Goal: Complete application form: Complete application form

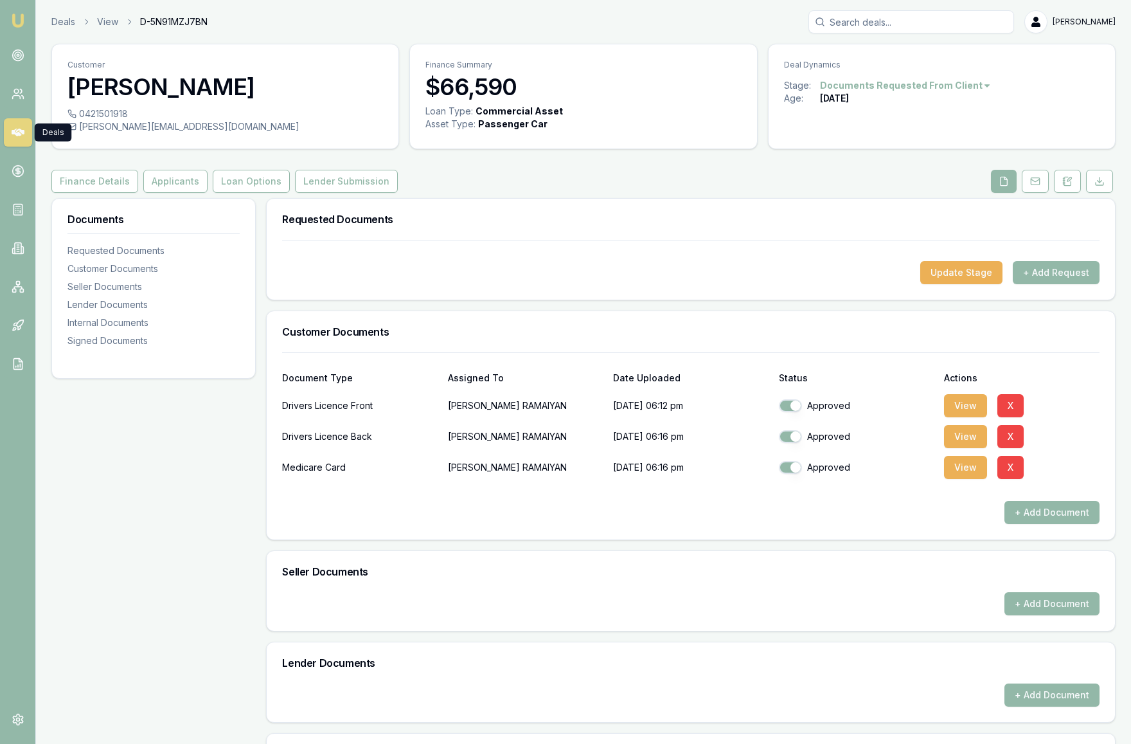
click at [19, 134] on icon at bounding box center [18, 133] width 13 height 8
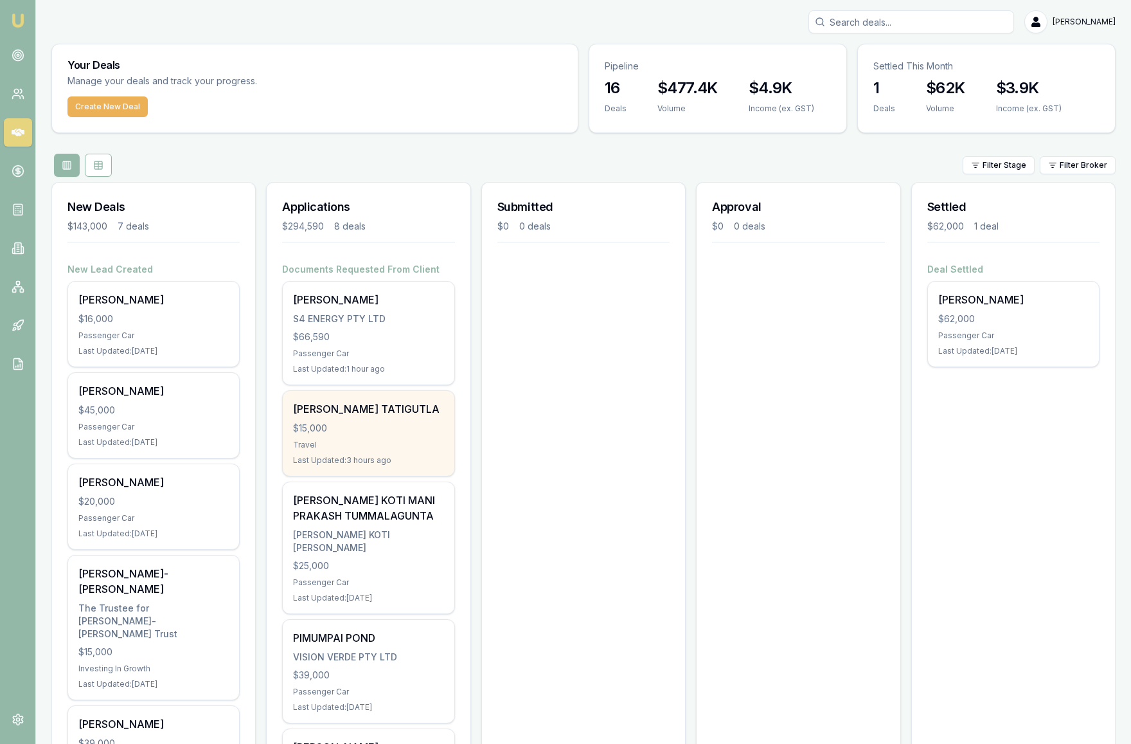
click at [394, 435] on div "$15,000" at bounding box center [368, 428] width 150 height 13
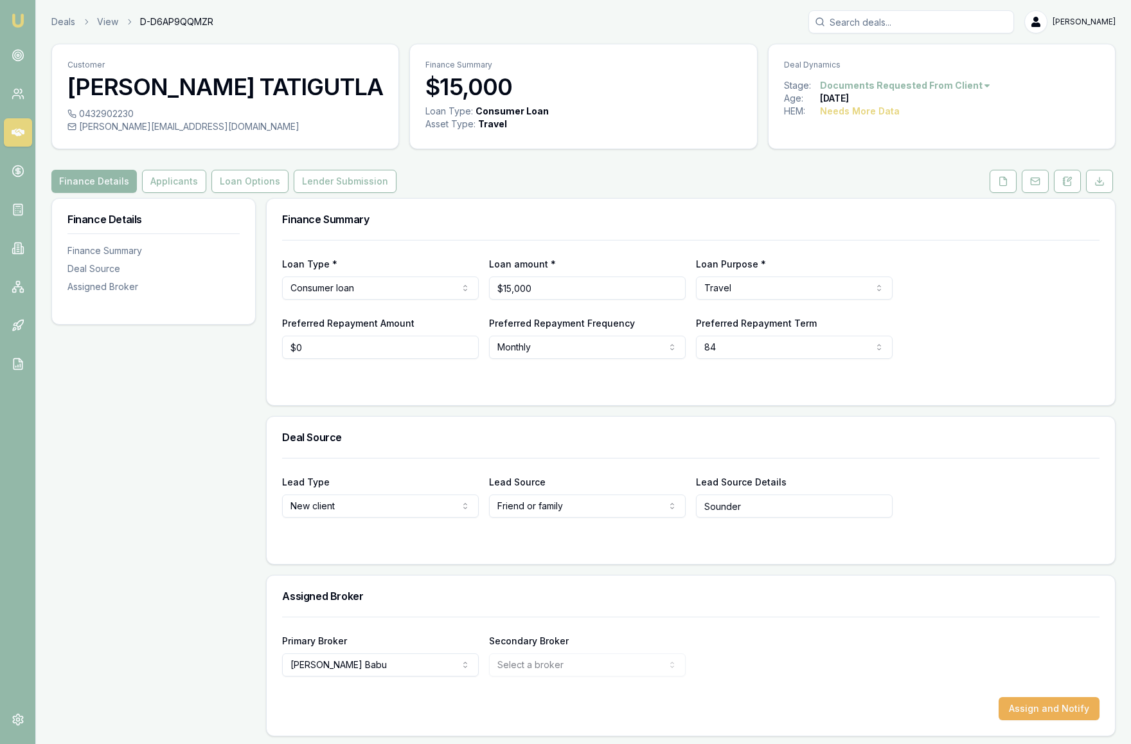
click at [780, 348] on html "Emu Broker Deals View D-D6AP9QQMZR [PERSON_NAME] Toggle Menu Customer [PERSON_N…" at bounding box center [565, 372] width 1131 height 744
click at [971, 361] on form "Loan Type * Consumer loan Consumer loan Consumer asset Commercial loan Commerci…" at bounding box center [691, 315] width 818 height 150
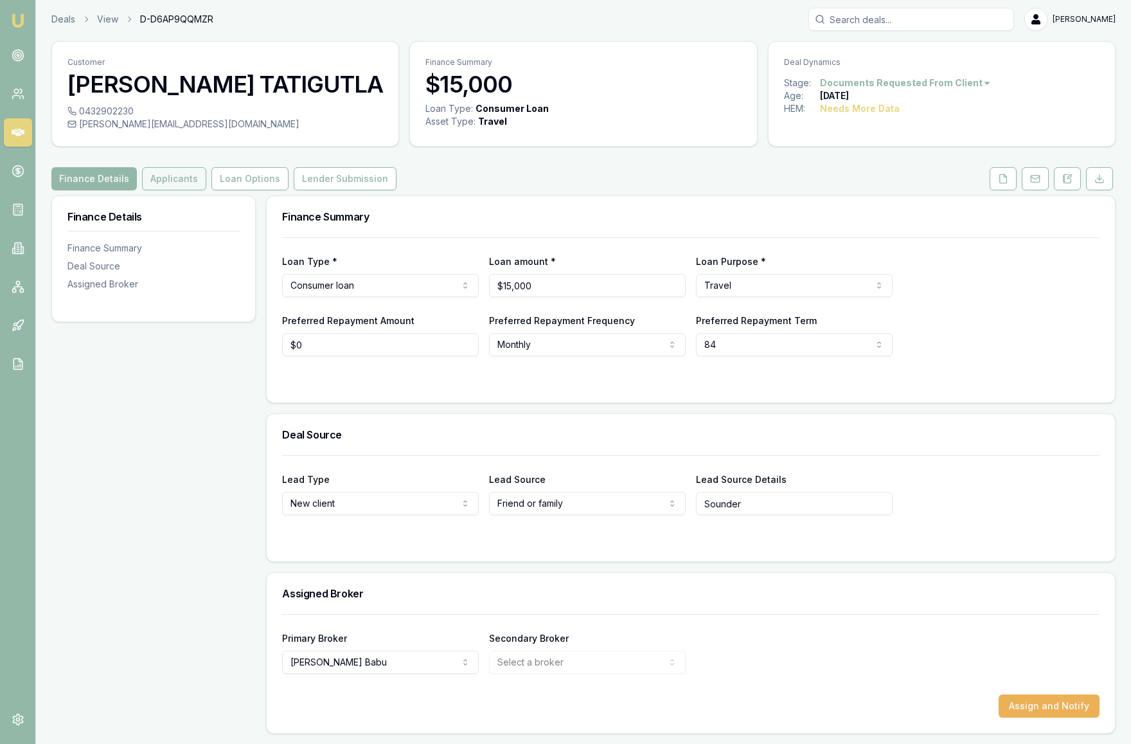
click at [168, 185] on button "Applicants" at bounding box center [174, 178] width 64 height 23
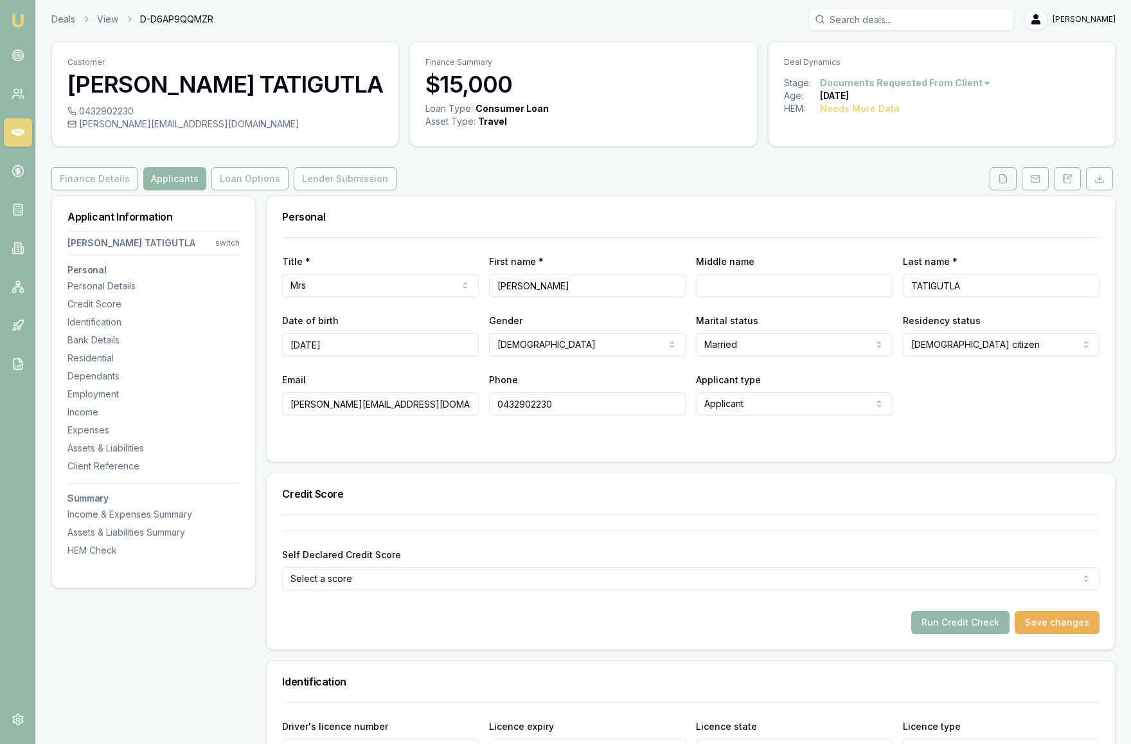
click at [1003, 182] on icon at bounding box center [1003, 179] width 10 height 10
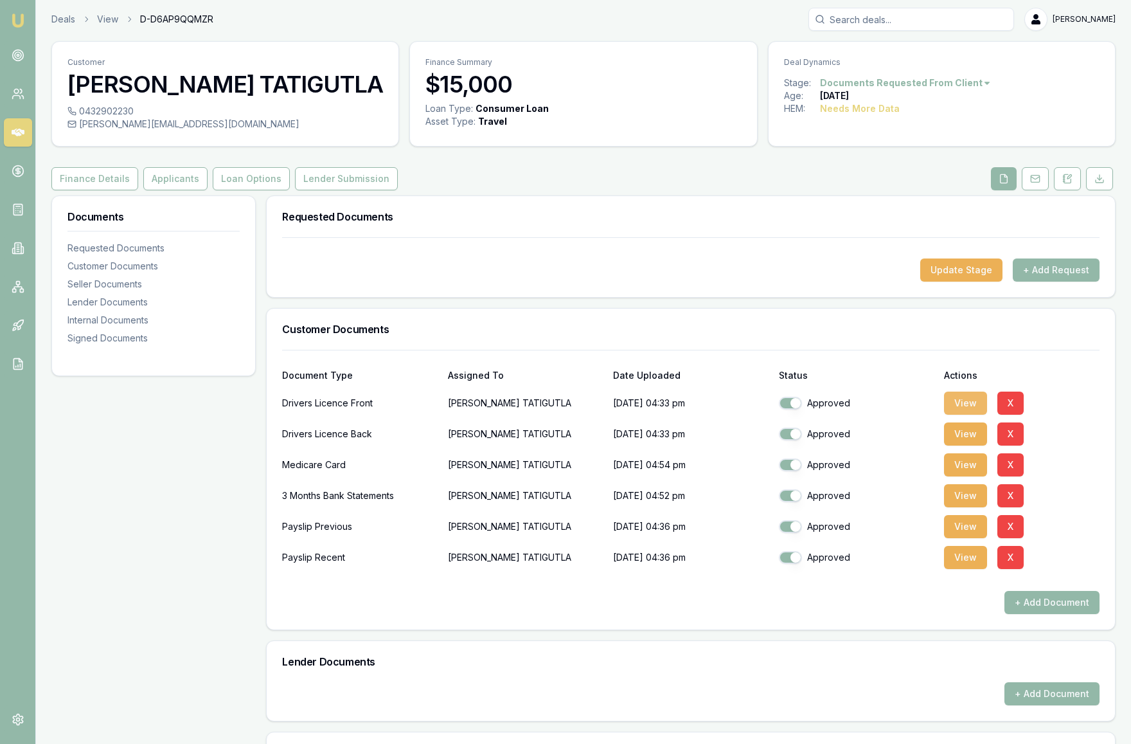
click at [969, 402] on button "View" at bounding box center [965, 403] width 43 height 23
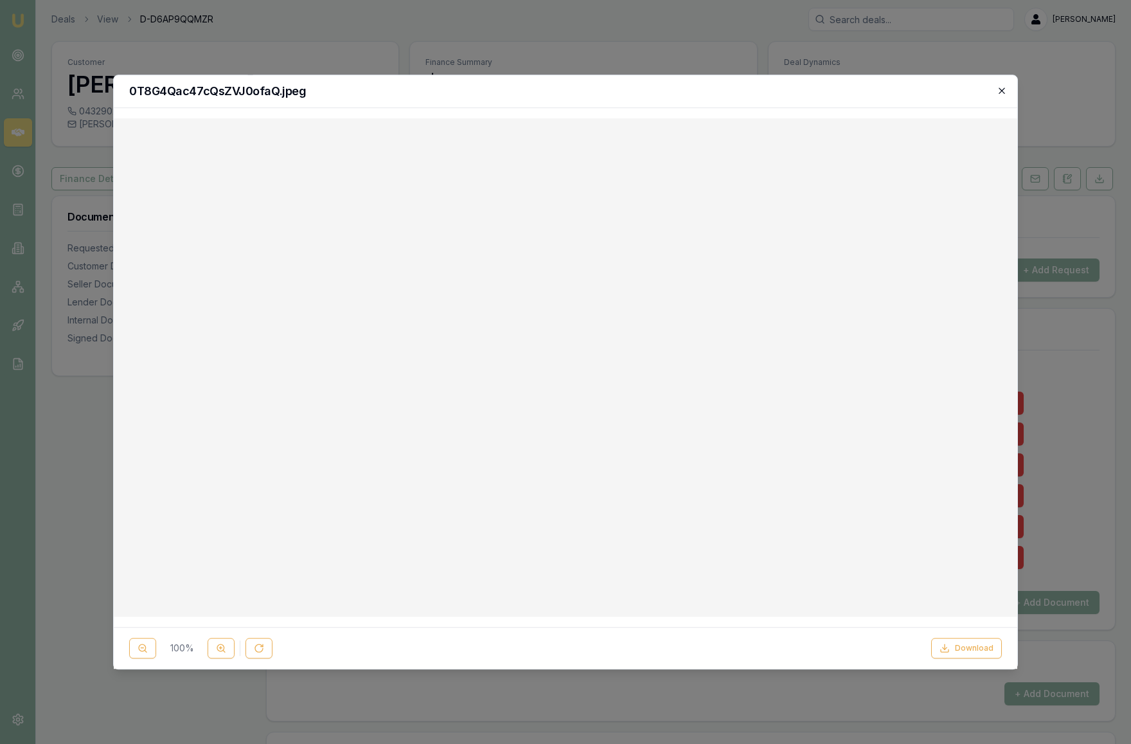
click at [1003, 89] on icon "button" at bounding box center [1002, 90] width 6 height 6
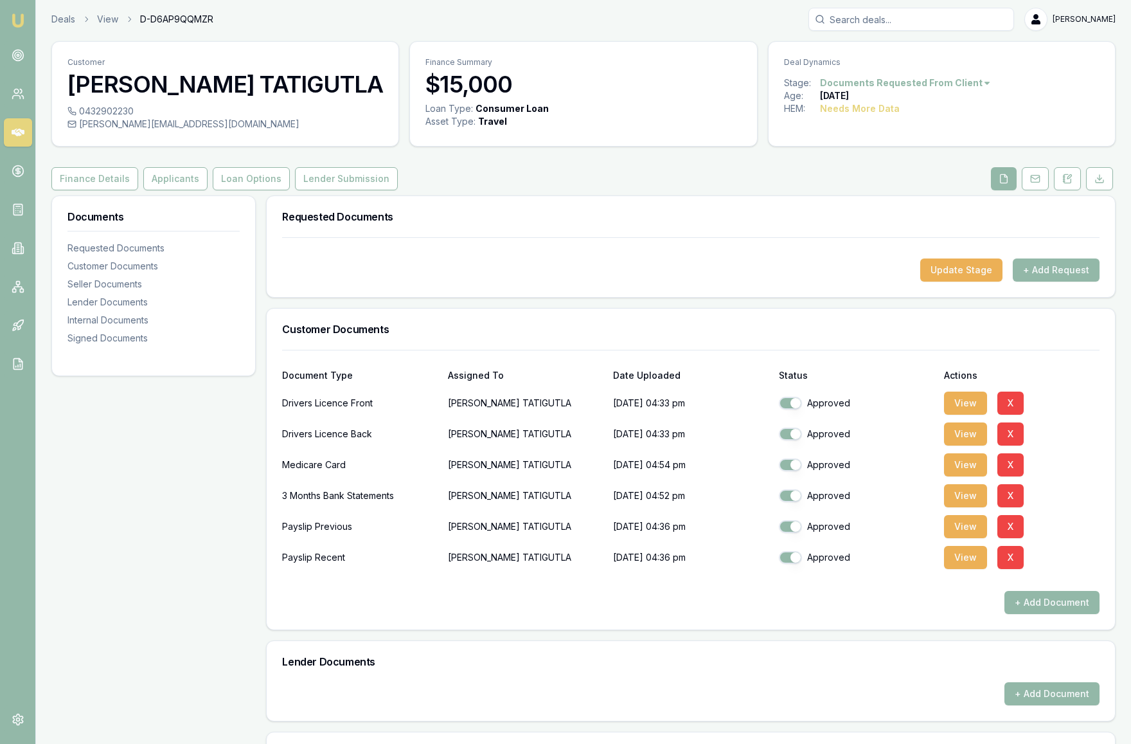
click at [26, 139] on link at bounding box center [18, 132] width 28 height 28
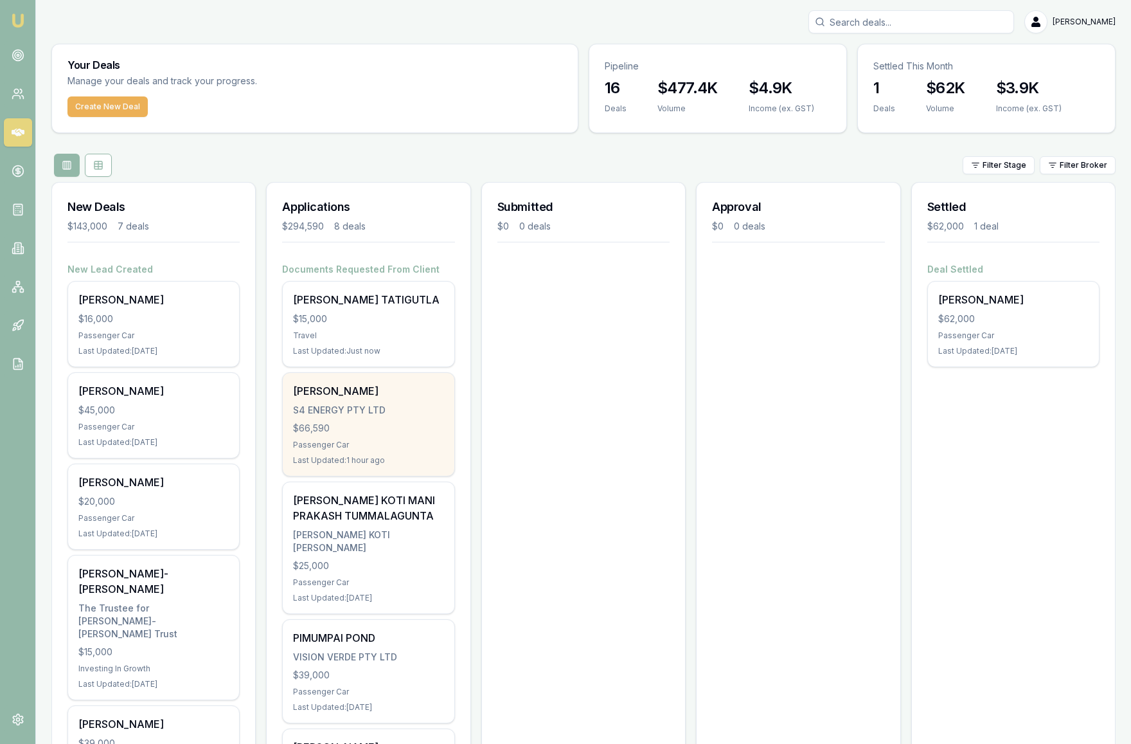
click at [355, 450] on div "Passenger Car" at bounding box center [368, 445] width 150 height 10
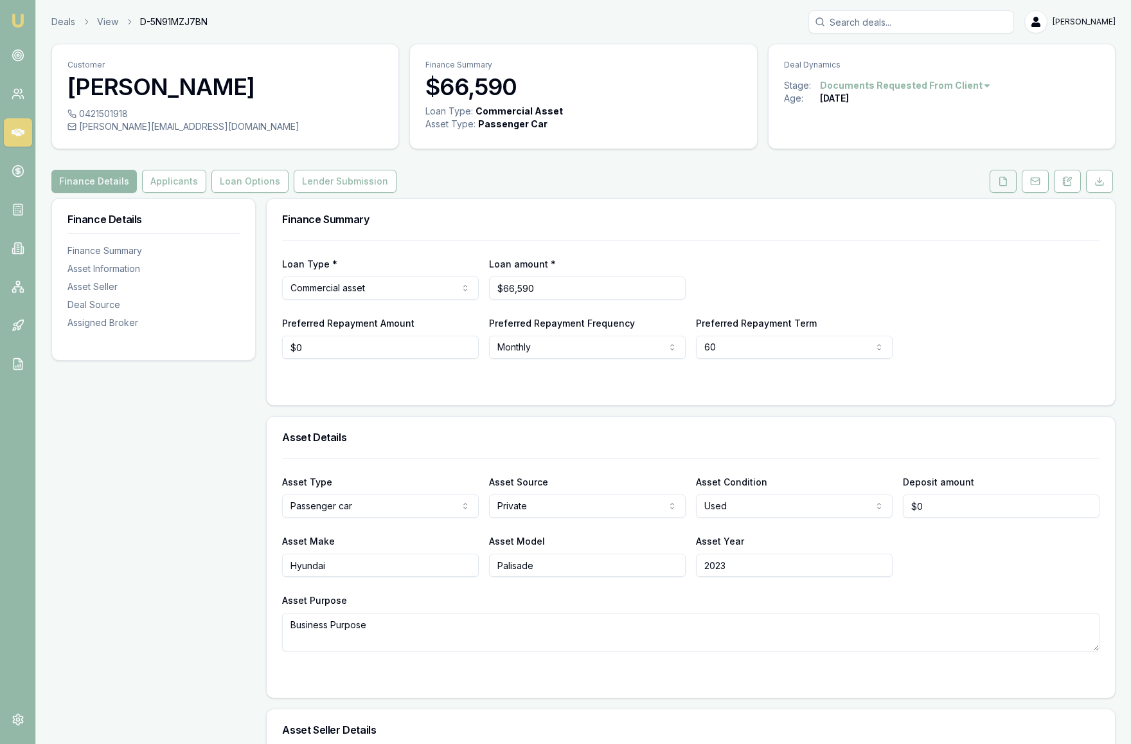
click at [1009, 193] on button at bounding box center [1003, 181] width 27 height 23
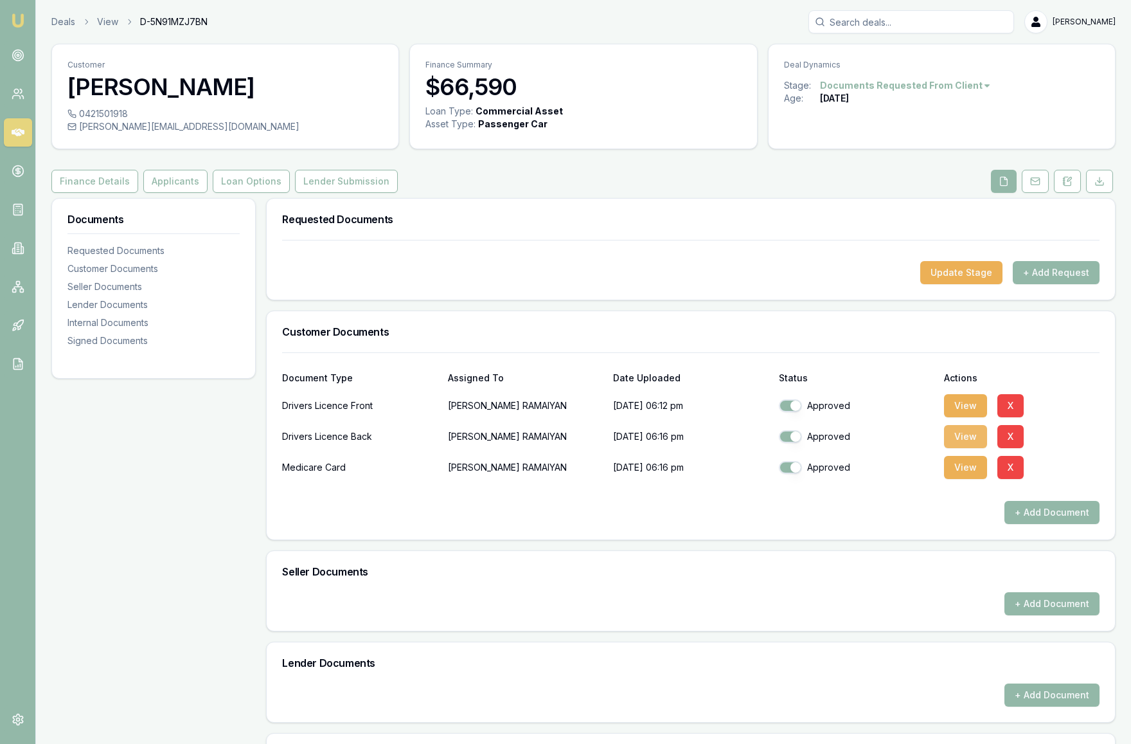
click at [962, 448] on button "View" at bounding box center [965, 436] width 43 height 23
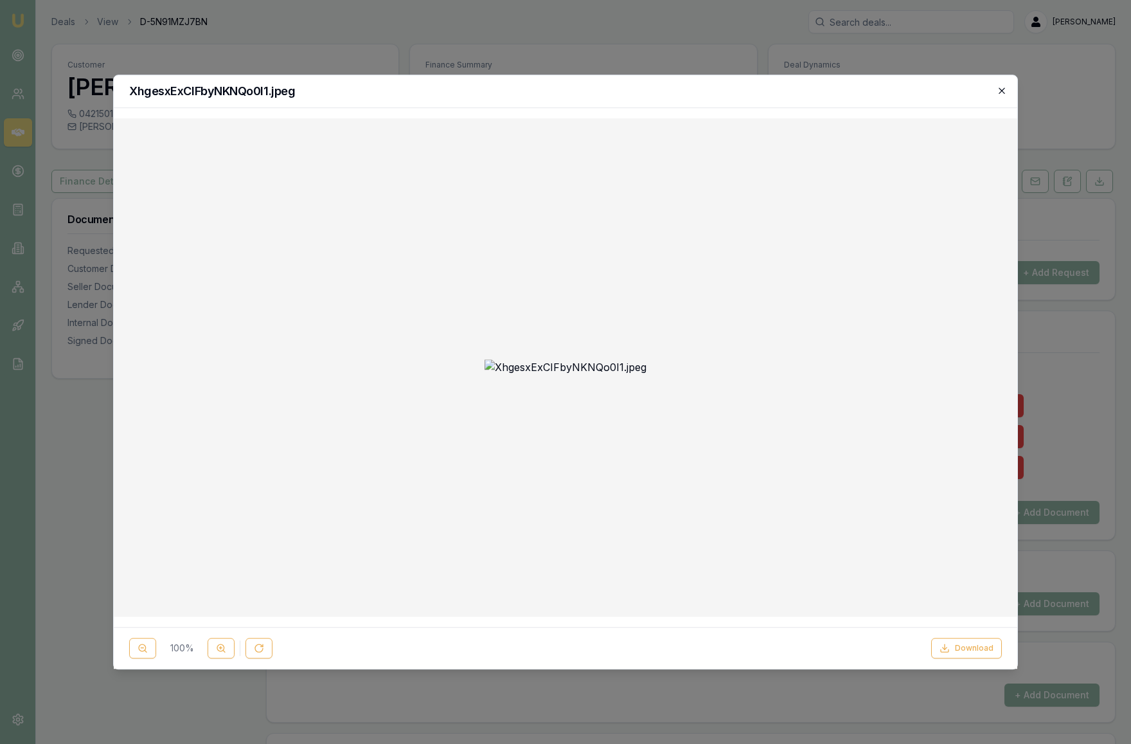
click at [1005, 89] on icon "button" at bounding box center [1002, 91] width 10 height 10
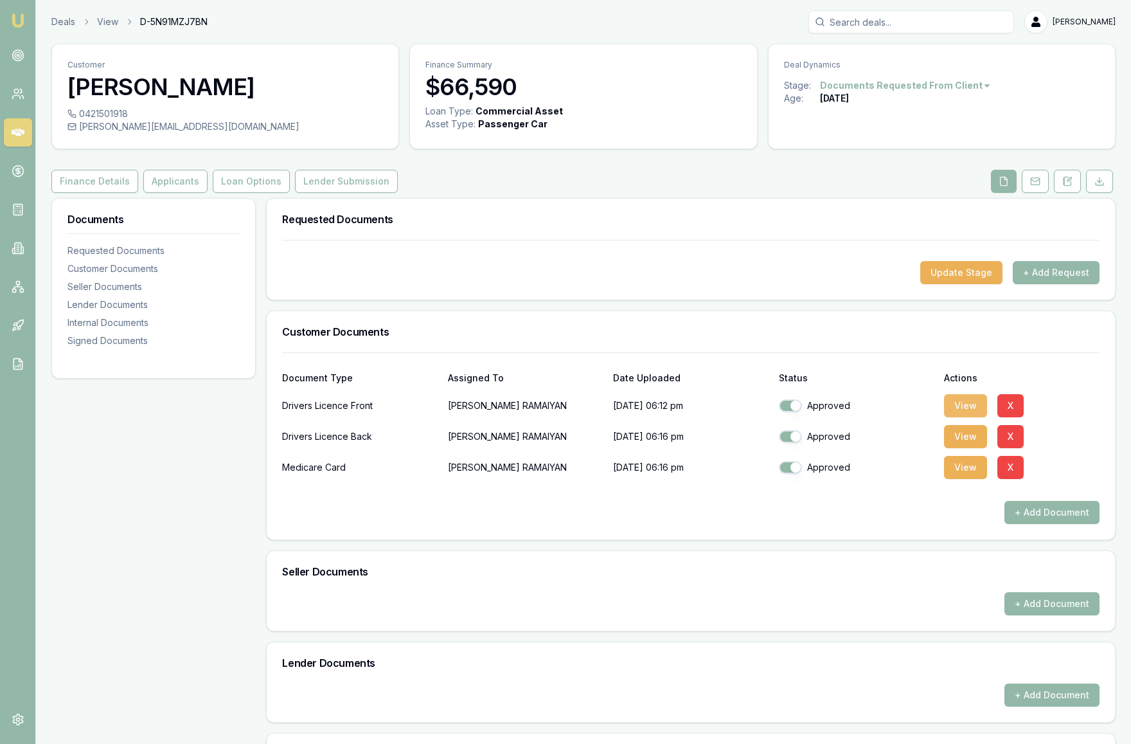
click at [966, 417] on button "View" at bounding box center [965, 405] width 43 height 23
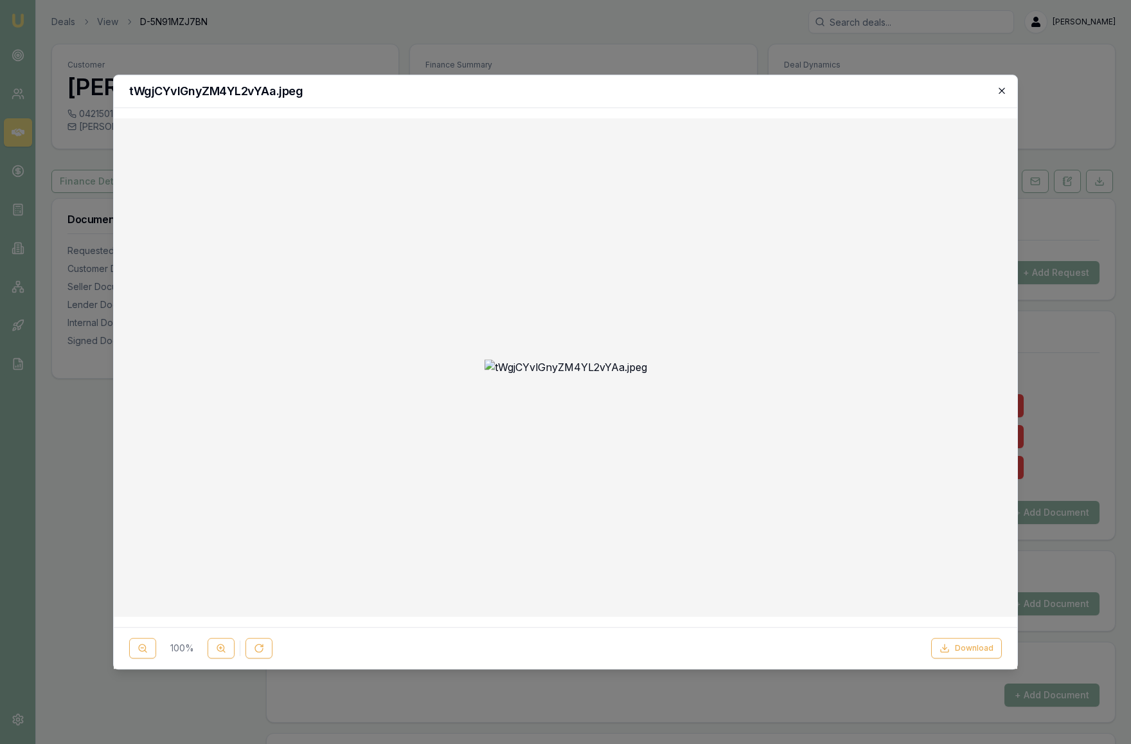
click at [1002, 90] on icon "button" at bounding box center [1002, 90] width 6 height 6
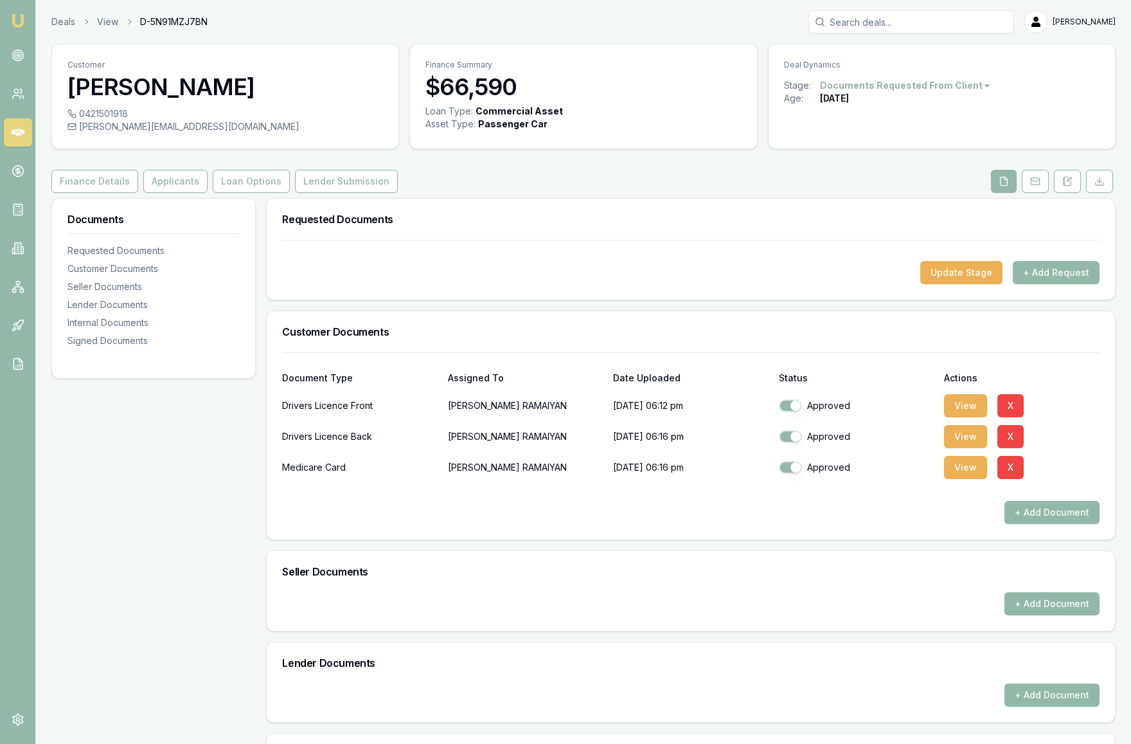
click at [797, 412] on button "button" at bounding box center [790, 405] width 23 height 13
checkbox input "true"
checkbox input "false"
click at [1040, 524] on button "+ Add Document" at bounding box center [1052, 512] width 95 height 23
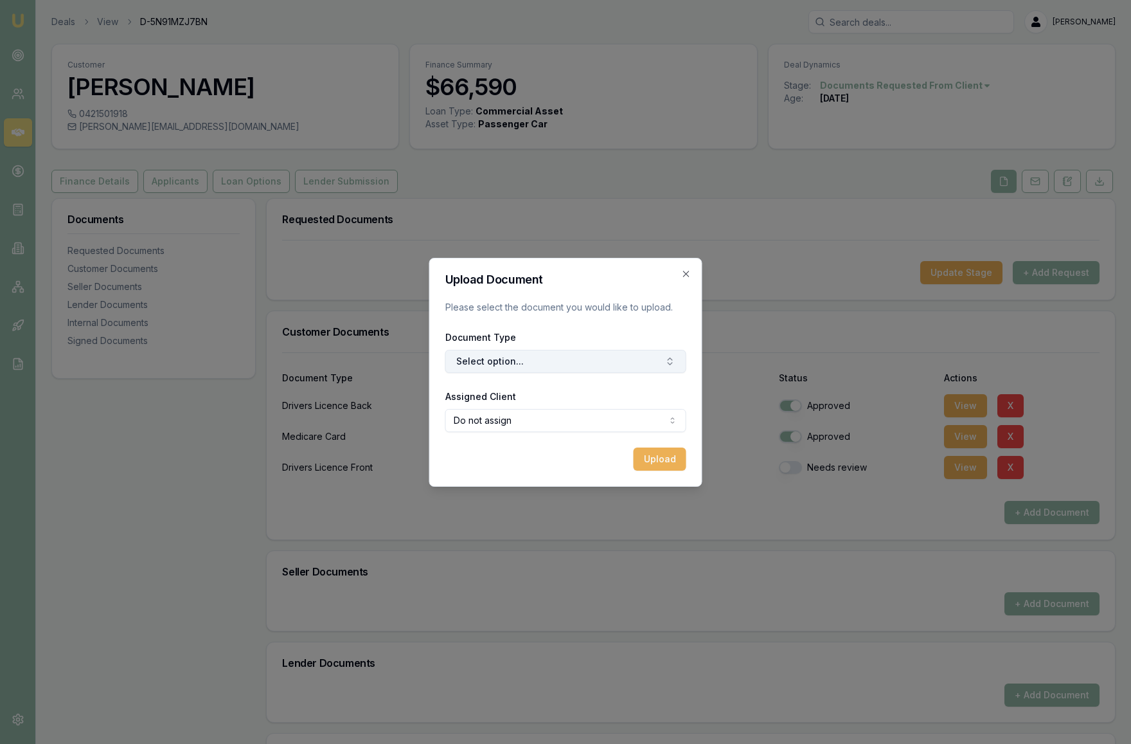
click at [586, 361] on button "Select option..." at bounding box center [566, 361] width 241 height 23
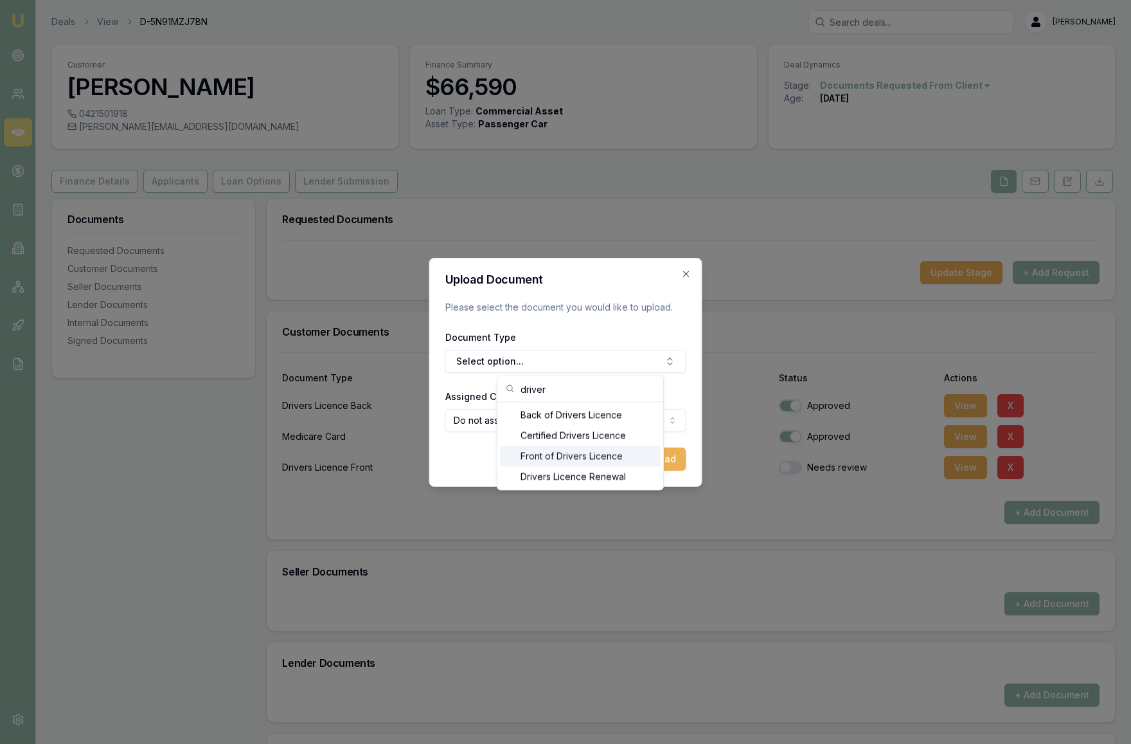
type input "driver"
click at [566, 459] on div "Front of Drivers Licence" at bounding box center [580, 456] width 161 height 21
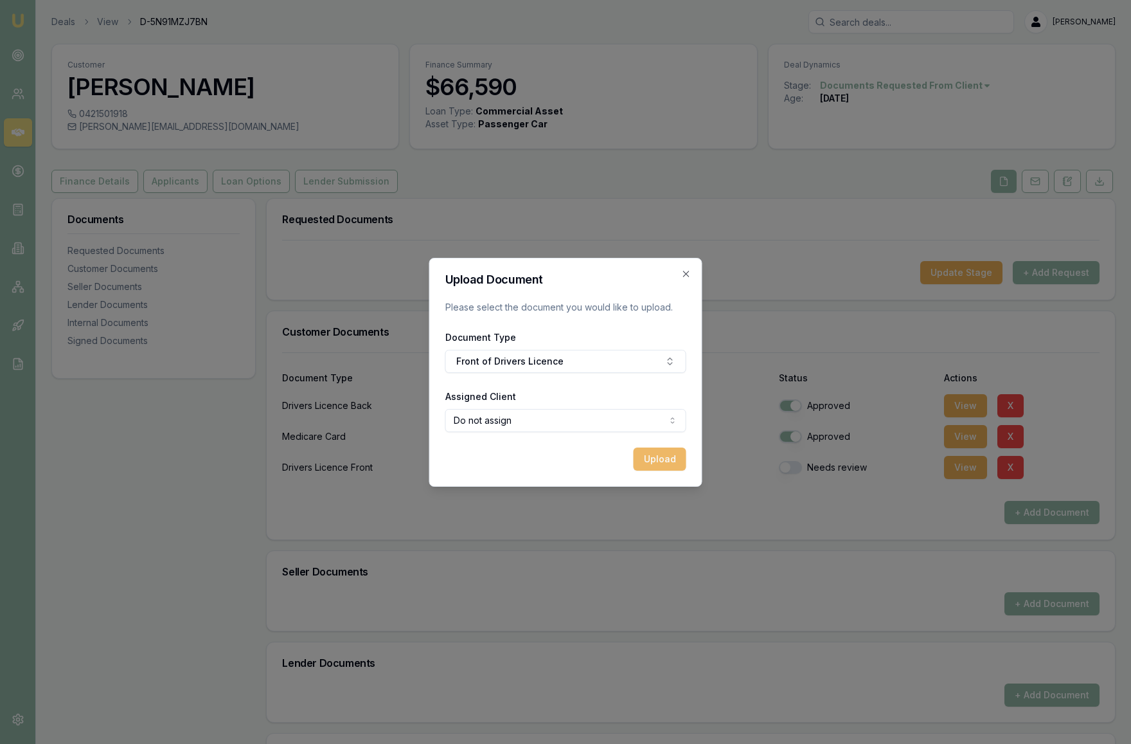
click at [660, 461] on button "Upload" at bounding box center [660, 458] width 53 height 23
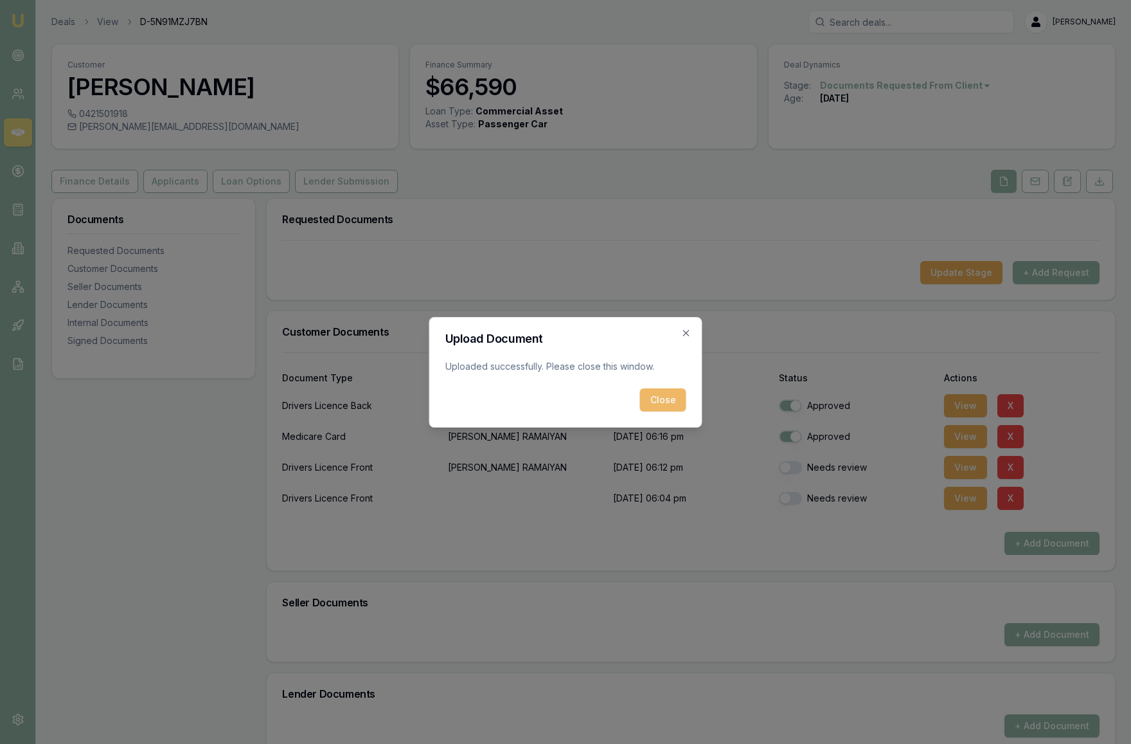
click at [671, 405] on button "Close" at bounding box center [663, 399] width 46 height 23
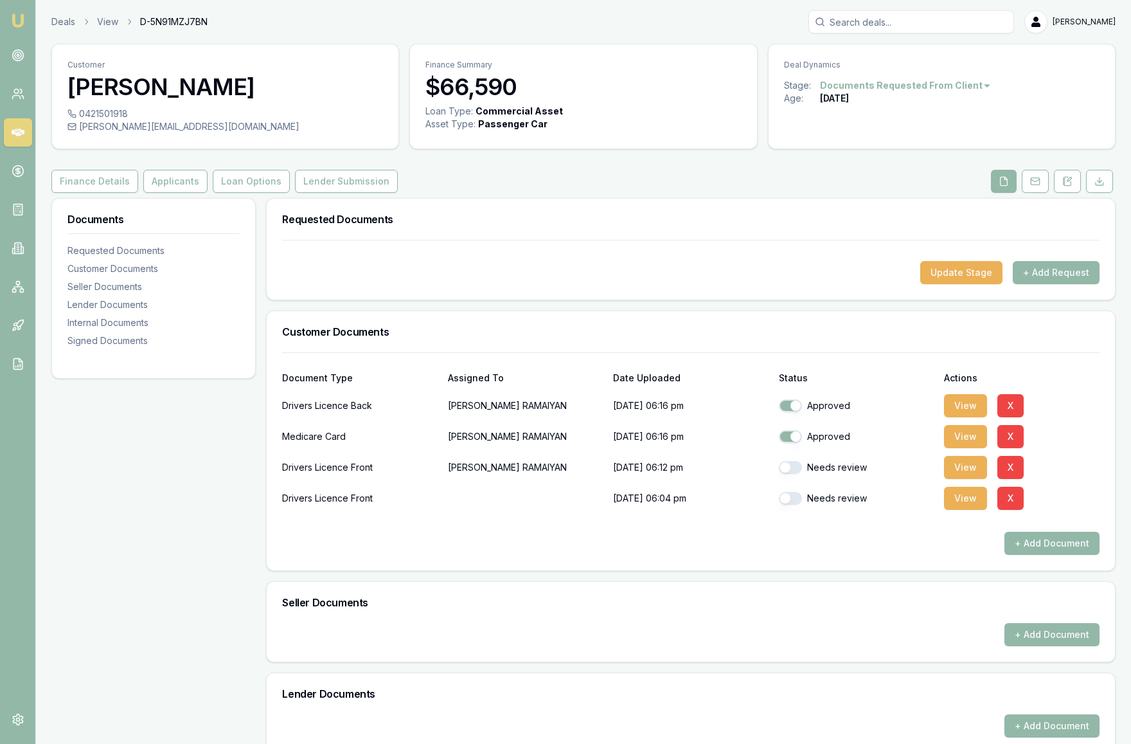
click at [789, 474] on button "button" at bounding box center [790, 467] width 23 height 13
click at [795, 474] on button "button" at bounding box center [790, 467] width 23 height 13
click at [788, 474] on button "button" at bounding box center [790, 467] width 23 height 13
checkbox input "true"
click at [974, 510] on button "View" at bounding box center [965, 498] width 43 height 23
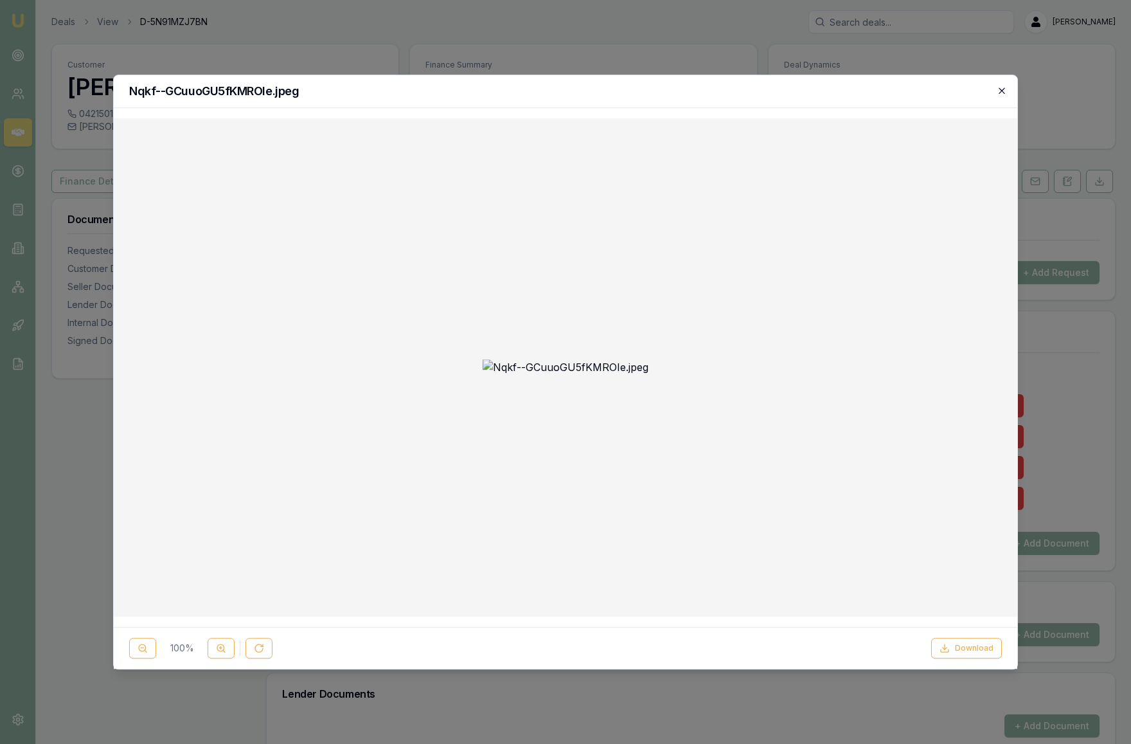
click at [1004, 90] on icon "button" at bounding box center [1002, 91] width 10 height 10
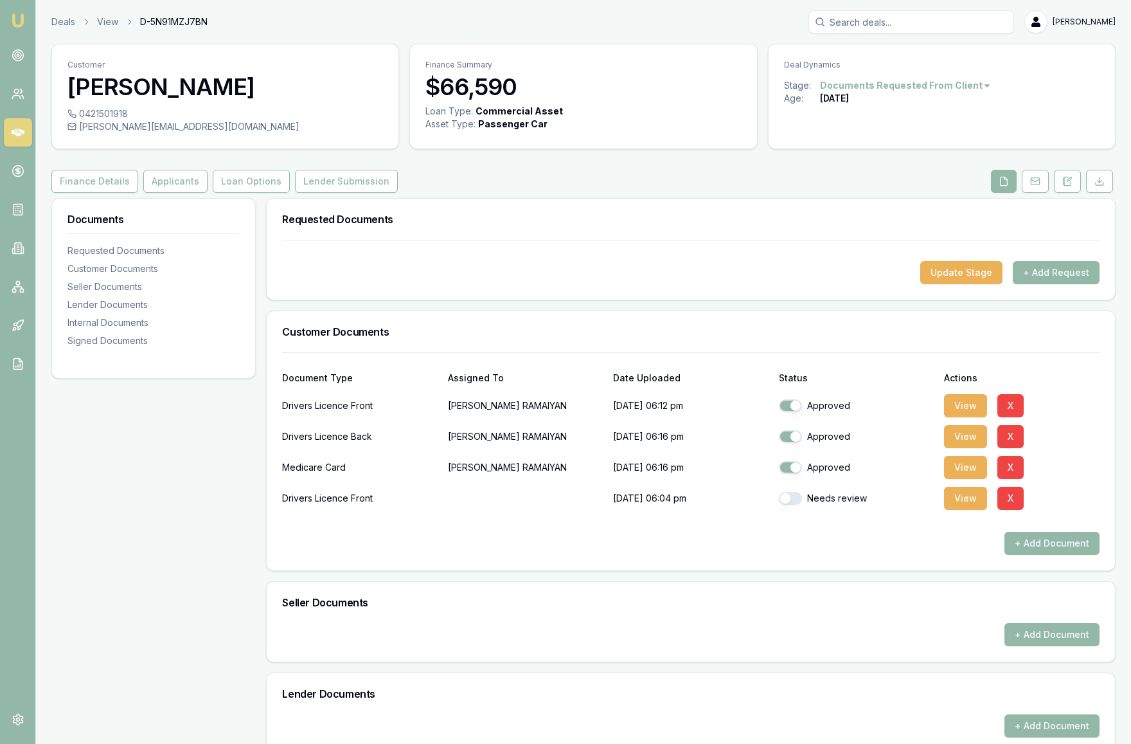
click at [790, 505] on button "button" at bounding box center [790, 498] width 23 height 13
checkbox input "true"
click at [1016, 417] on button "X" at bounding box center [1011, 405] width 26 height 23
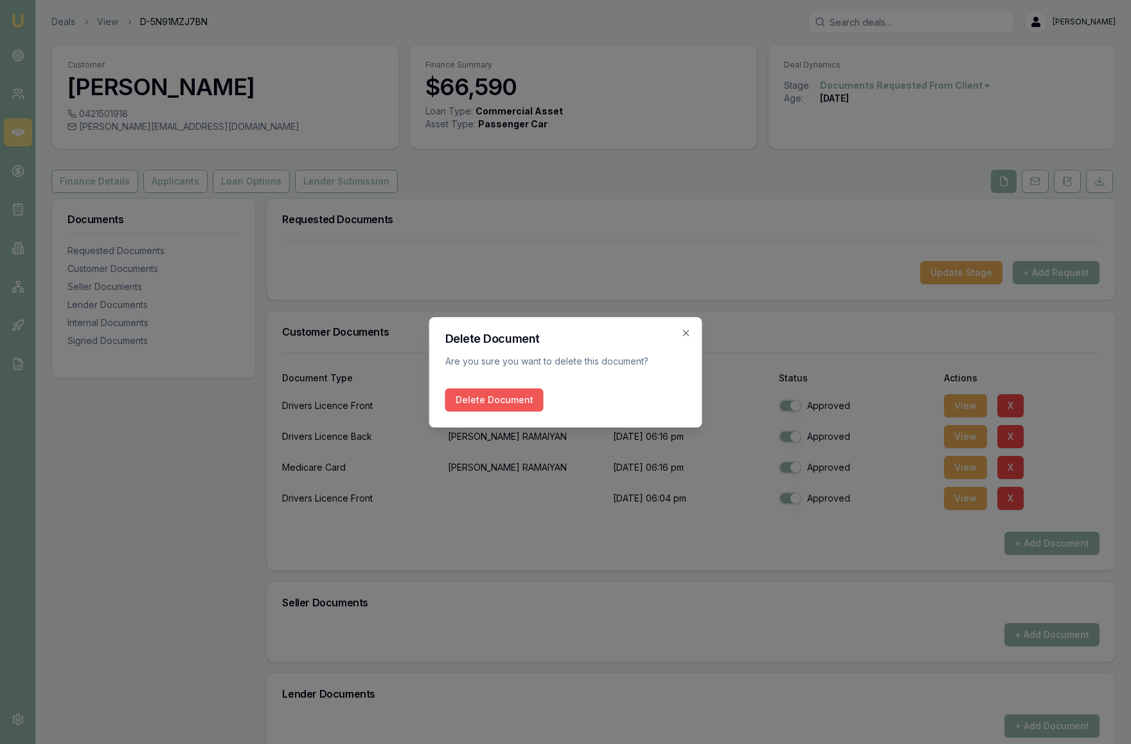
click at [467, 398] on button "Delete Document" at bounding box center [495, 399] width 98 height 23
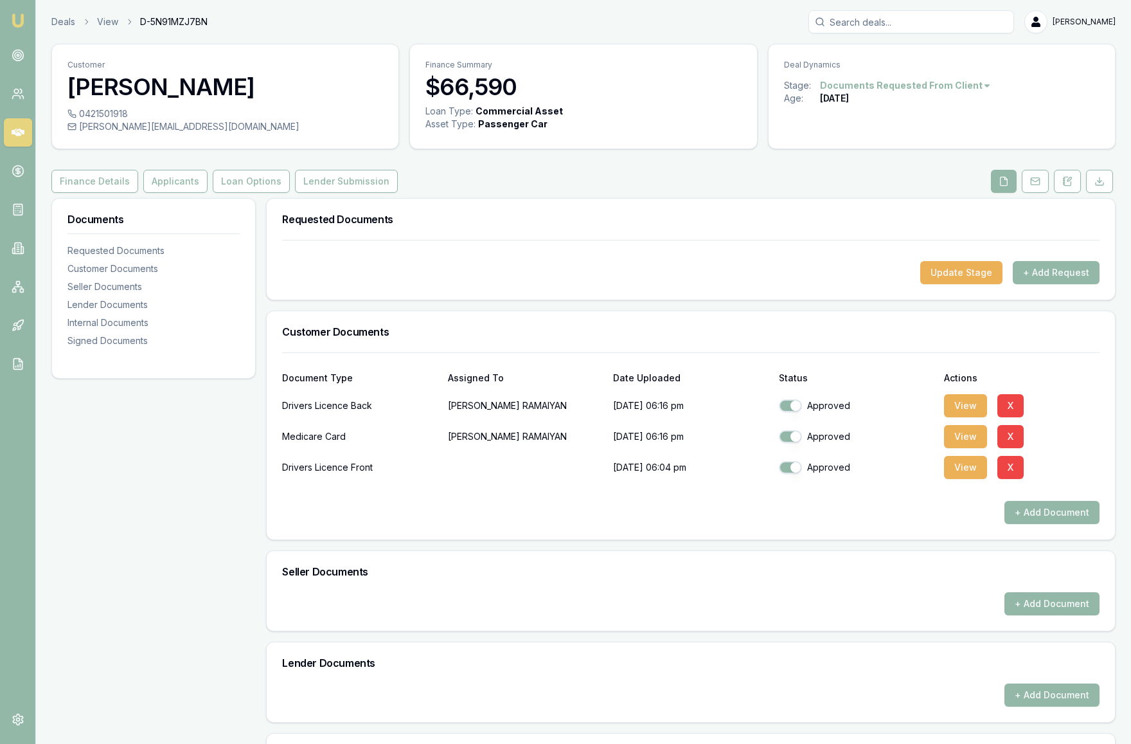
click at [14, 131] on icon at bounding box center [18, 133] width 13 height 8
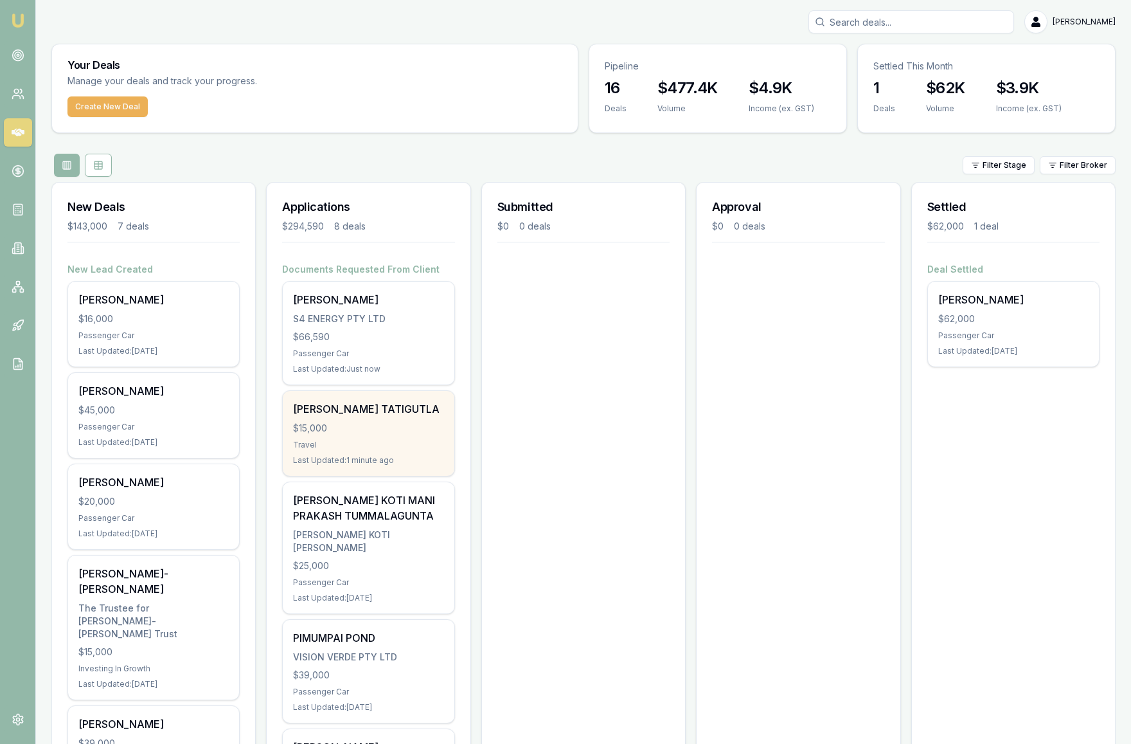
click at [379, 453] on div "AKHILA TATIGUTLA $15,000 Travel Last Updated: 1 minute ago" at bounding box center [368, 433] width 171 height 85
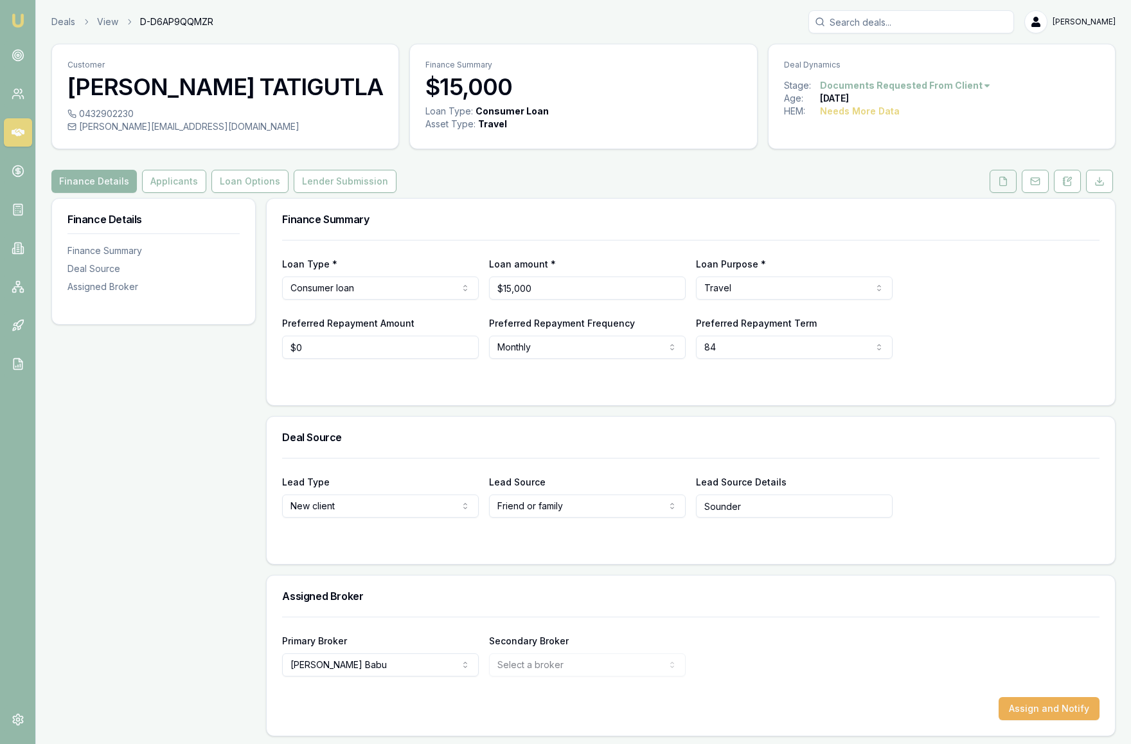
click at [1009, 191] on button at bounding box center [1003, 181] width 27 height 23
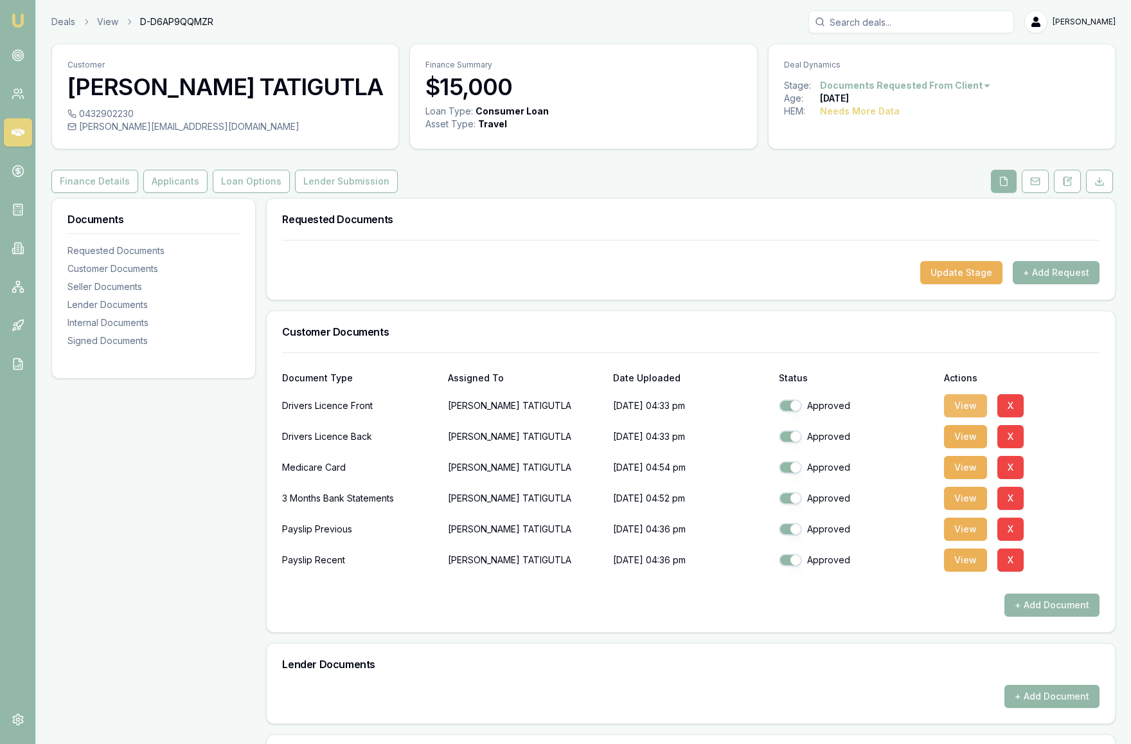
click at [969, 406] on button "View" at bounding box center [965, 405] width 43 height 23
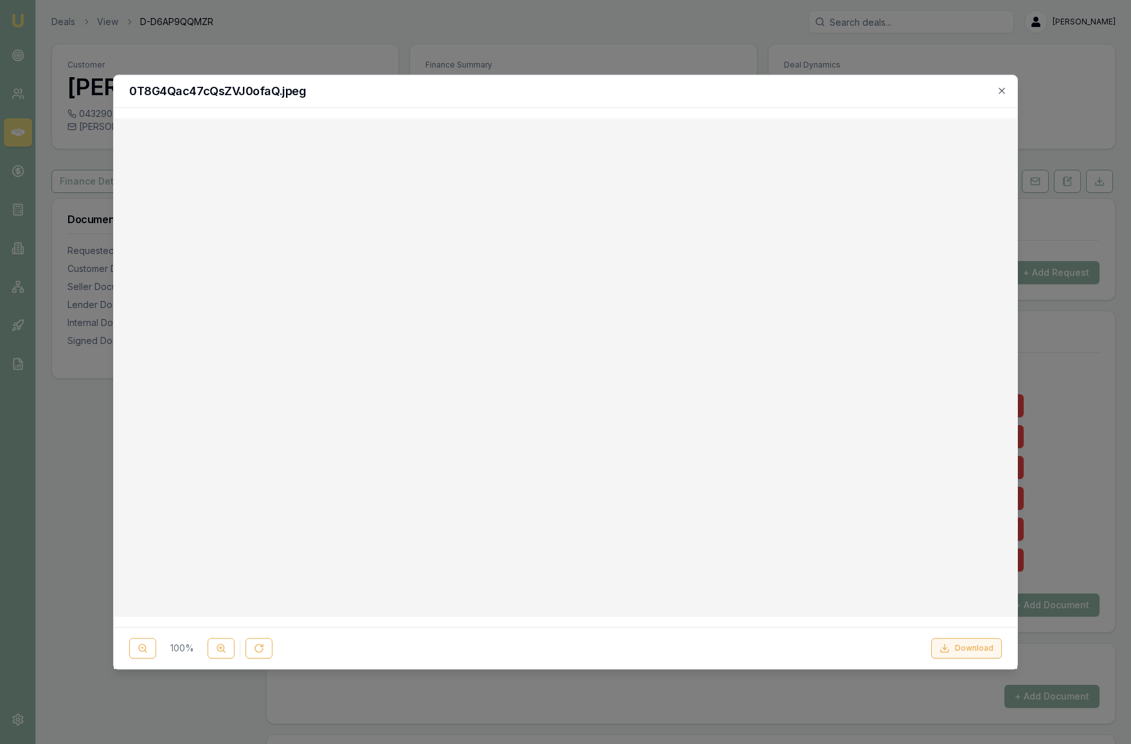
click at [950, 649] on icon at bounding box center [945, 648] width 10 height 10
click at [1002, 88] on icon "button" at bounding box center [1002, 91] width 10 height 10
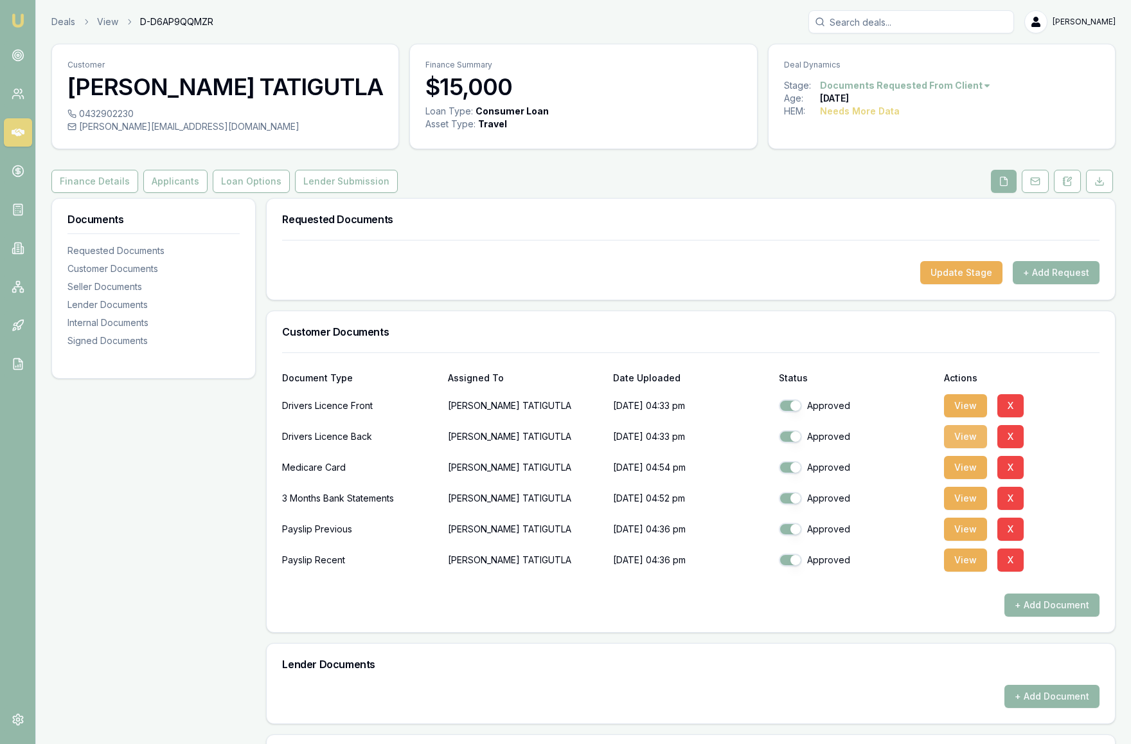
click at [963, 437] on button "View" at bounding box center [965, 436] width 43 height 23
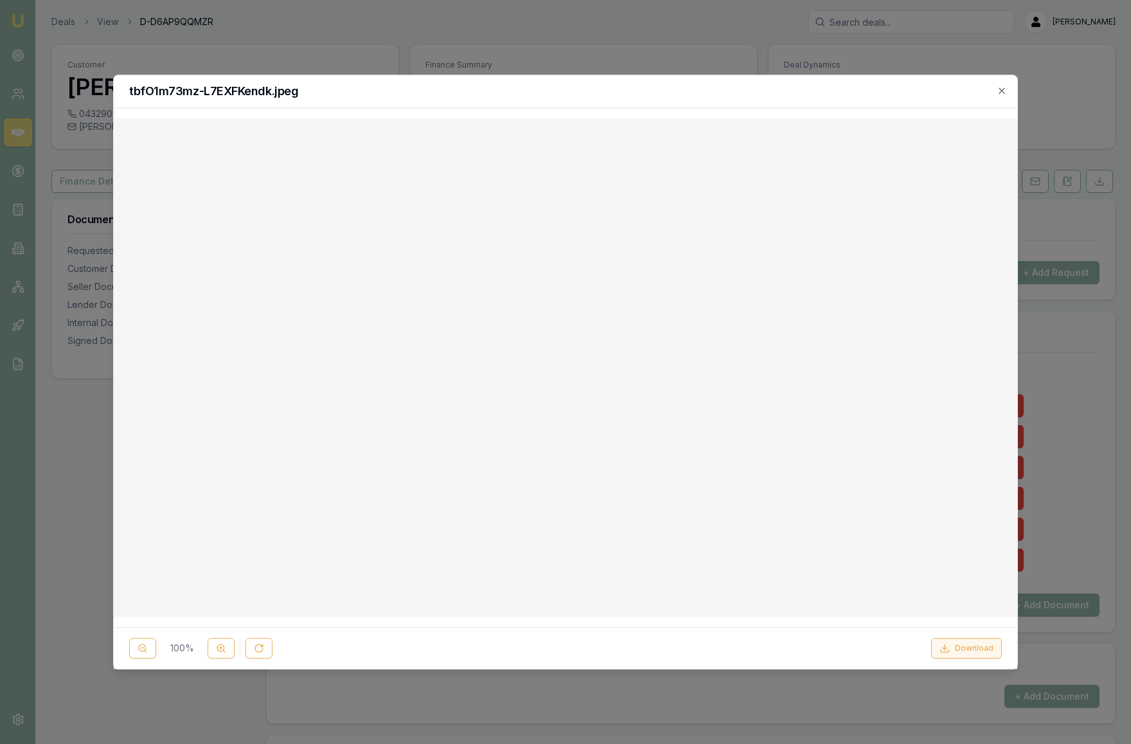
click at [959, 648] on button "Download" at bounding box center [967, 648] width 71 height 21
click at [1087, 212] on div at bounding box center [565, 372] width 1131 height 744
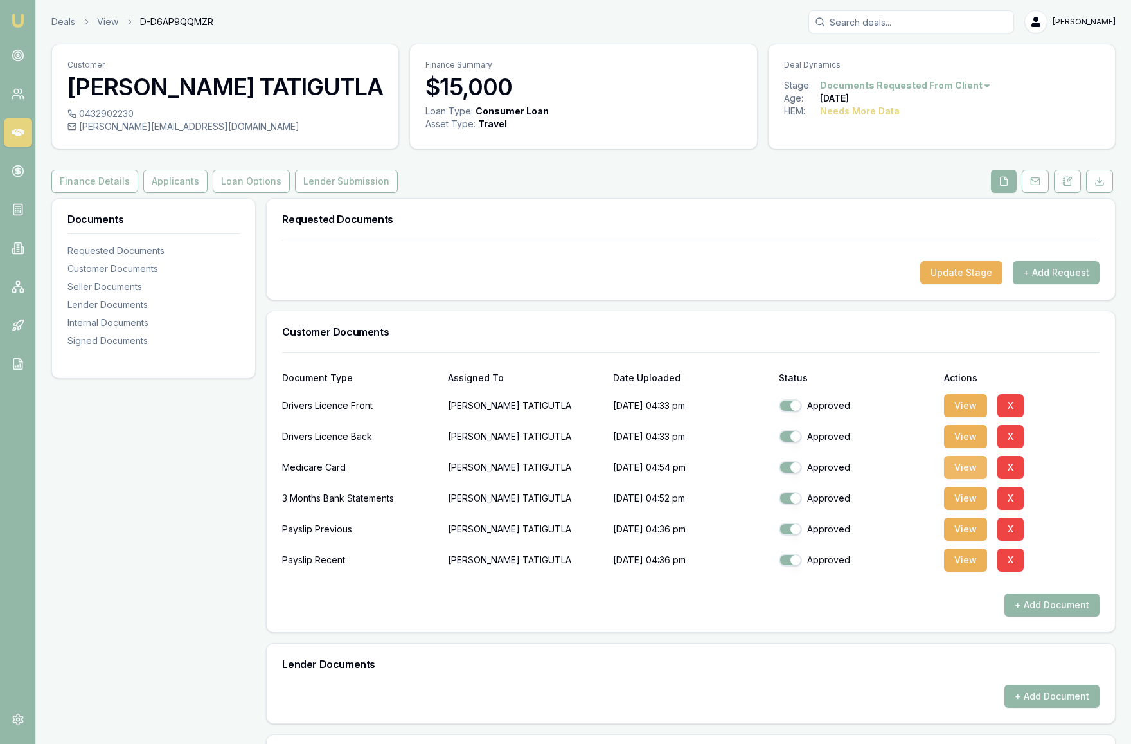
click at [971, 470] on button "View" at bounding box center [965, 467] width 43 height 23
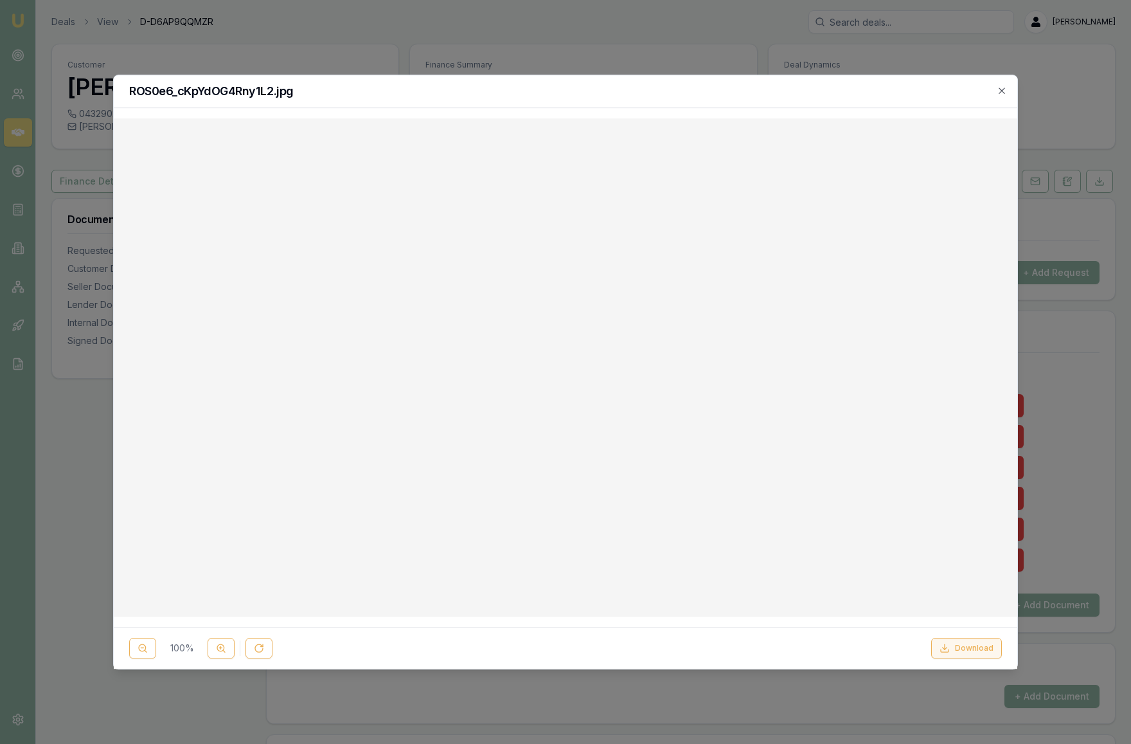
click at [976, 649] on button "Download" at bounding box center [967, 648] width 71 height 21
click at [1086, 394] on div at bounding box center [565, 372] width 1131 height 744
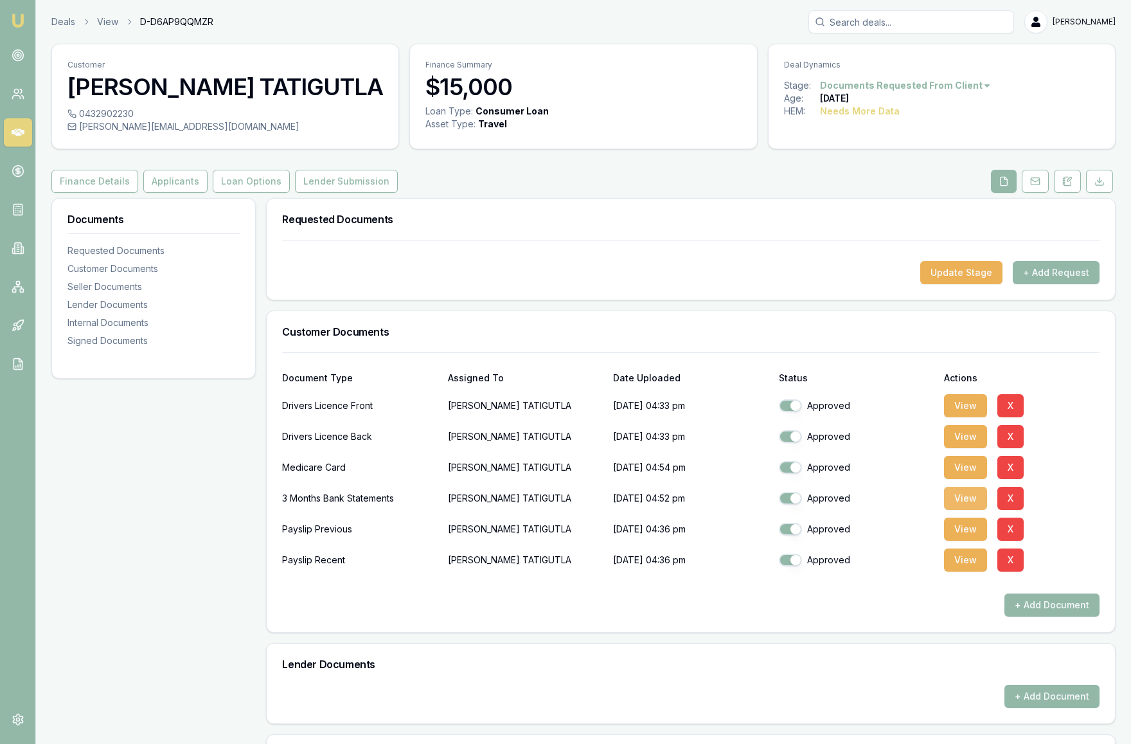
click at [969, 501] on button "View" at bounding box center [965, 498] width 43 height 23
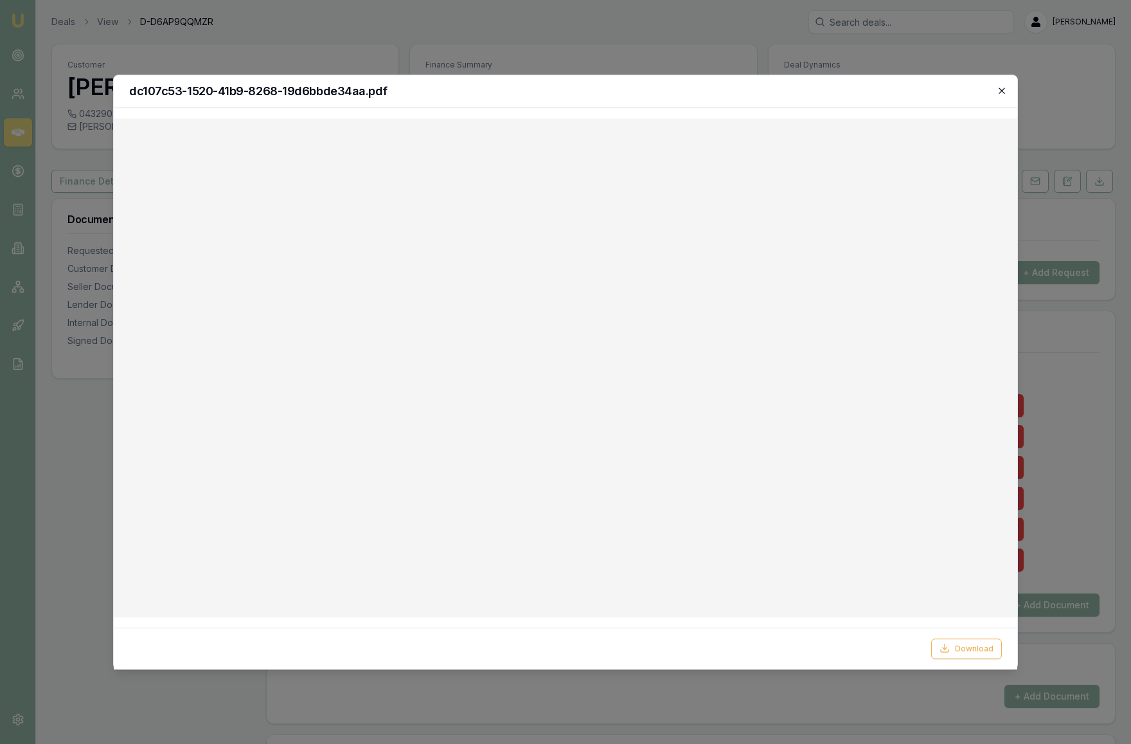
click at [1002, 91] on icon "button" at bounding box center [1002, 90] width 6 height 6
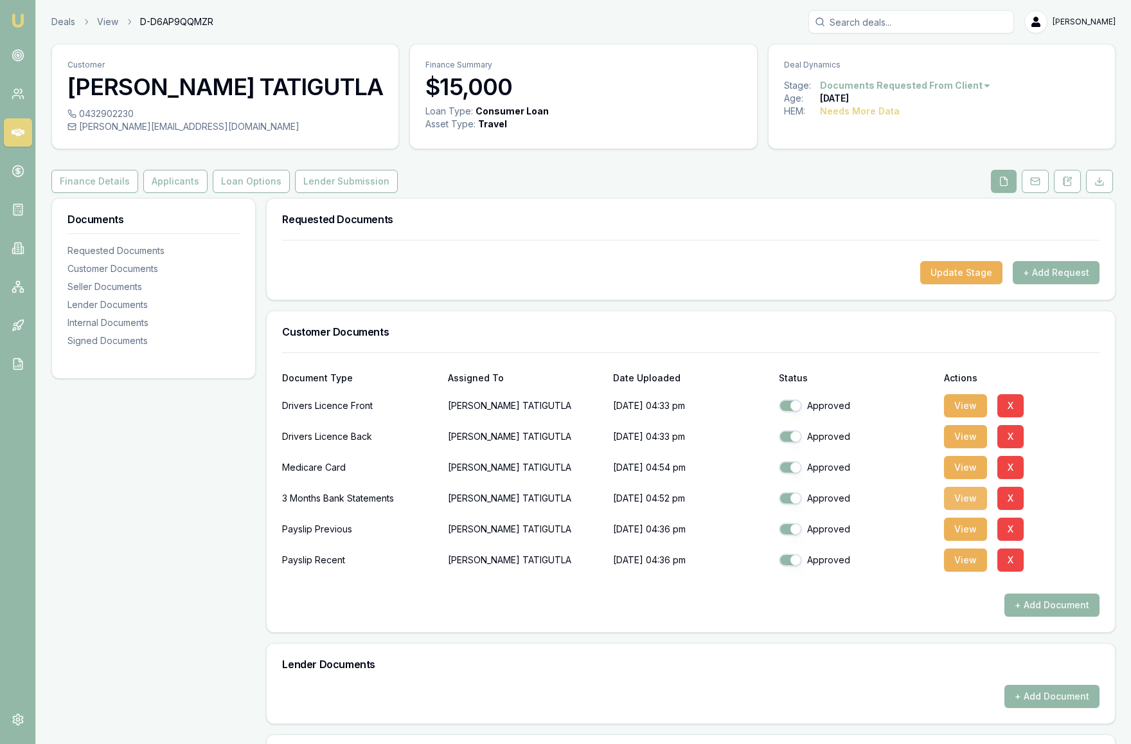
click at [973, 501] on button "View" at bounding box center [965, 498] width 43 height 23
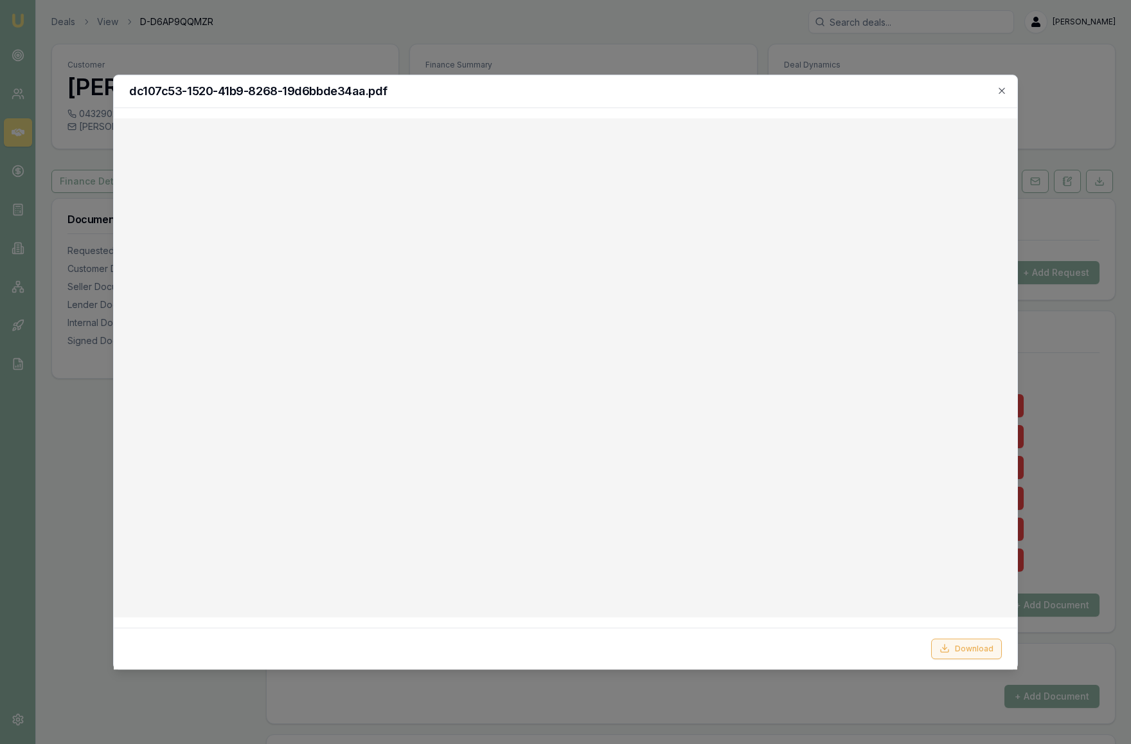
click at [963, 651] on button "Download" at bounding box center [967, 648] width 71 height 21
click at [1050, 482] on div at bounding box center [565, 372] width 1131 height 744
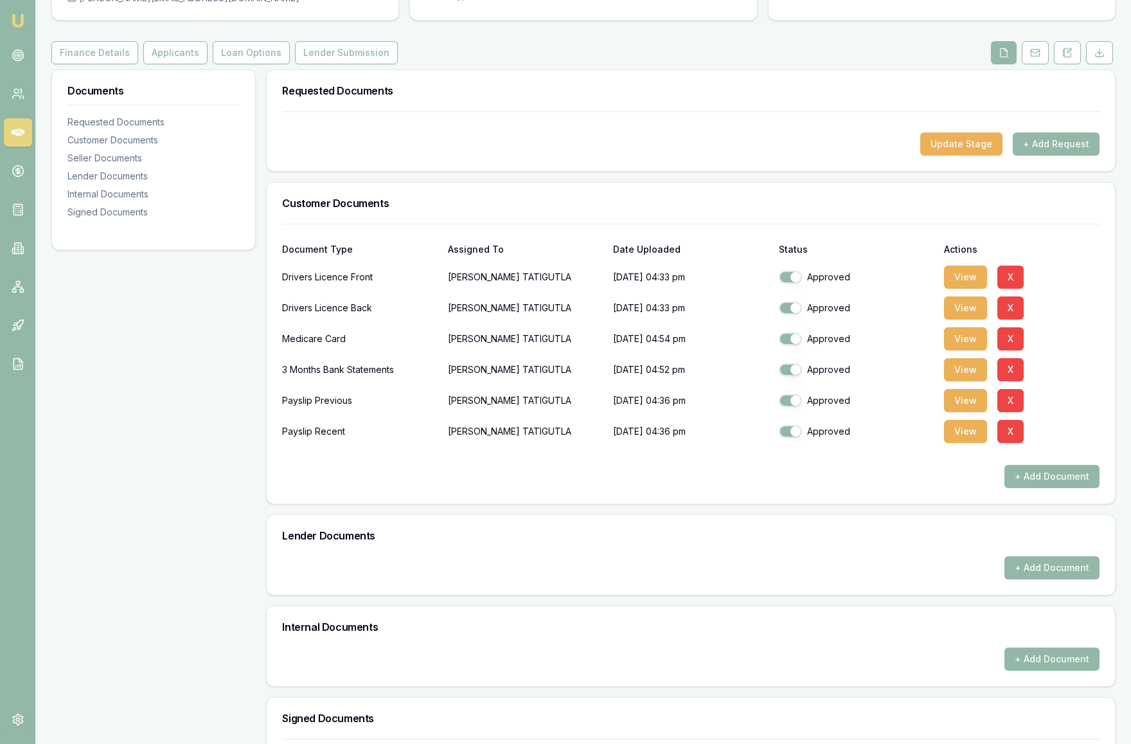
scroll to position [129, 0]
click at [969, 404] on button "View" at bounding box center [965, 399] width 43 height 23
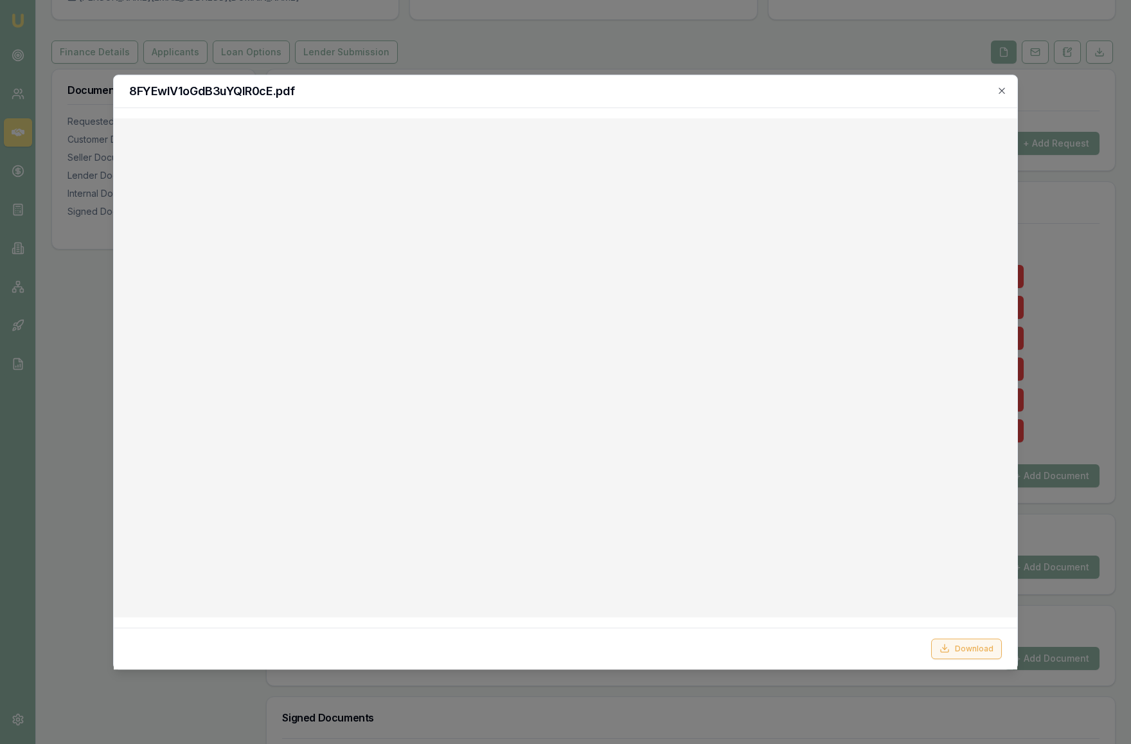
click at [964, 651] on button "Download" at bounding box center [967, 648] width 71 height 21
click at [1061, 336] on div at bounding box center [565, 372] width 1131 height 744
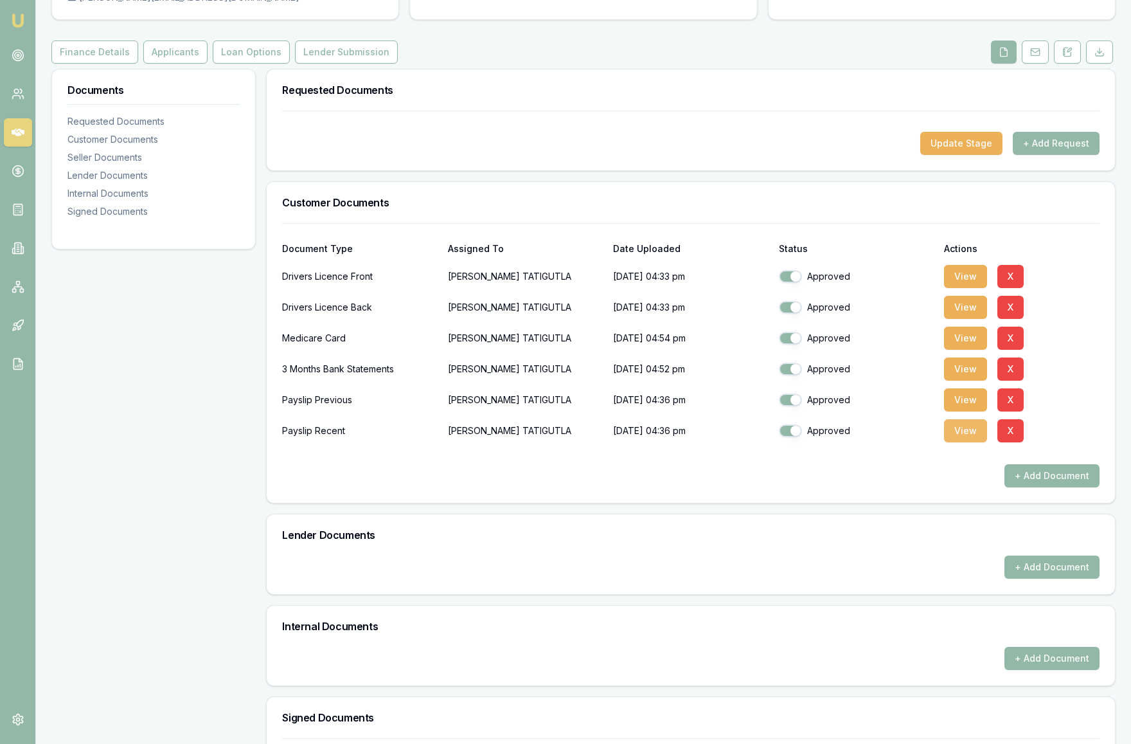
click at [967, 433] on button "View" at bounding box center [965, 430] width 43 height 23
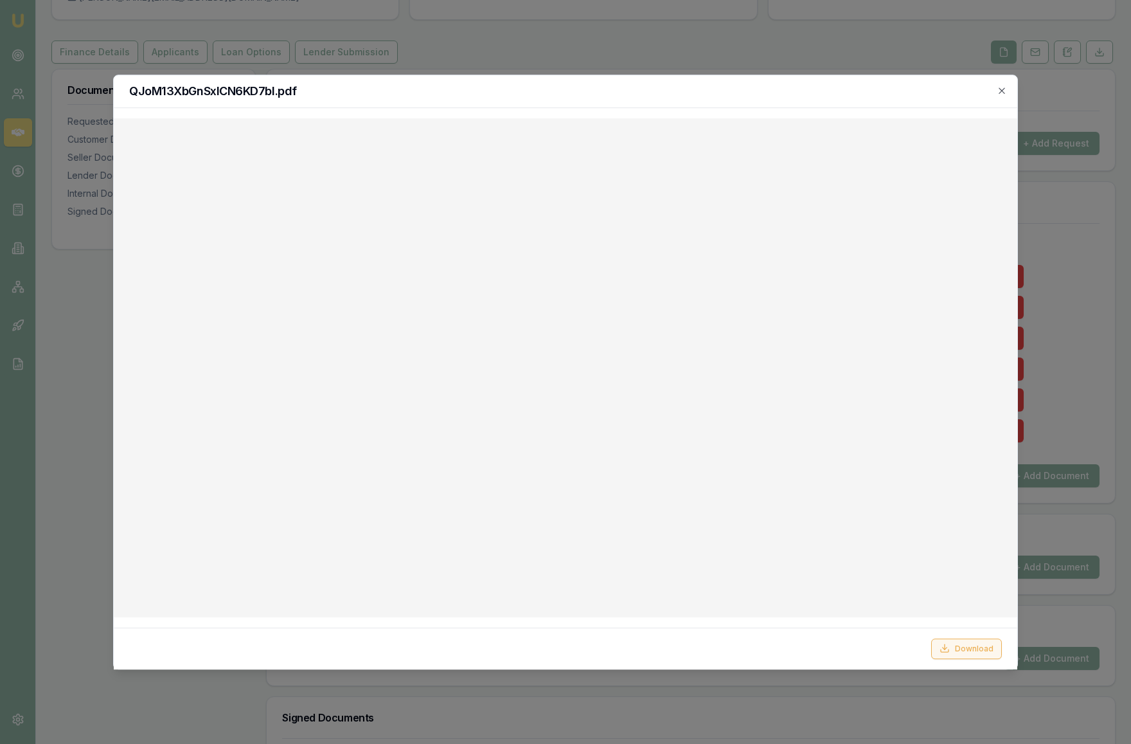
click at [952, 648] on button "Download" at bounding box center [967, 648] width 71 height 21
click at [1090, 216] on div at bounding box center [565, 372] width 1131 height 744
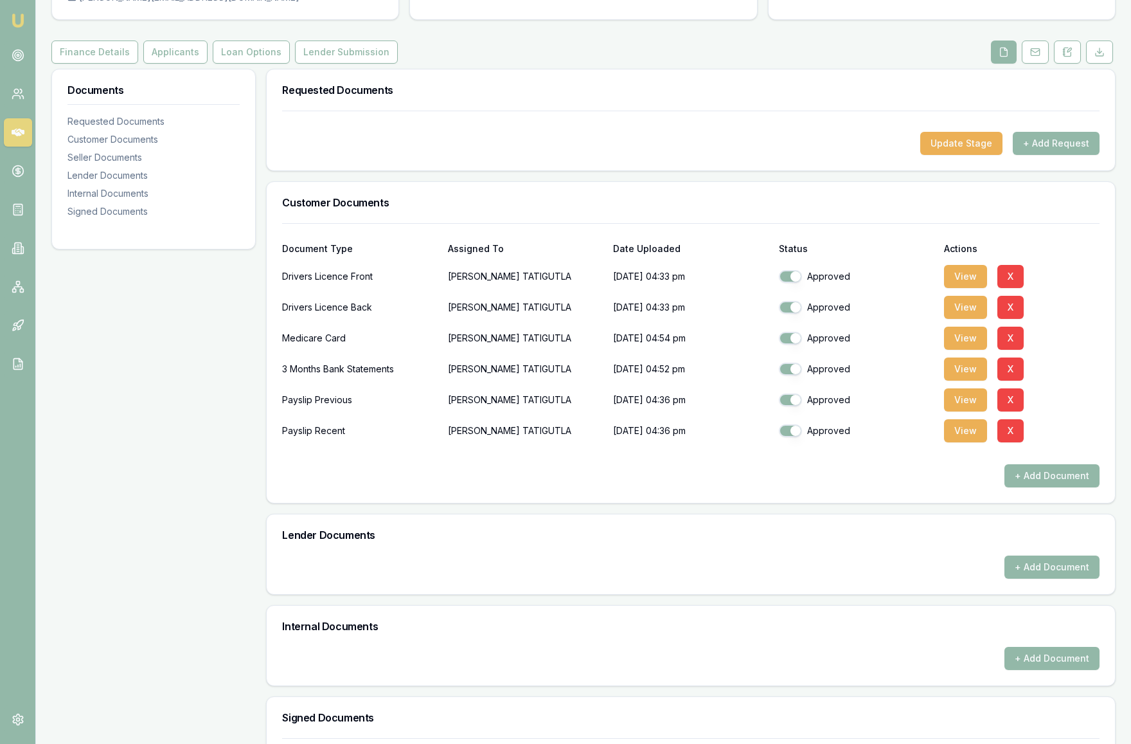
scroll to position [0, 0]
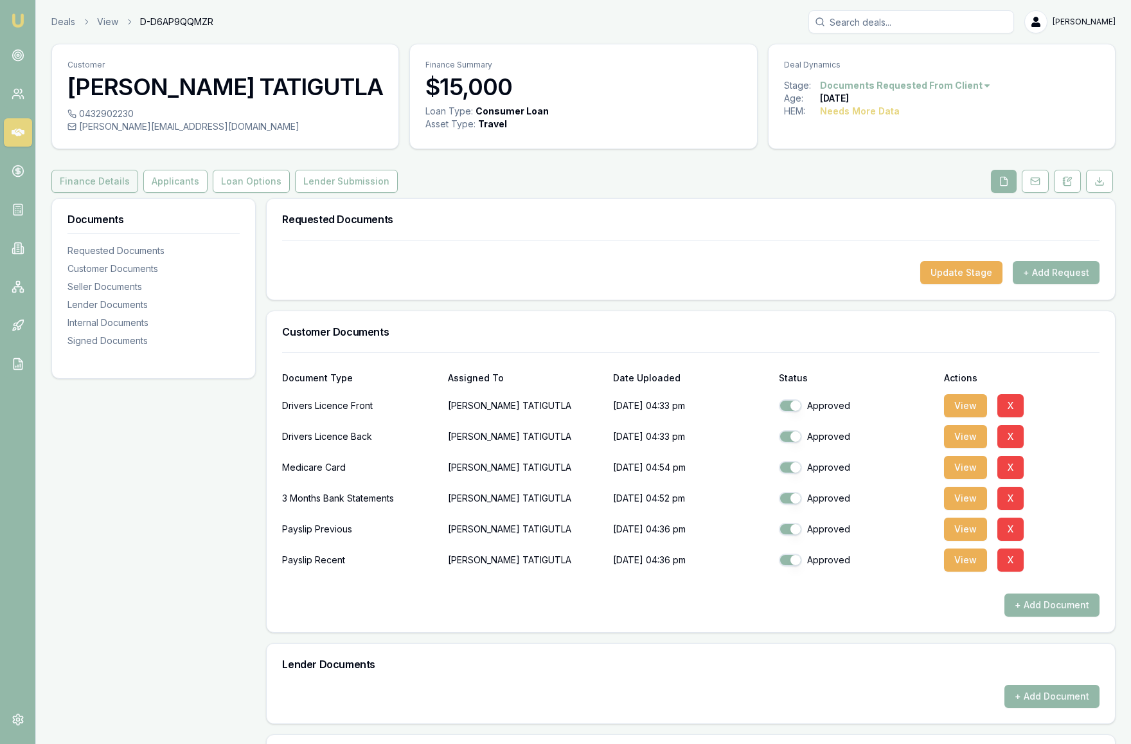
click at [75, 185] on button "Finance Details" at bounding box center [94, 181] width 87 height 23
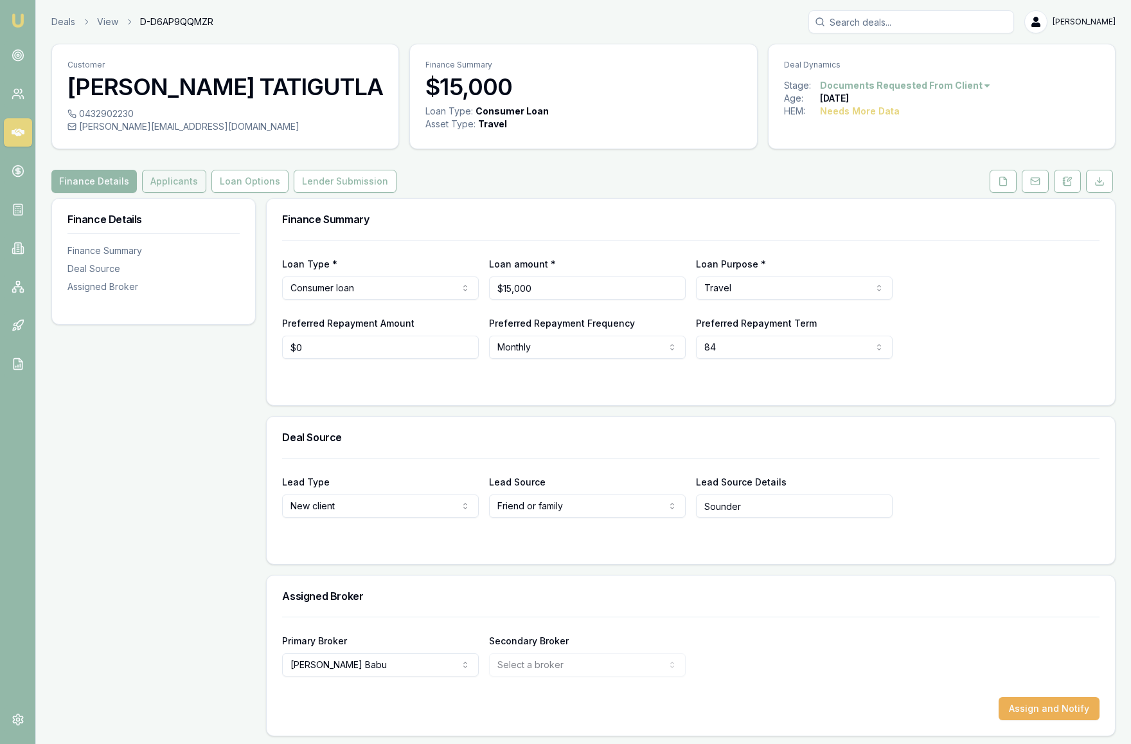
click at [158, 182] on button "Applicants" at bounding box center [174, 181] width 64 height 23
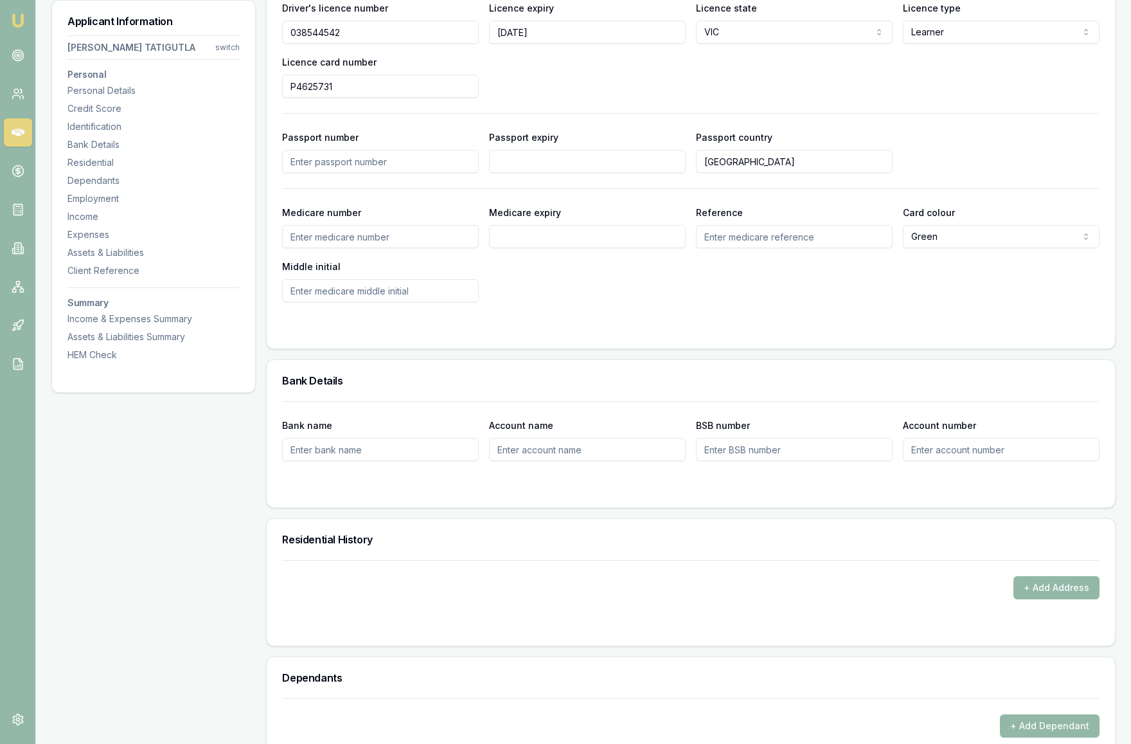
scroll to position [720, 0]
click at [345, 235] on input "Medicare number" at bounding box center [380, 237] width 197 height 23
type input "3578382373"
click at [549, 244] on input "Medicare expiry" at bounding box center [587, 237] width 197 height 23
type input "12/2027"
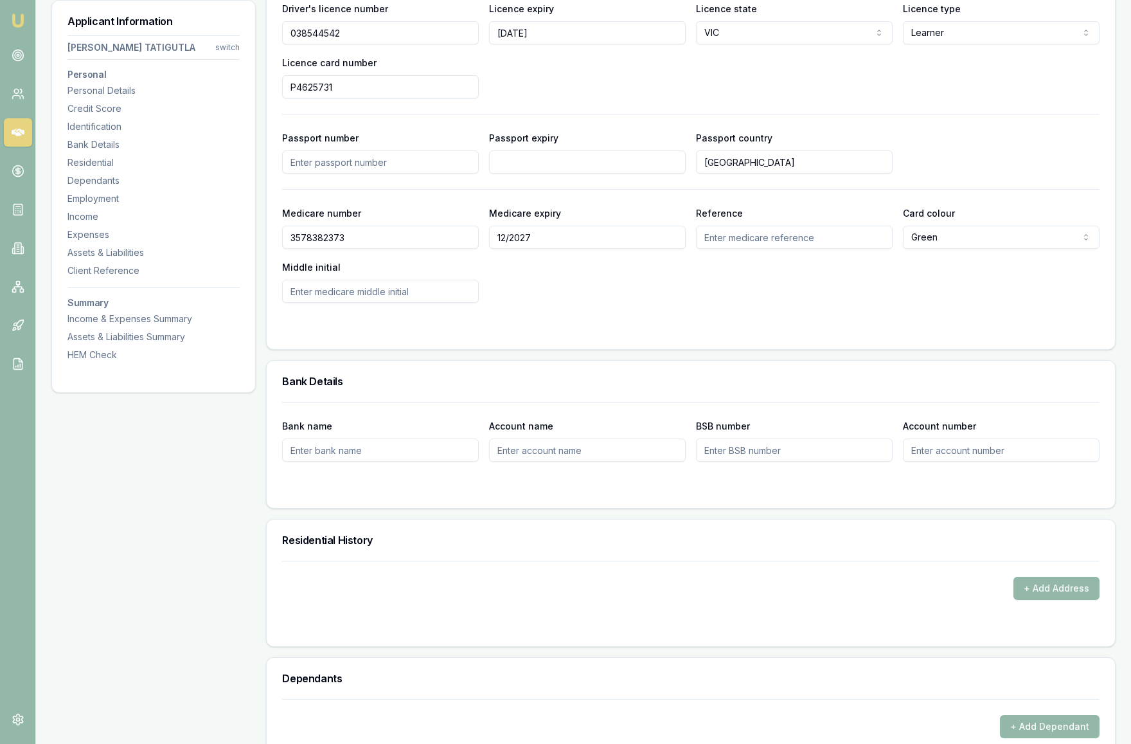
click at [779, 244] on input "Reference" at bounding box center [794, 237] width 197 height 23
type input "2"
click at [807, 278] on div "Medicare number 3578382373 Medicare expiry 12/2027 Reference 2 Card colour Gree…" at bounding box center [691, 254] width 818 height 98
click at [455, 323] on div at bounding box center [691, 328] width 818 height 10
click at [348, 452] on input "Bank name" at bounding box center [380, 449] width 197 height 23
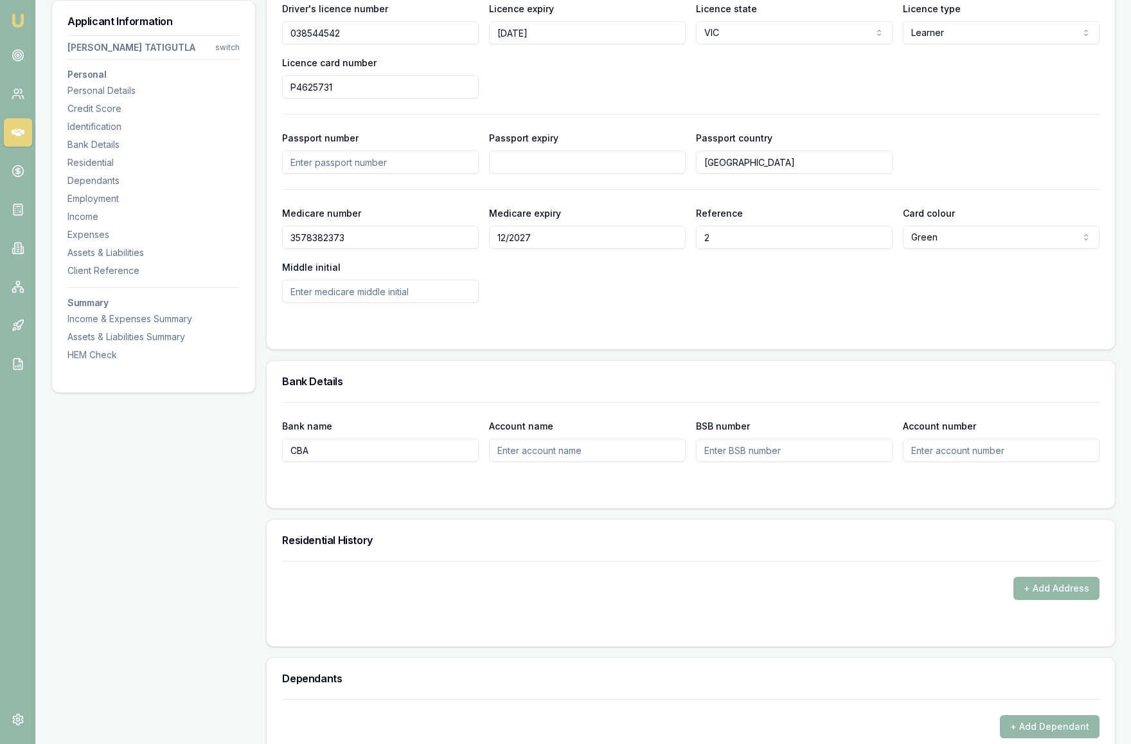
type input "CBA"
click at [551, 456] on input "Account name" at bounding box center [587, 449] width 197 height 23
type input "Smart Access"
click at [761, 456] on input "BSB number" at bounding box center [794, 449] width 197 height 23
type input "063134"
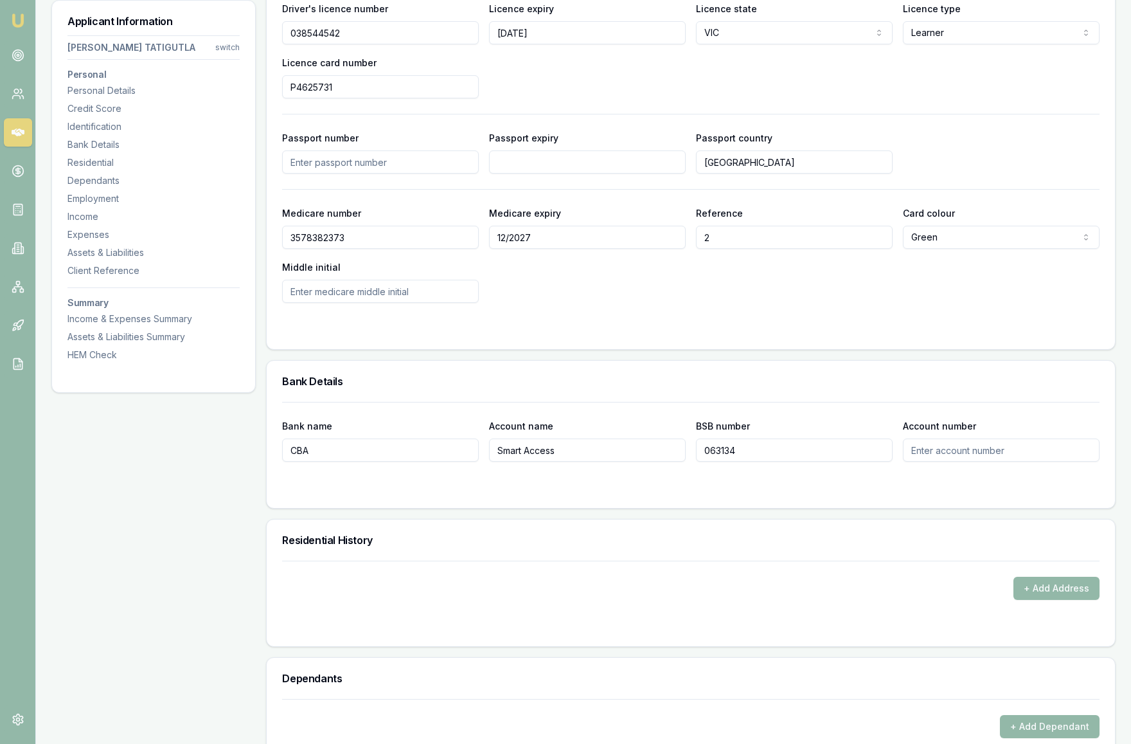
click at [1006, 449] on input "Account number" at bounding box center [1001, 449] width 197 height 23
type input "10392104"
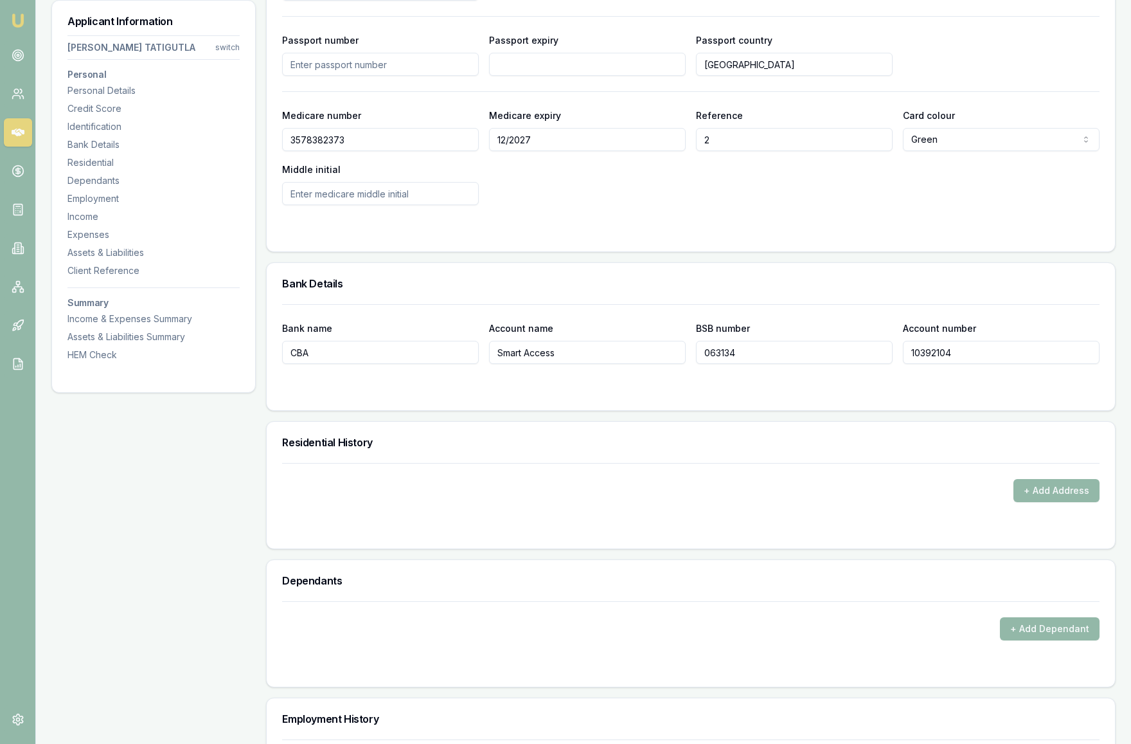
scroll to position [910, 0]
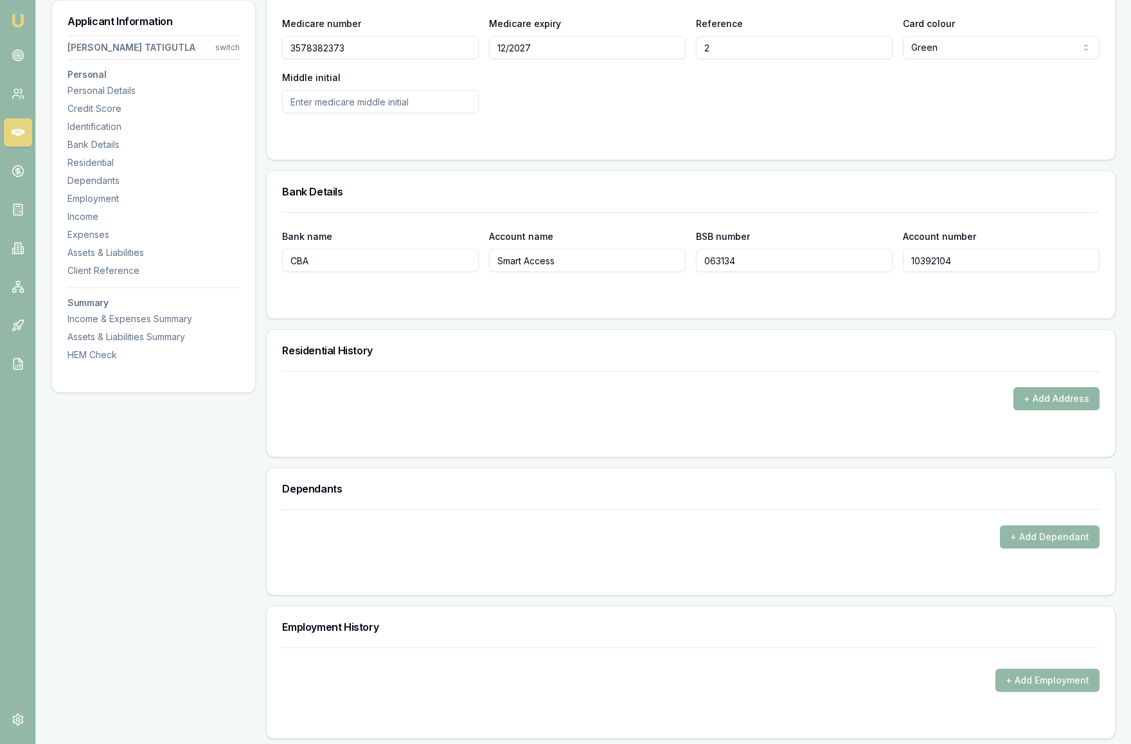
click at [1056, 397] on button "+ Add Address" at bounding box center [1057, 398] width 86 height 23
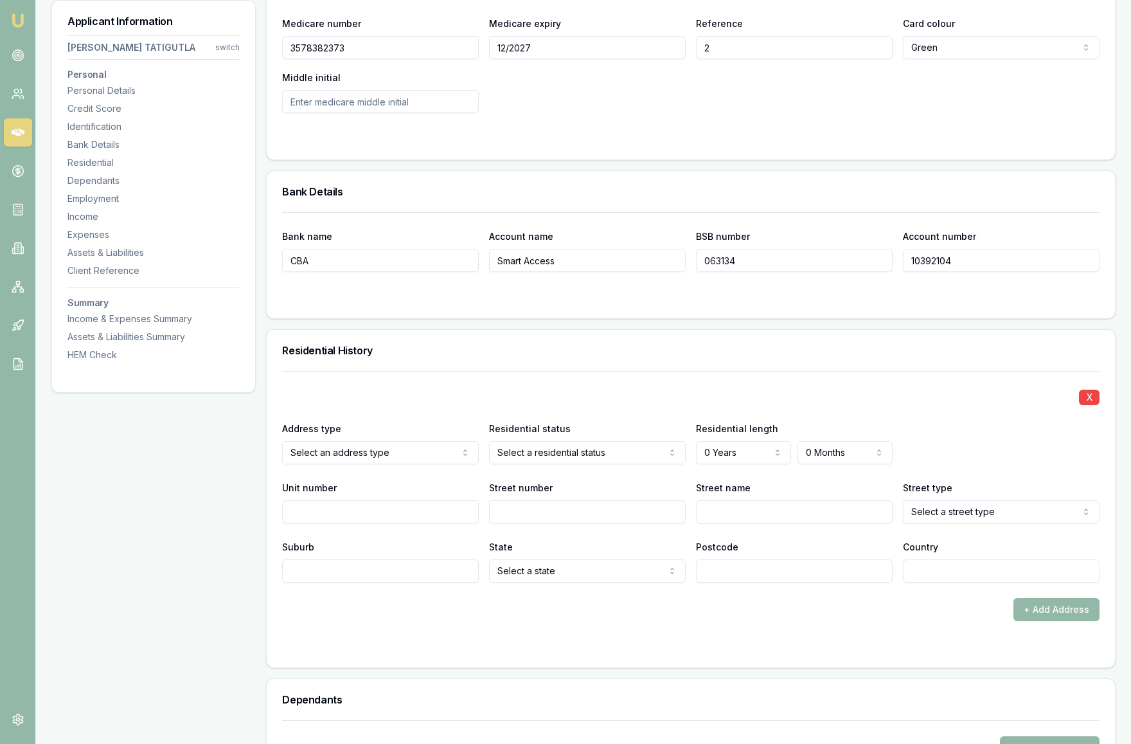
select select "PREVIOUS"
select select "RENTER"
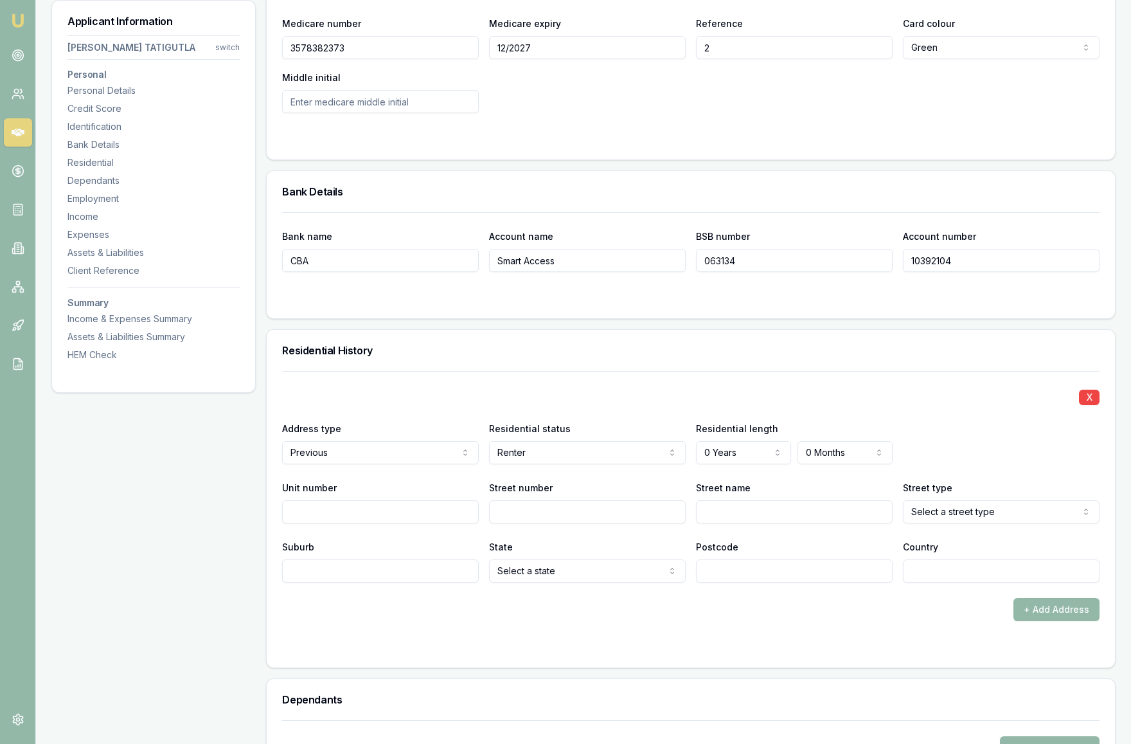
select select "4"
select select "10"
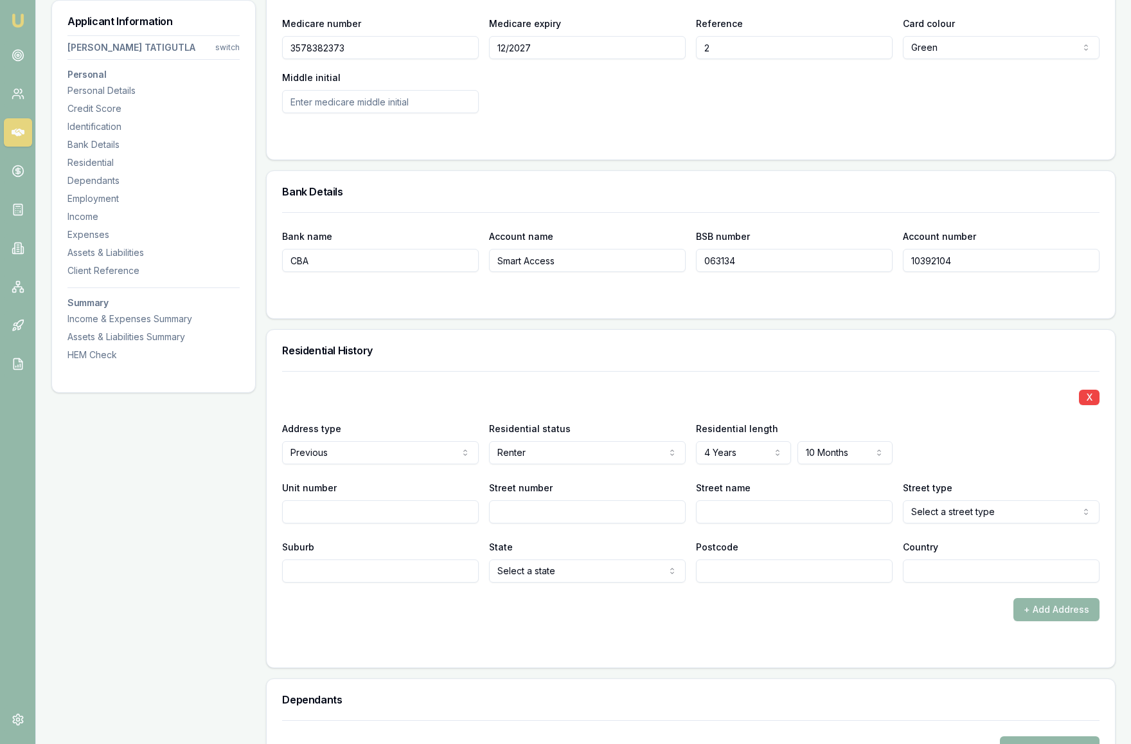
click at [388, 511] on input "Unit number" at bounding box center [380, 511] width 197 height 23
type input "3"
click at [548, 514] on input "Street number" at bounding box center [587, 511] width 197 height 23
type input "16"
click at [744, 506] on input "Street name" at bounding box center [794, 511] width 197 height 23
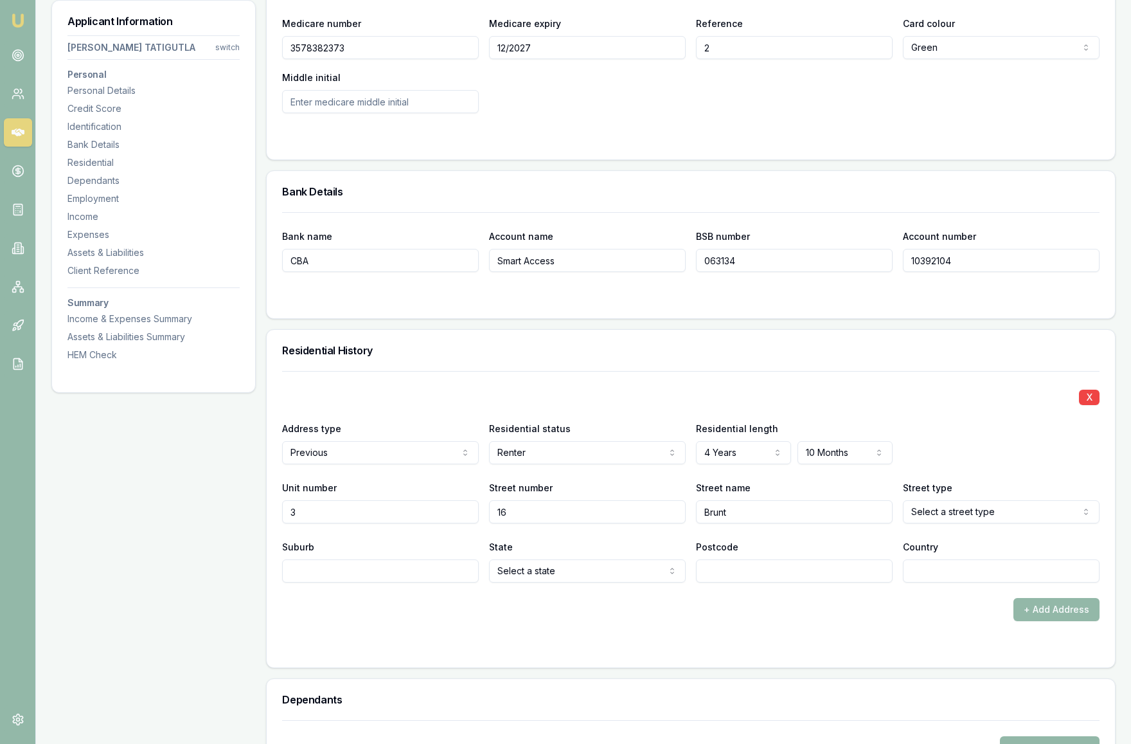
type input "Brunt"
select select "Street"
click at [307, 577] on input "Suburb" at bounding box center [380, 570] width 197 height 23
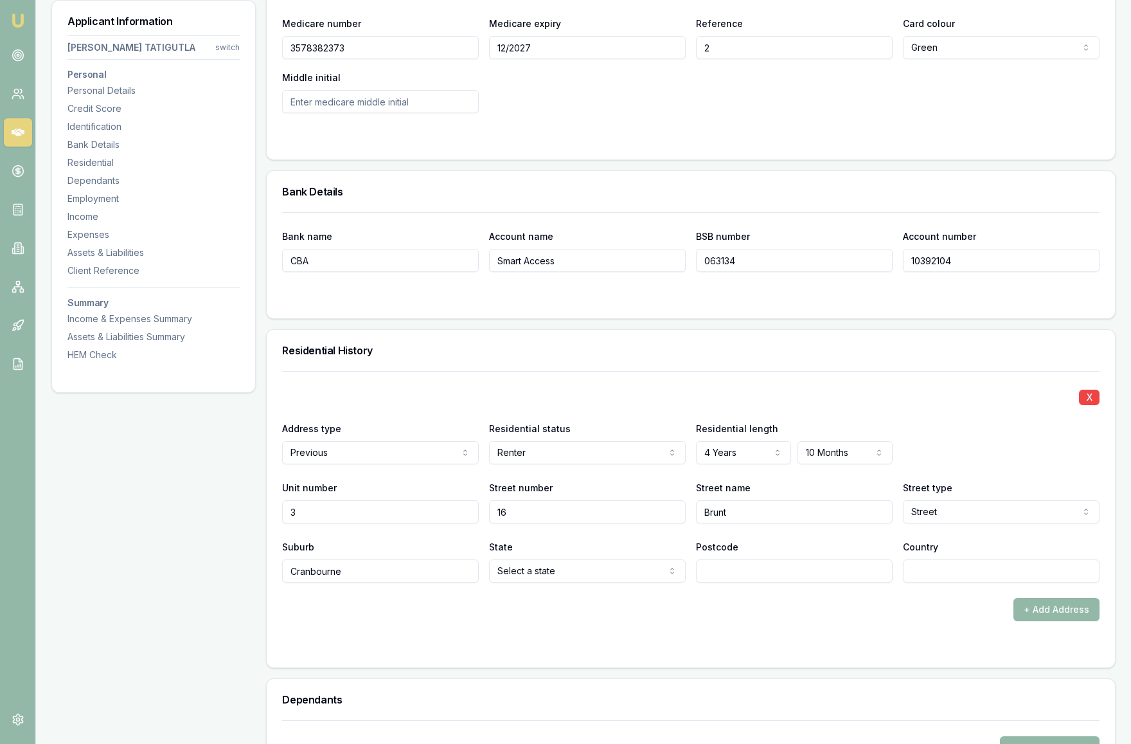
type input "Cranbourne"
select select "VIC"
click at [753, 568] on input "Postcode" at bounding box center [794, 570] width 197 height 23
type input "3977"
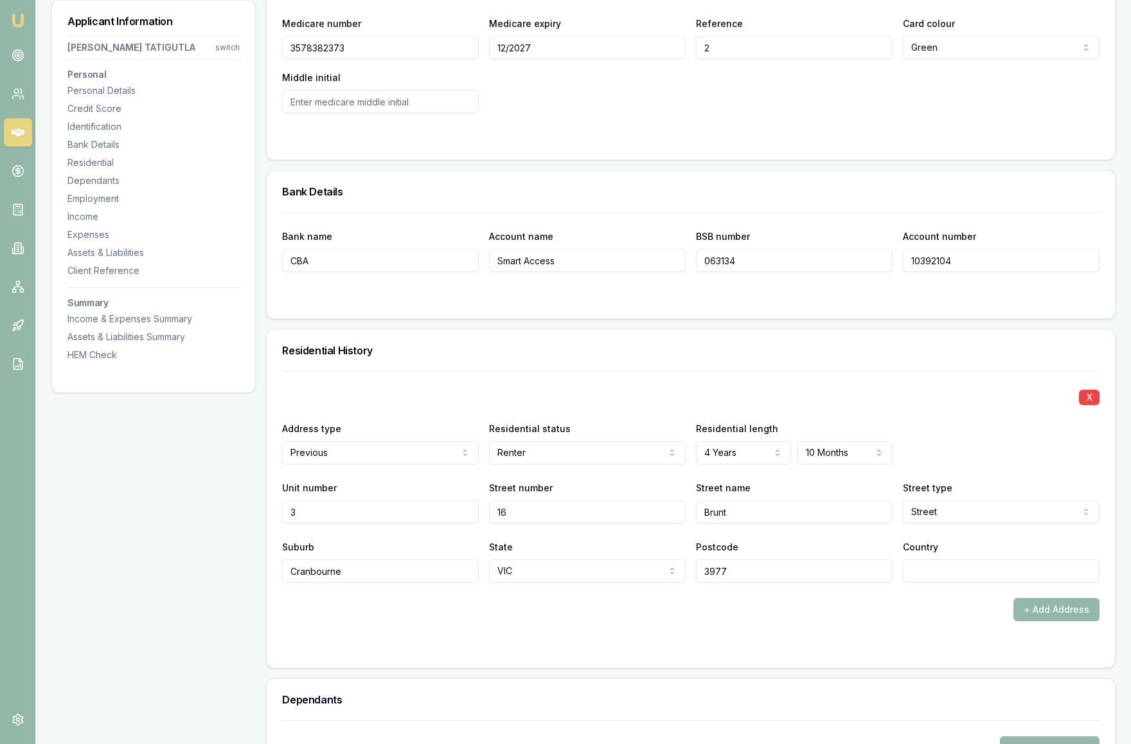
click at [932, 618] on div "+ Add Address" at bounding box center [691, 609] width 818 height 23
click at [935, 581] on input "Country" at bounding box center [1001, 570] width 197 height 23
type input "[GEOGRAPHIC_DATA]"
click at [856, 638] on form "X Address type Previous Current Previous Residential status Renter Owner with m…" at bounding box center [691, 511] width 818 height 281
click at [1061, 613] on button "+ Add Address" at bounding box center [1057, 609] width 86 height 23
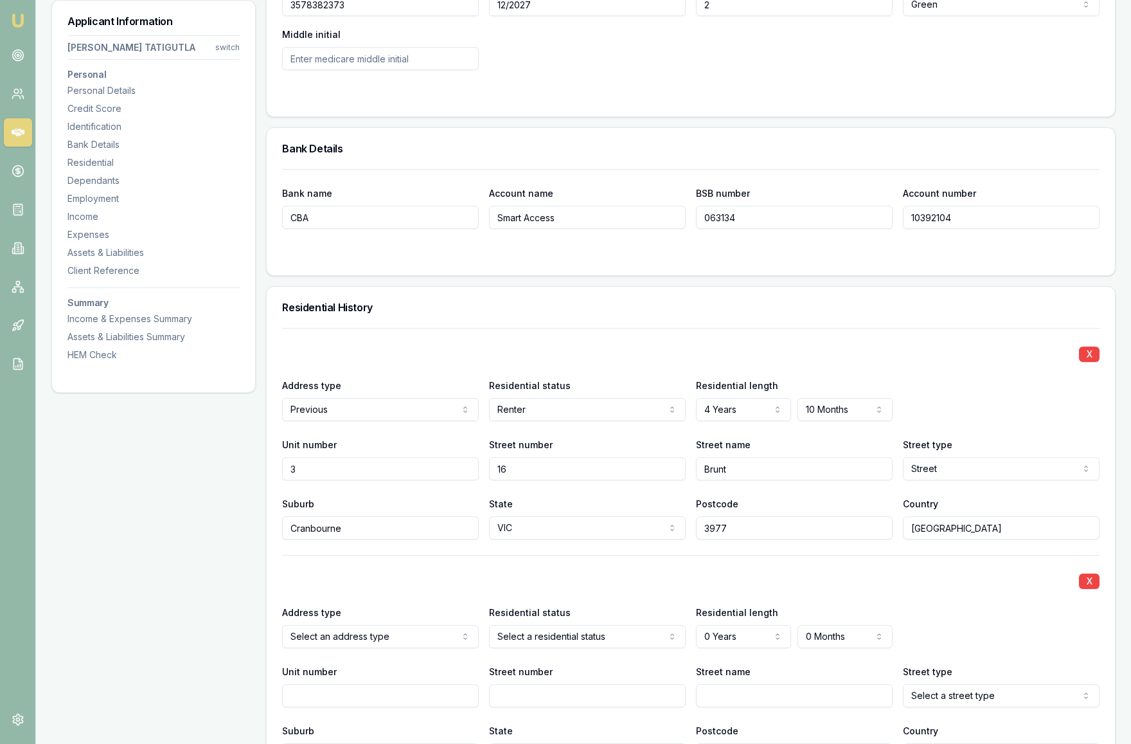
scroll to position [960, 0]
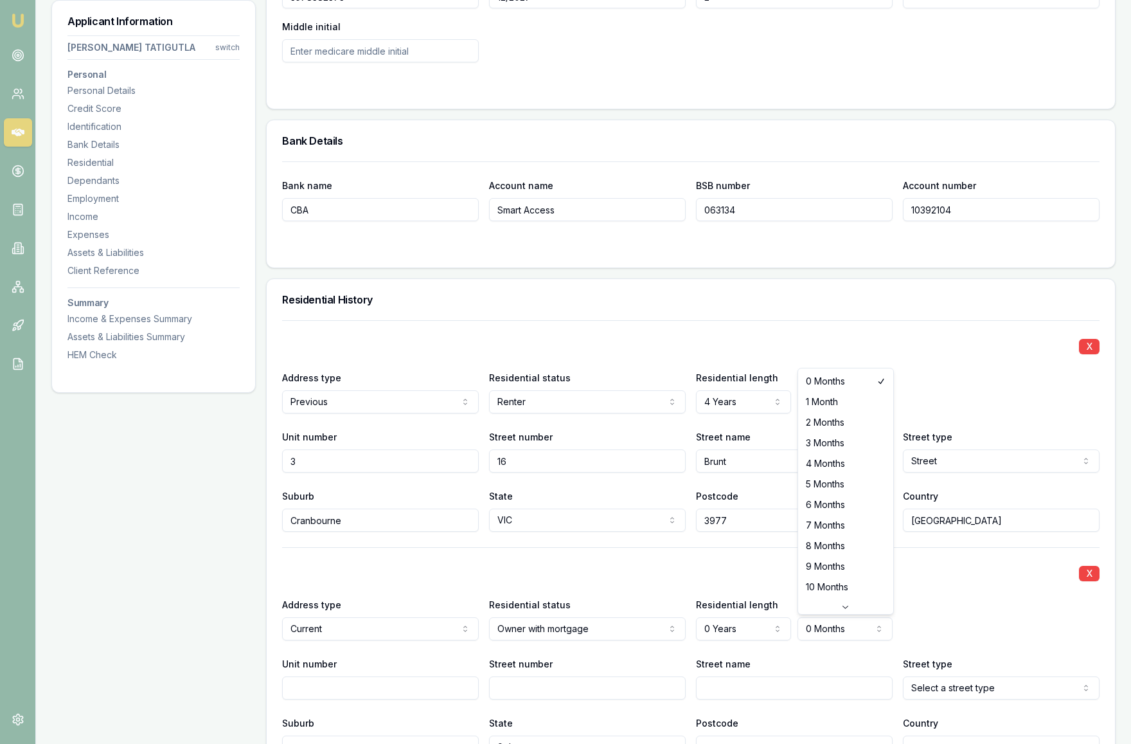
select select "3"
click at [947, 582] on div "X Address type Current Current Previous Residential status Owner with mortgage …" at bounding box center [691, 653] width 818 height 212
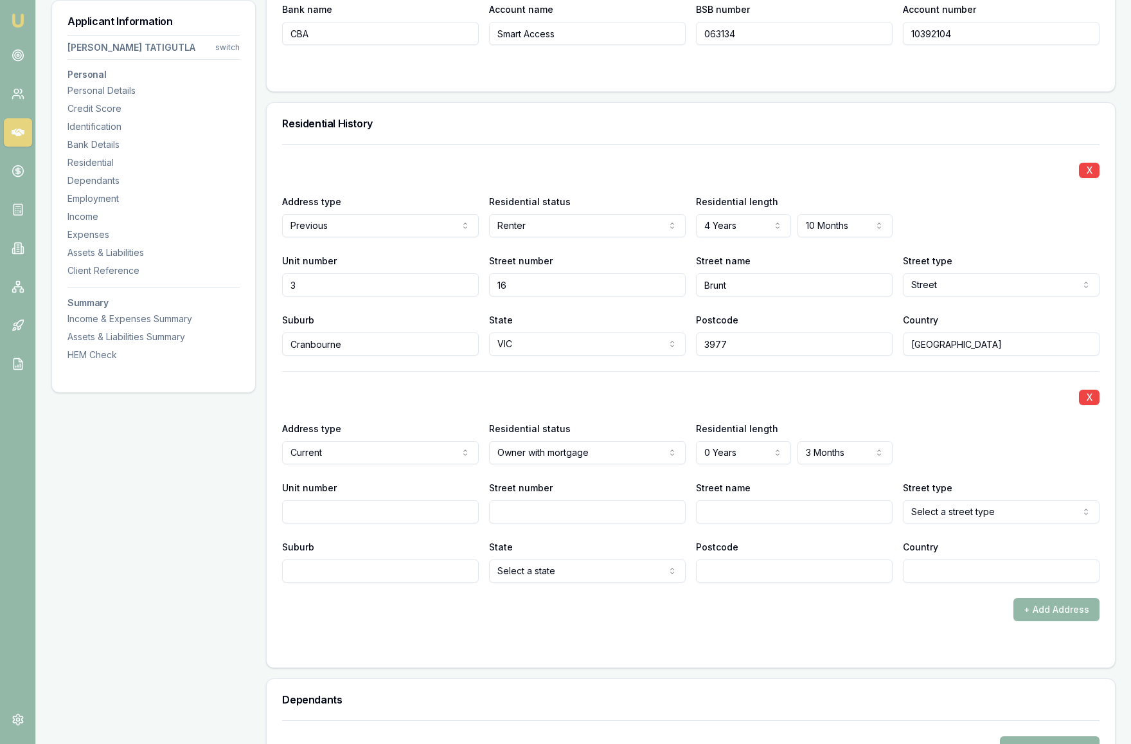
scroll to position [1162, 0]
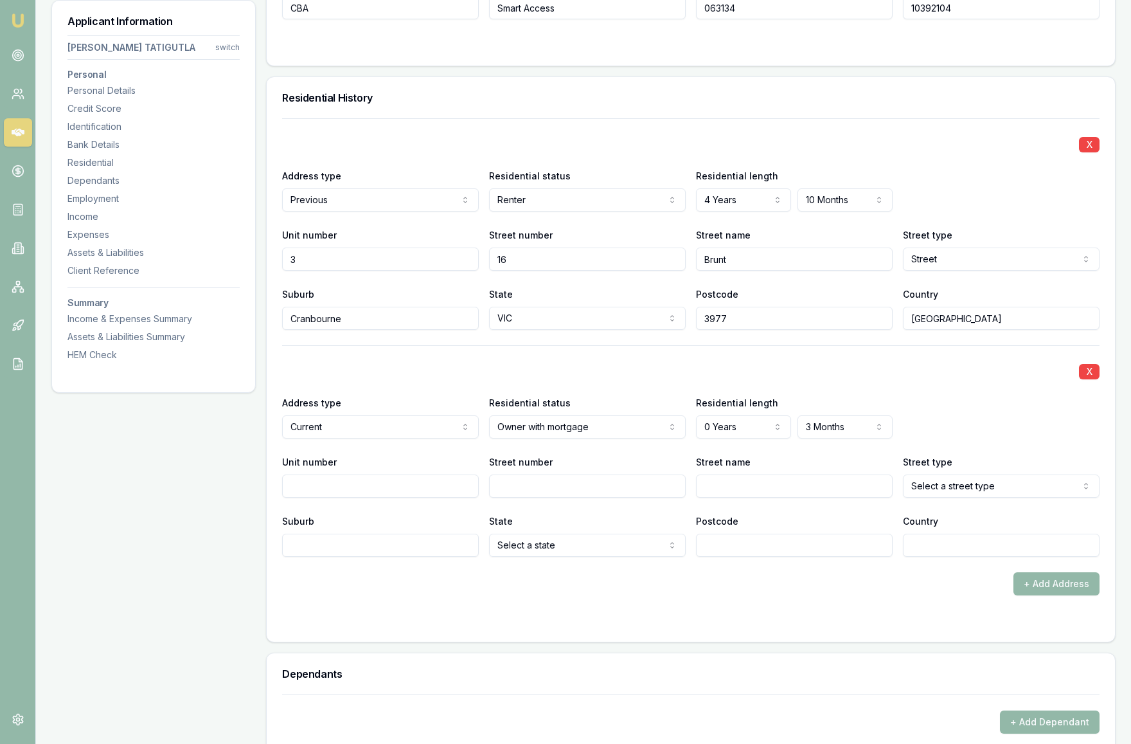
click at [551, 490] on input "Street number" at bounding box center [587, 485] width 197 height 23
type input "4"
click at [743, 485] on input "Street name" at bounding box center [794, 485] width 197 height 23
type input "Tyrian"
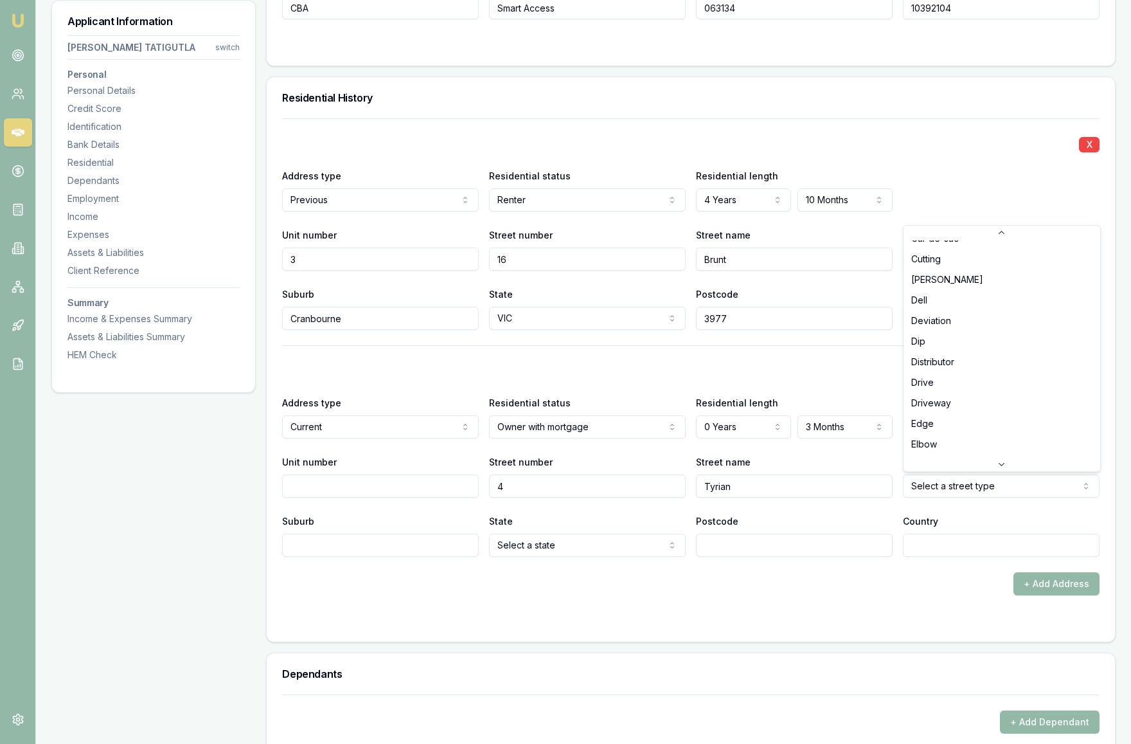
scroll to position [970, 0]
select select "Drive"
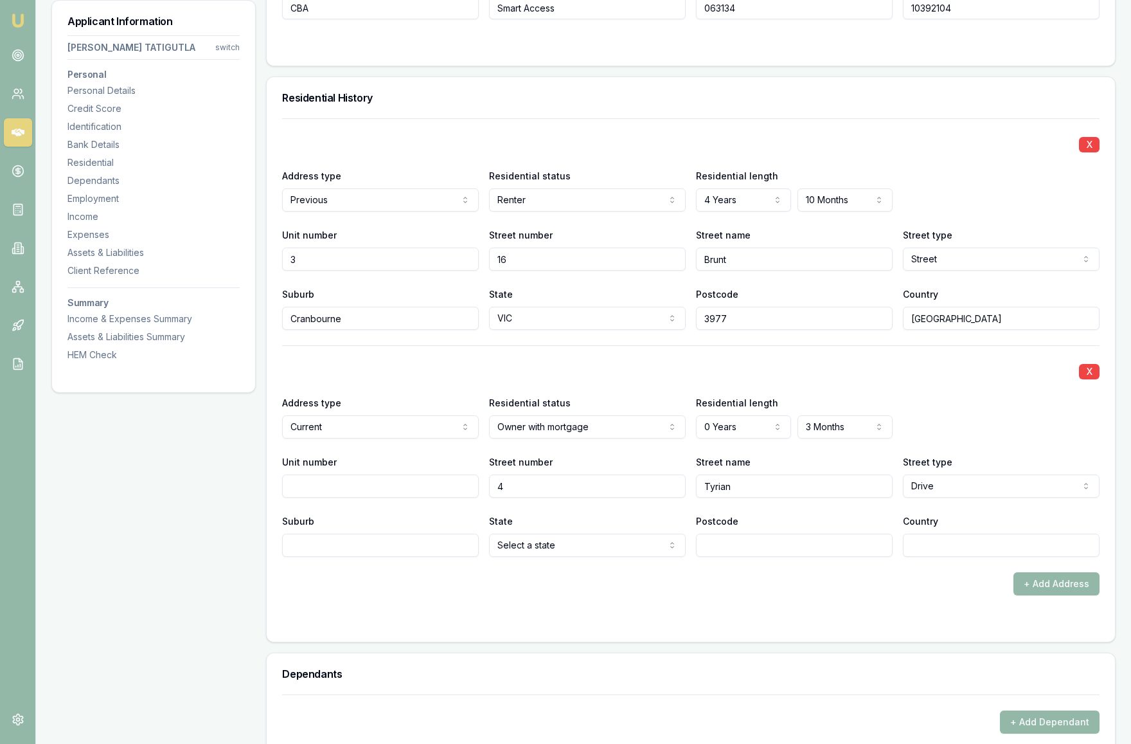
click at [379, 548] on input "Suburb" at bounding box center [380, 545] width 197 height 23
type input "Clyde"
select select "VIC"
click at [753, 550] on input "Postcode" at bounding box center [794, 545] width 197 height 23
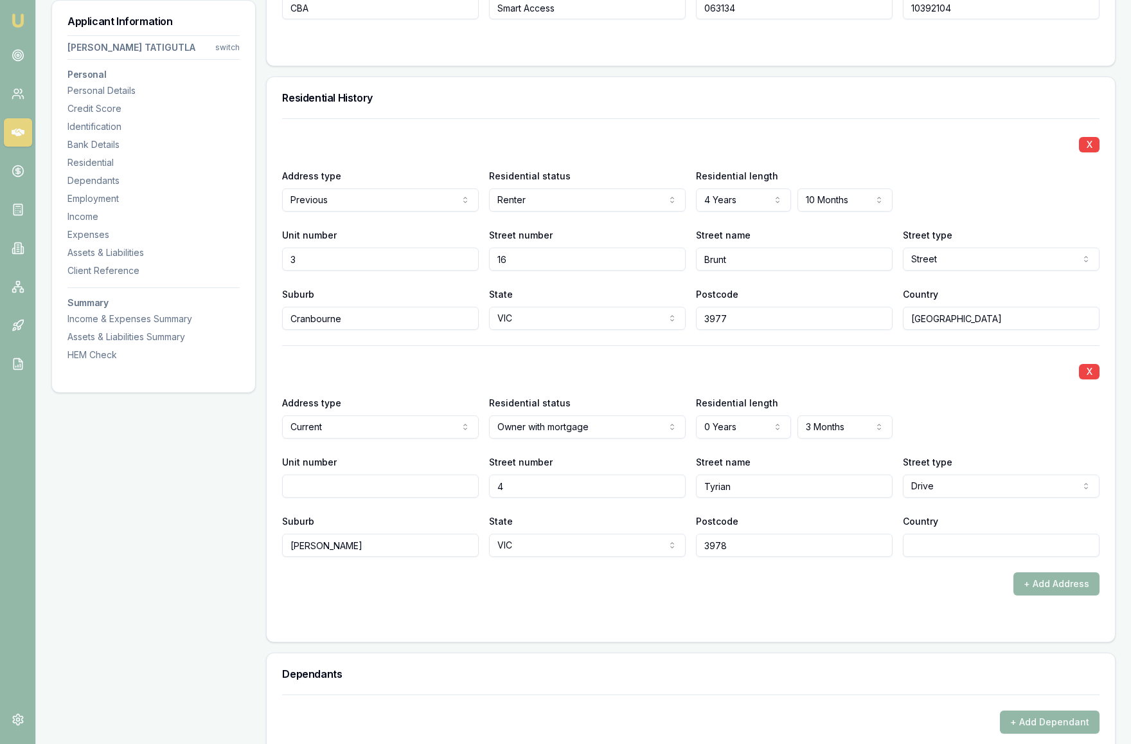
type input "3978"
click at [928, 544] on input "Country" at bounding box center [1001, 545] width 197 height 23
type input "[GEOGRAPHIC_DATA]"
click at [835, 600] on form "X Address type Previous Current Previous Residential status Renter Owner with m…" at bounding box center [691, 372] width 818 height 508
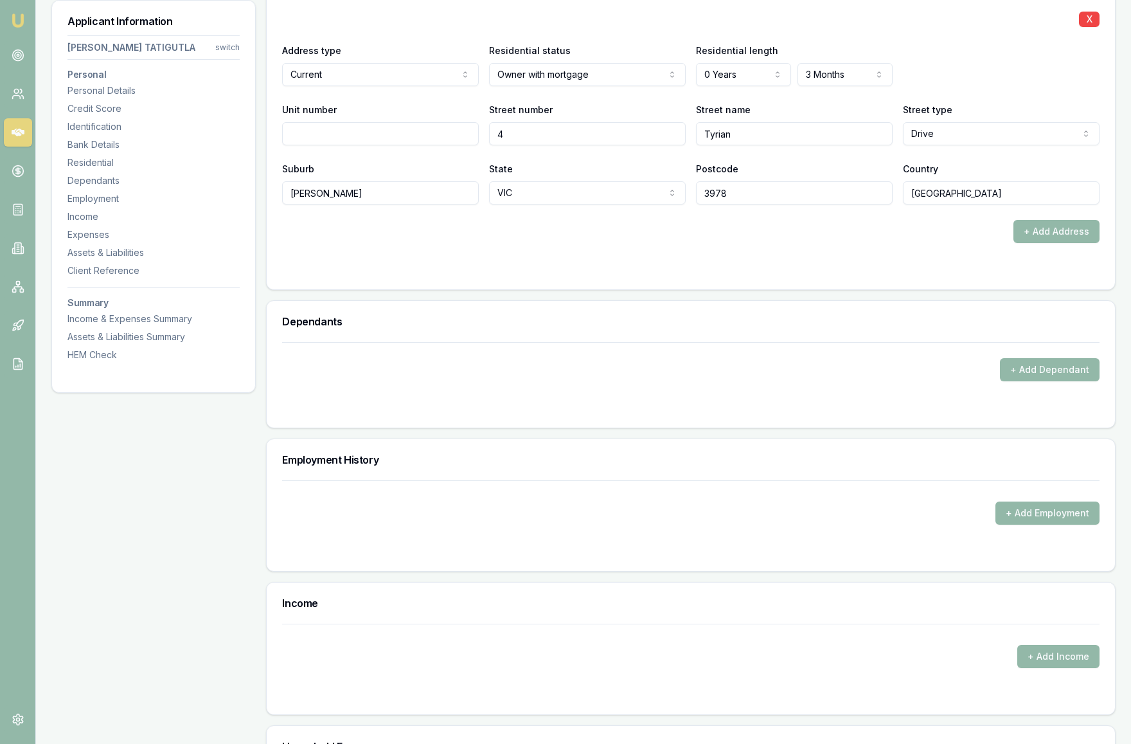
scroll to position [1519, 0]
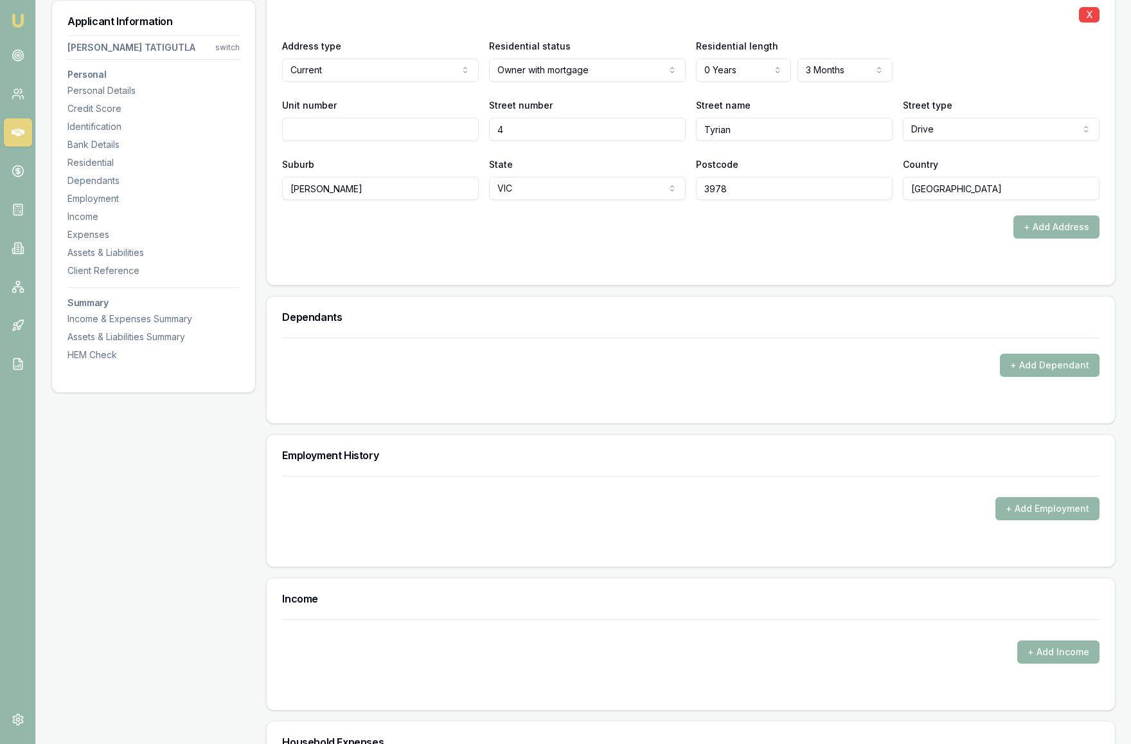
click at [1054, 361] on button "+ Add Dependant" at bounding box center [1050, 365] width 100 height 23
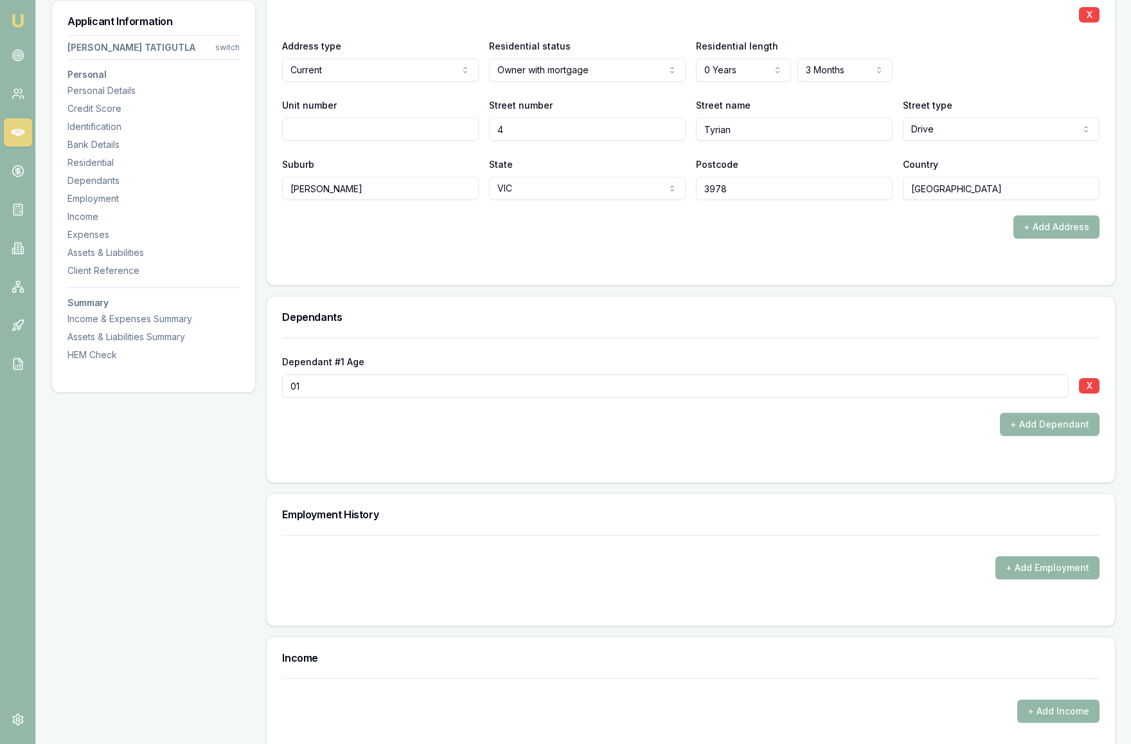
type input "01"
click at [451, 434] on div "+ Add Dependant" at bounding box center [691, 424] width 818 height 23
click at [1024, 570] on button "+ Add Employment" at bounding box center [1048, 567] width 104 height 23
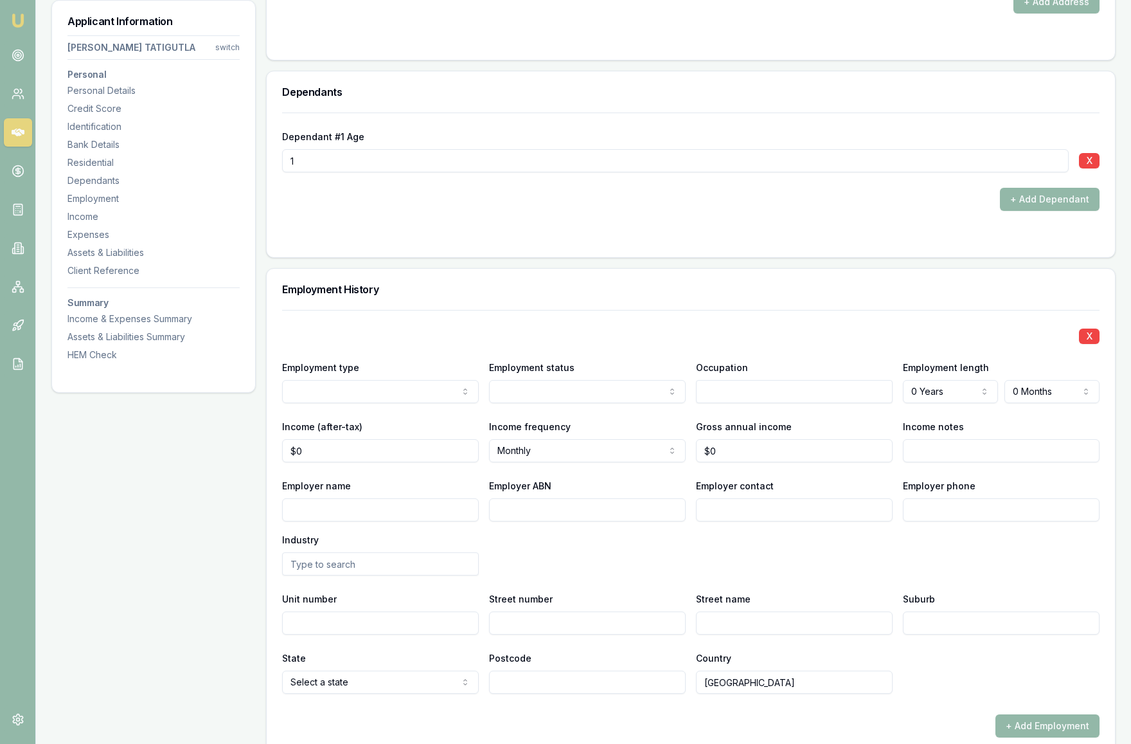
scroll to position [1751, 0]
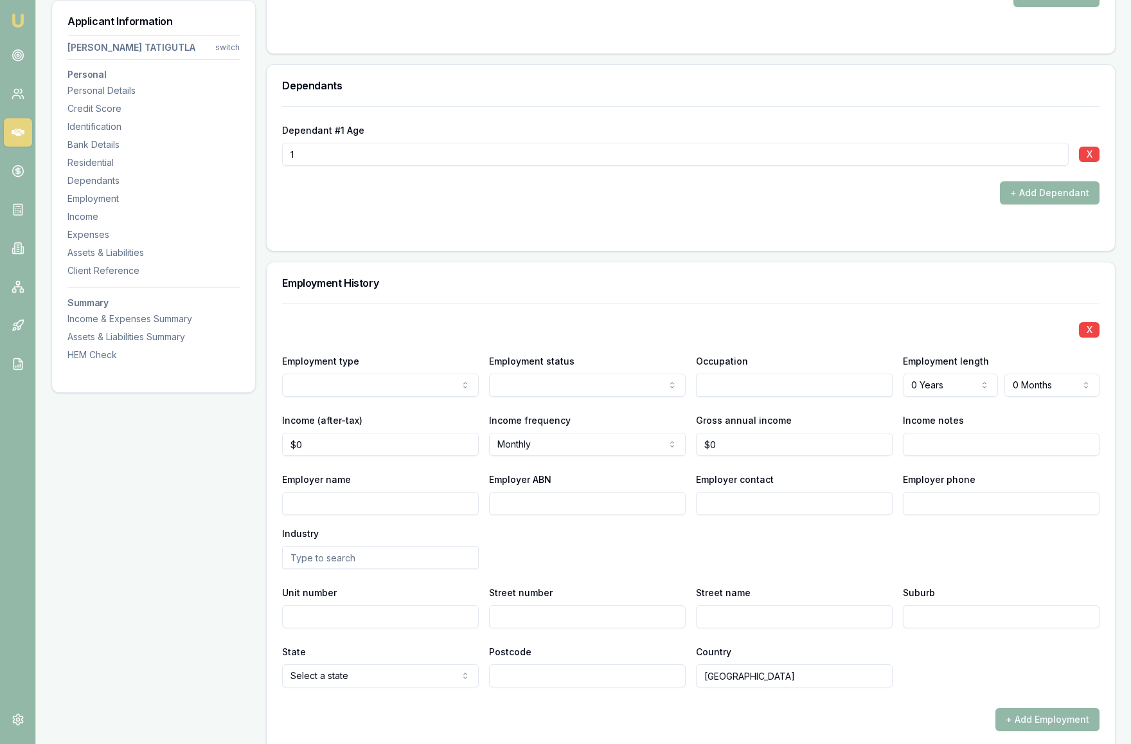
select select "PART_TIME"
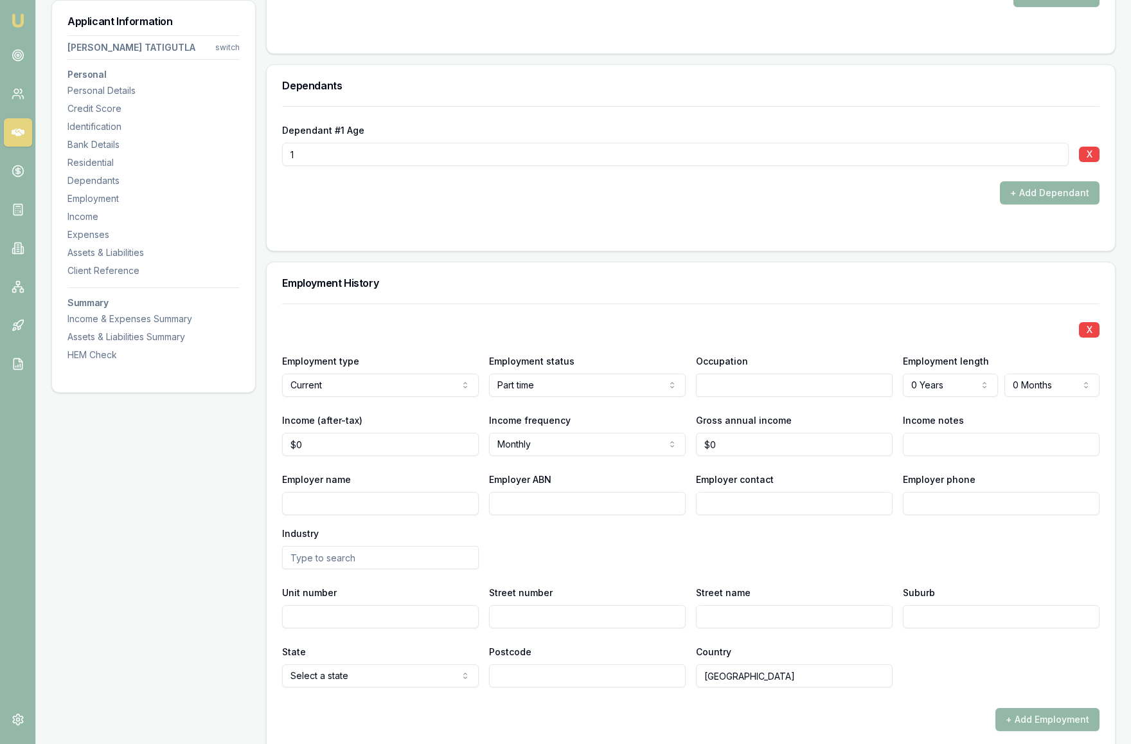
click at [512, 507] on input "Employer ABN" at bounding box center [587, 503] width 197 height 23
type input "13"
click at [525, 501] on input "Employer ABN" at bounding box center [587, 503] width 197 height 23
click at [734, 384] on input "text" at bounding box center [794, 385] width 197 height 23
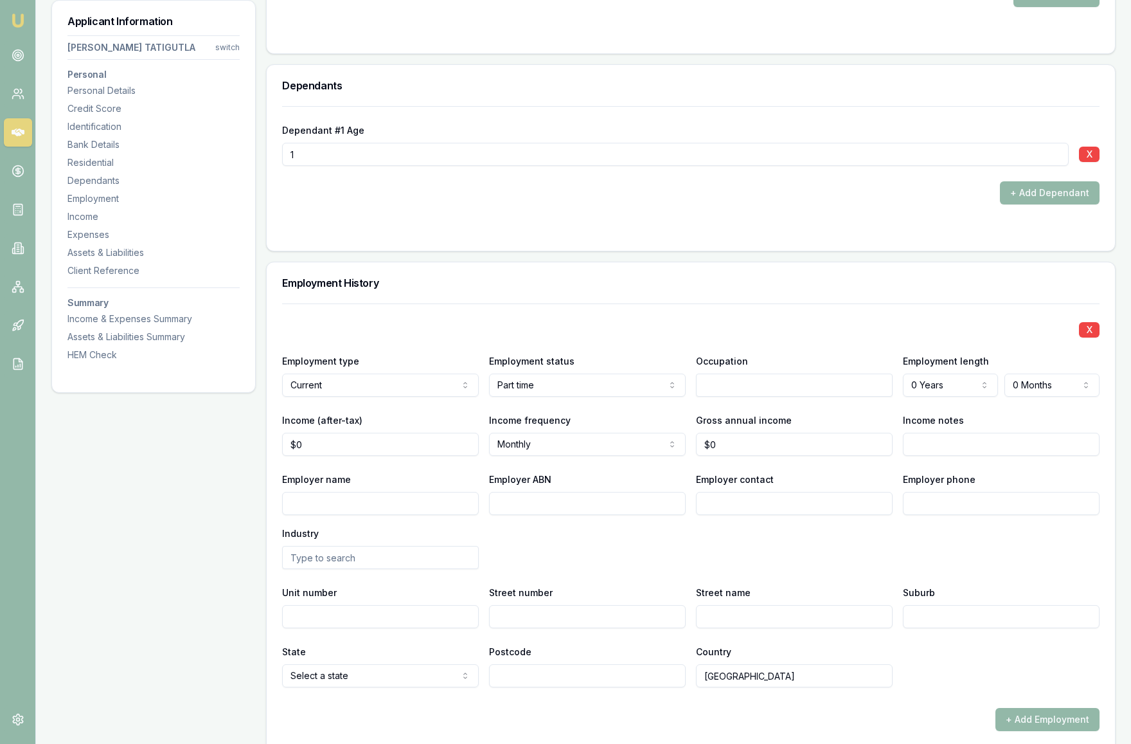
click at [547, 510] on input "Employer ABN" at bounding box center [587, 503] width 197 height 23
paste input "86 082 618 148"
type input "86 082 618 148"
click at [593, 566] on div "Employer name Employer ABN 86 082 618 148 Employer contact Employer phone Indus…" at bounding box center [691, 520] width 818 height 98
click at [804, 510] on input "Employer contact" at bounding box center [794, 503] width 197 height 23
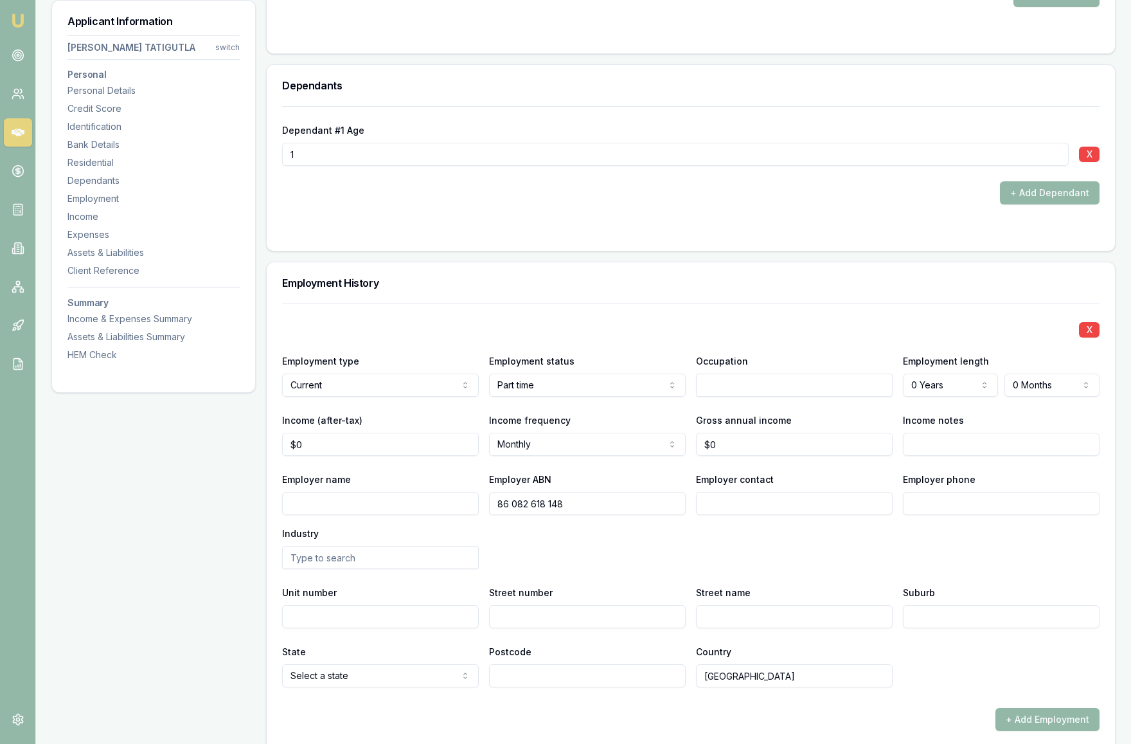
click at [939, 498] on input "Employer phone" at bounding box center [1001, 503] width 197 height 23
paste input "0395 084 666"
type input "0395 084 666"
click at [801, 507] on input "Employer contact" at bounding box center [794, 503] width 197 height 23
type input "HR"
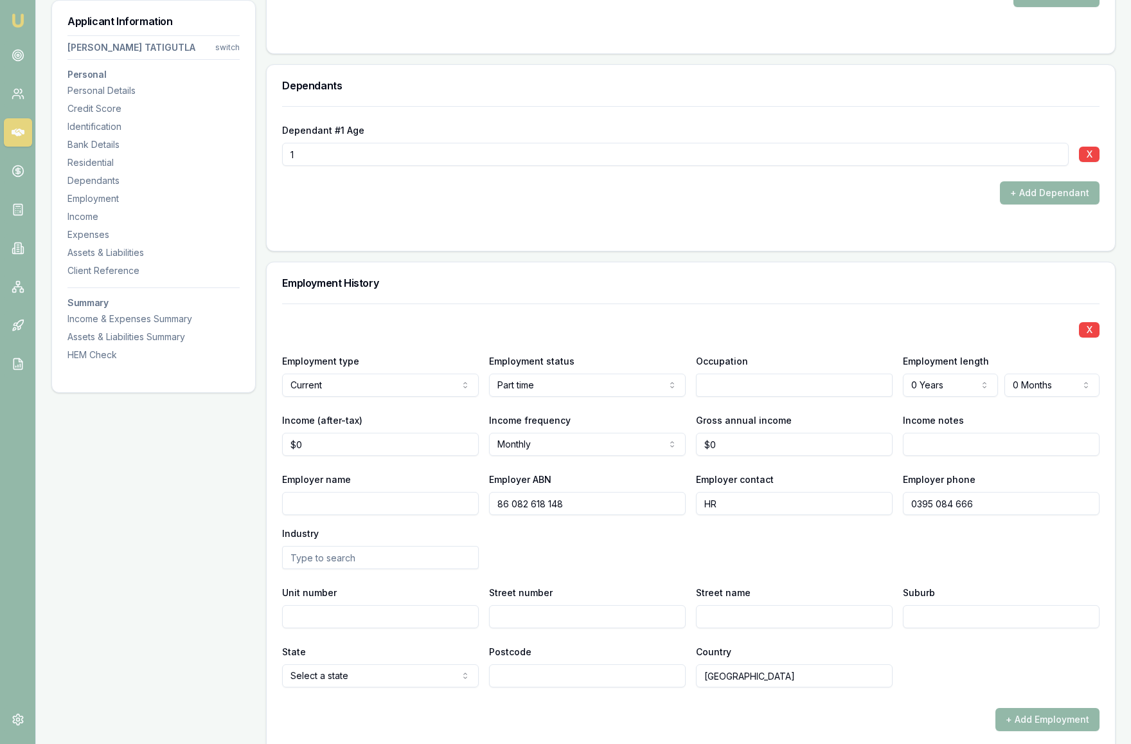
click at [382, 505] on input "Employer name" at bounding box center [380, 503] width 197 height 23
click at [737, 390] on input "text" at bounding box center [794, 385] width 197 height 23
paste input "Service"
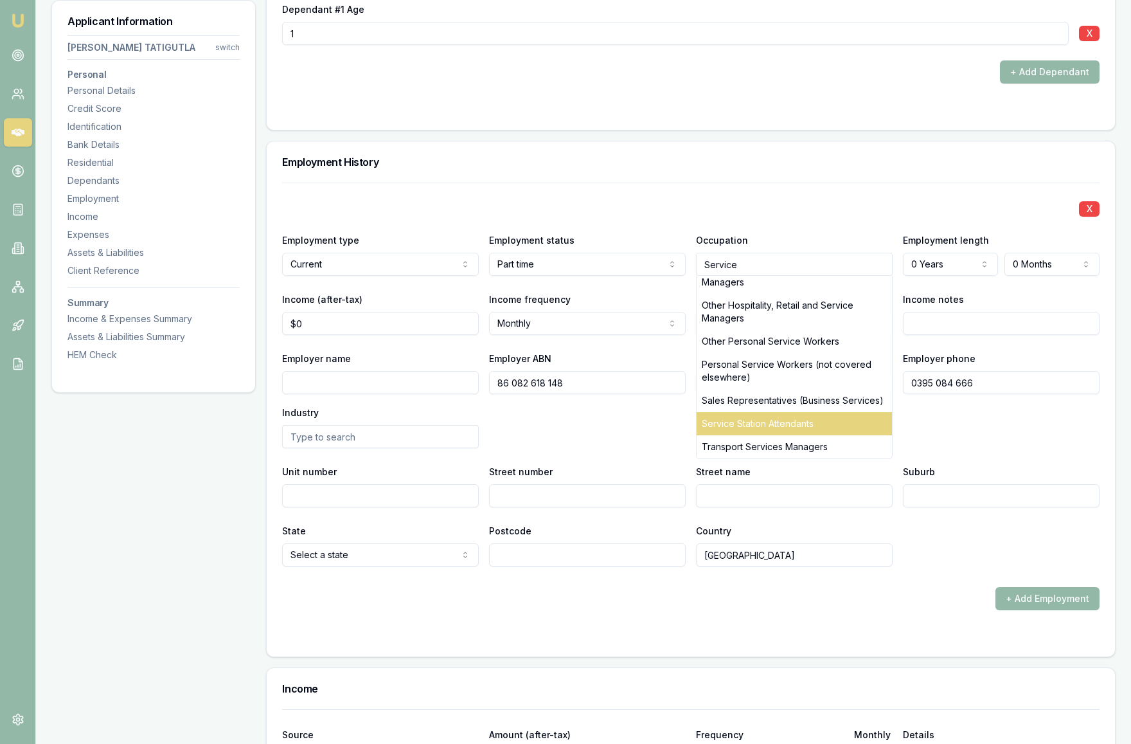
scroll to position [1873, 0]
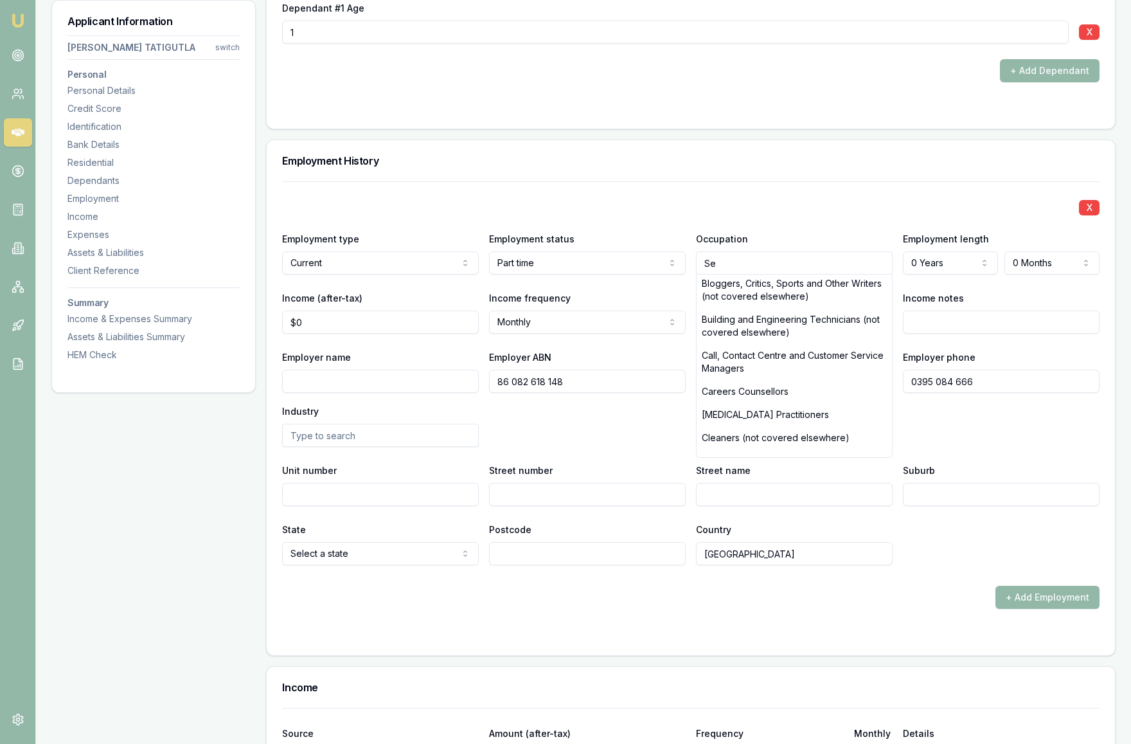
type input "S"
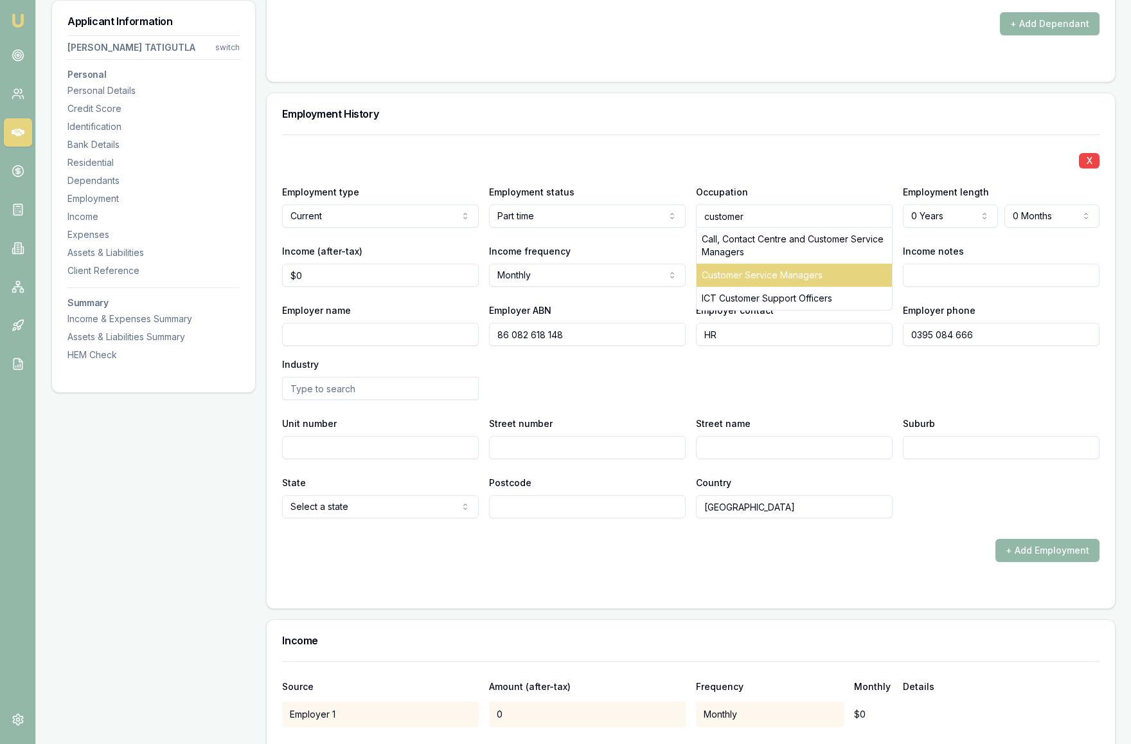
scroll to position [1920, 0]
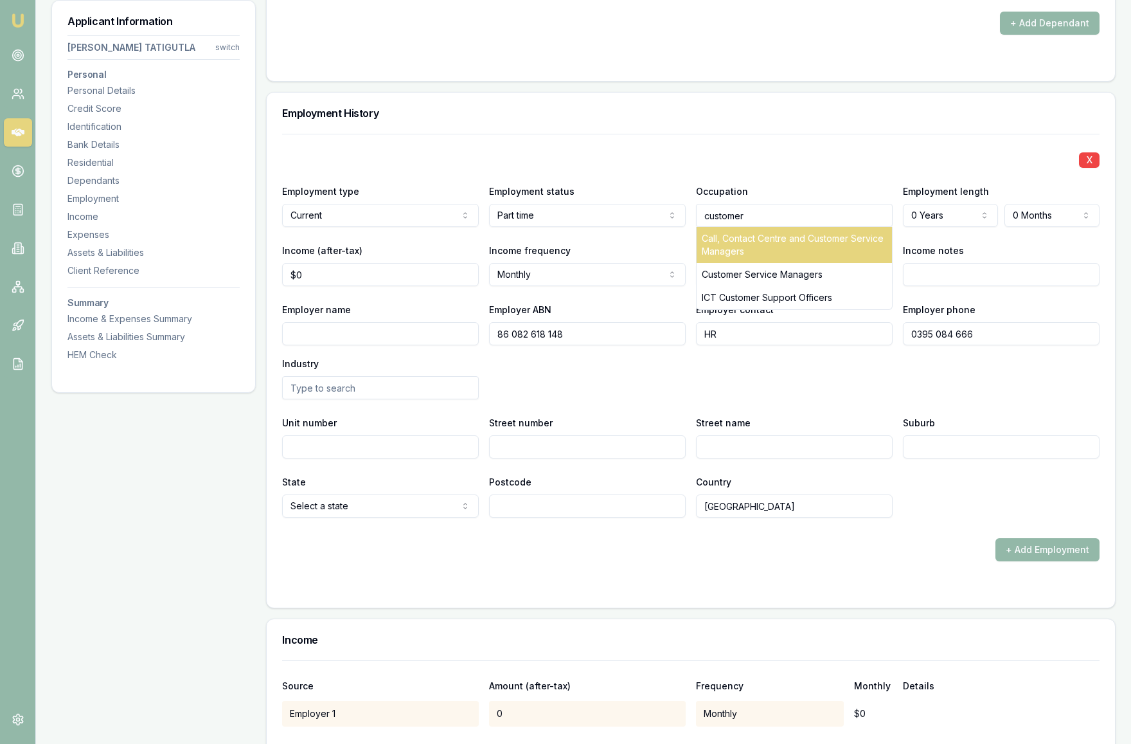
click at [818, 251] on div "Call, Contact Centre and Customer Service Managers" at bounding box center [794, 245] width 195 height 36
type input "Call, Contact Centre and Customer Service Managers"
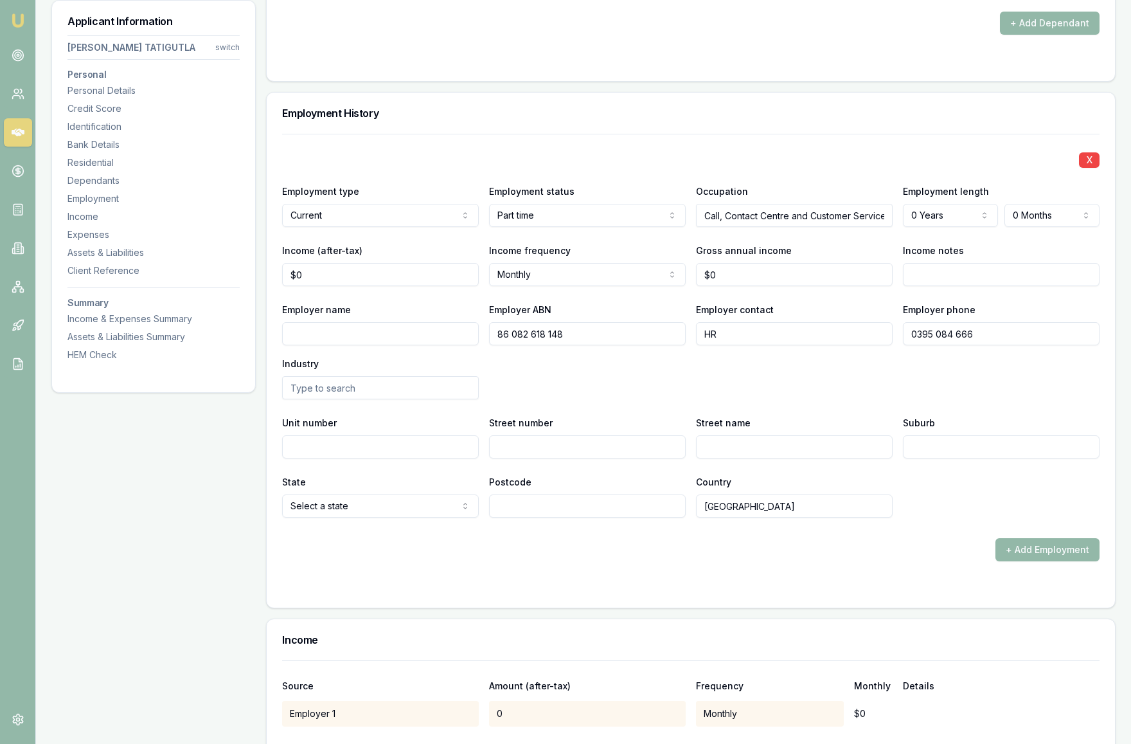
select select "3"
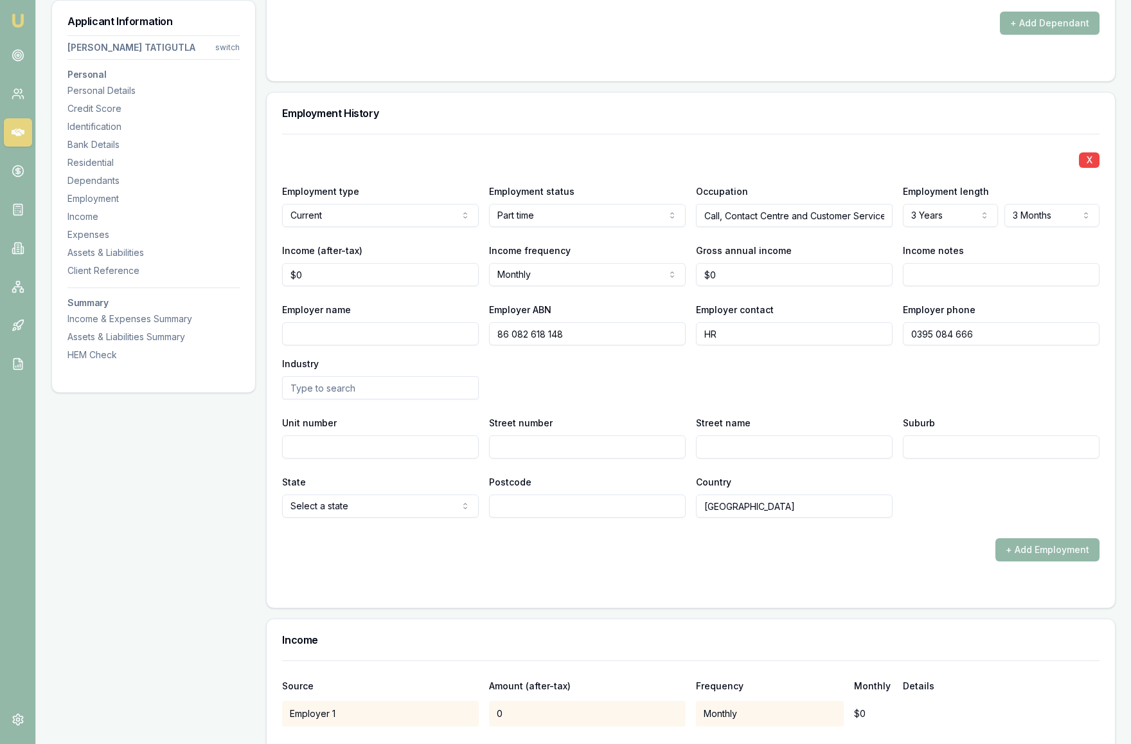
select select "4"
click at [316, 334] on input "Employer name" at bounding box center [380, 333] width 197 height 23
paste input "Probe Asia Pacific Pty Ltd"
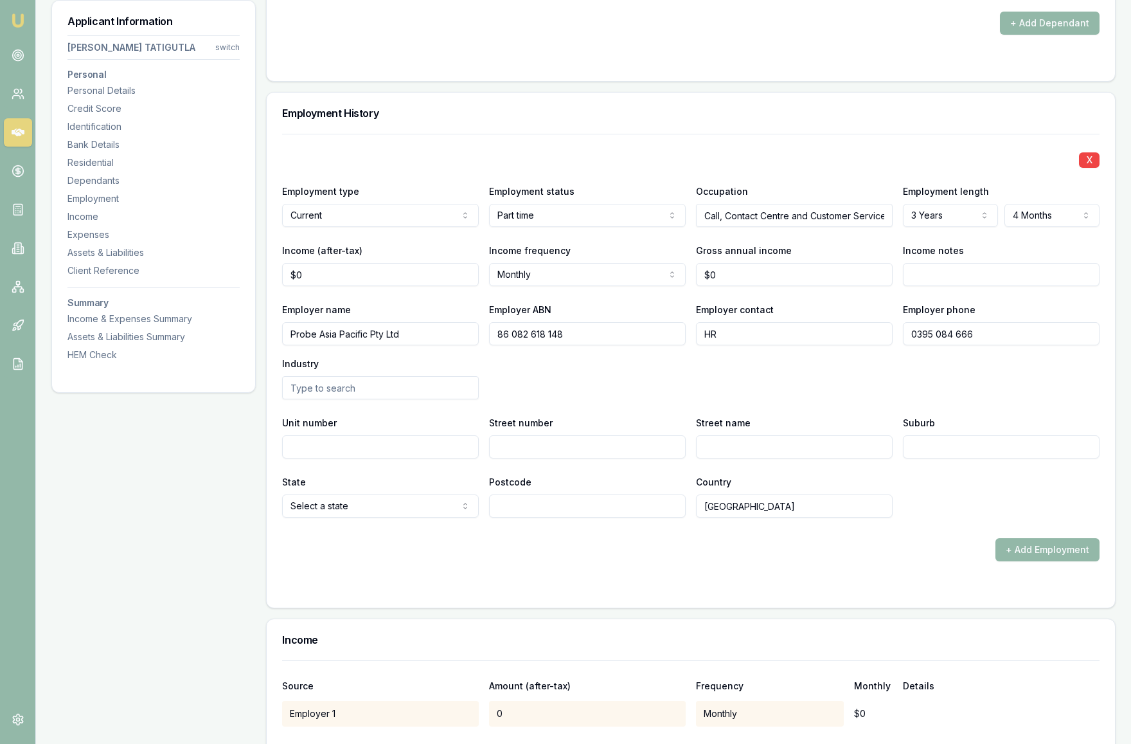
type input "Probe Asia Pacific Pty Ltd"
click at [537, 375] on div "Employer name Probe Asia Pacific Pty Ltd Employer ABN 86 082 618 148 Employer c…" at bounding box center [691, 351] width 818 height 98
select select "FULL_TIME"
click at [632, 137] on div "X Employment type Current Current Previous Employment status Full time Full tim…" at bounding box center [691, 326] width 818 height 384
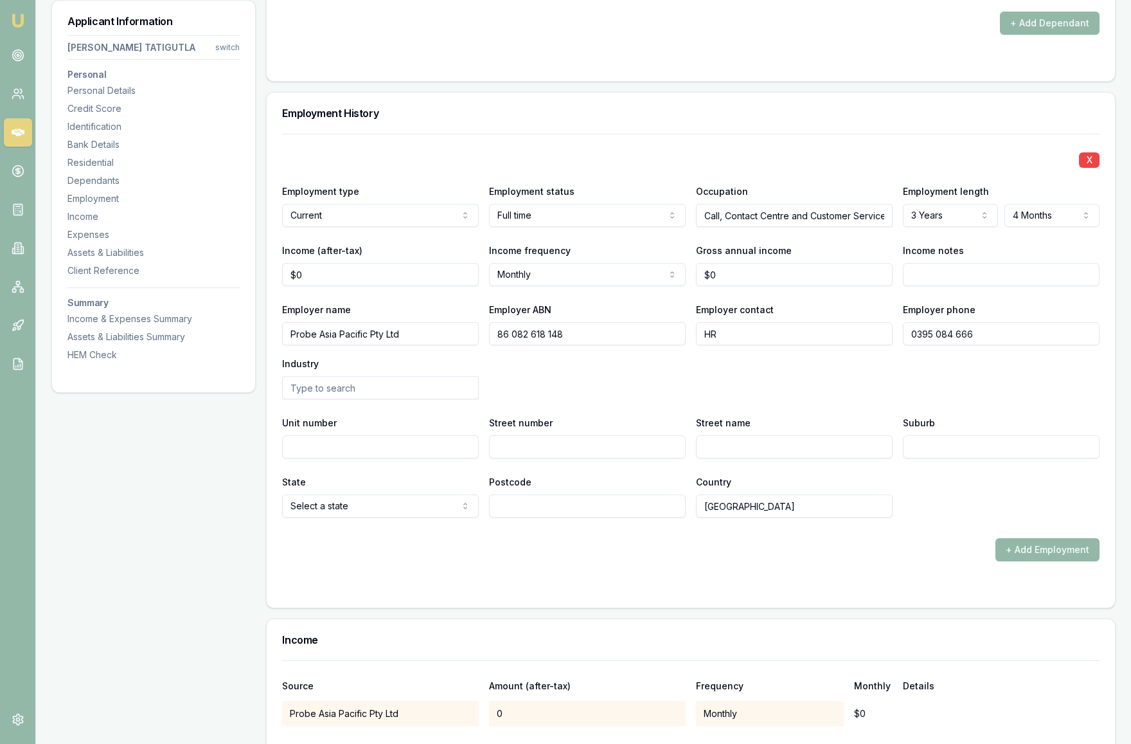
click at [16, 307] on nav "Emu Broker" at bounding box center [17, 194] width 35 height 388
click at [540, 449] on input "Street number" at bounding box center [587, 446] width 197 height 23
type input "485"
click at [764, 440] on input "Street name" at bounding box center [794, 446] width 197 height 23
click at [923, 450] on input "Suburb" at bounding box center [1001, 446] width 197 height 23
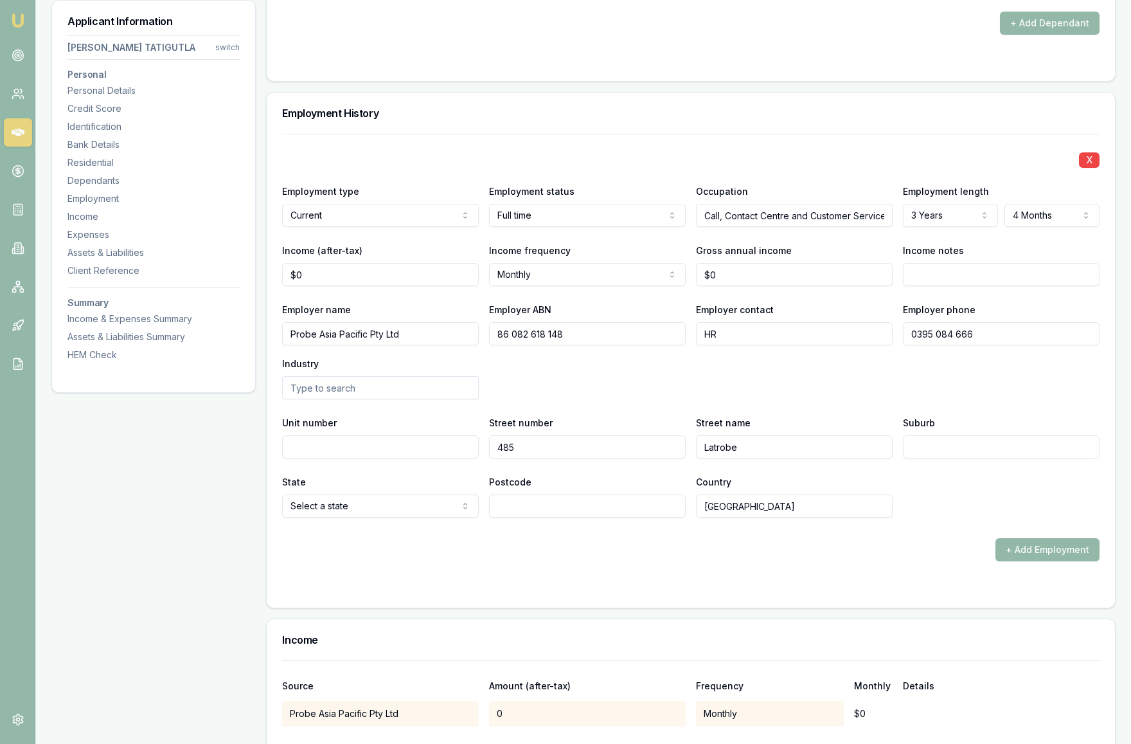
click at [761, 448] on input "Latrobe" at bounding box center [794, 446] width 197 height 23
type input "Latrobe Street"
click at [935, 451] on input "Suburb" at bounding box center [1001, 446] width 197 height 23
type input "Melbourne"
click at [911, 540] on div "+ Add Employment" at bounding box center [691, 549] width 818 height 23
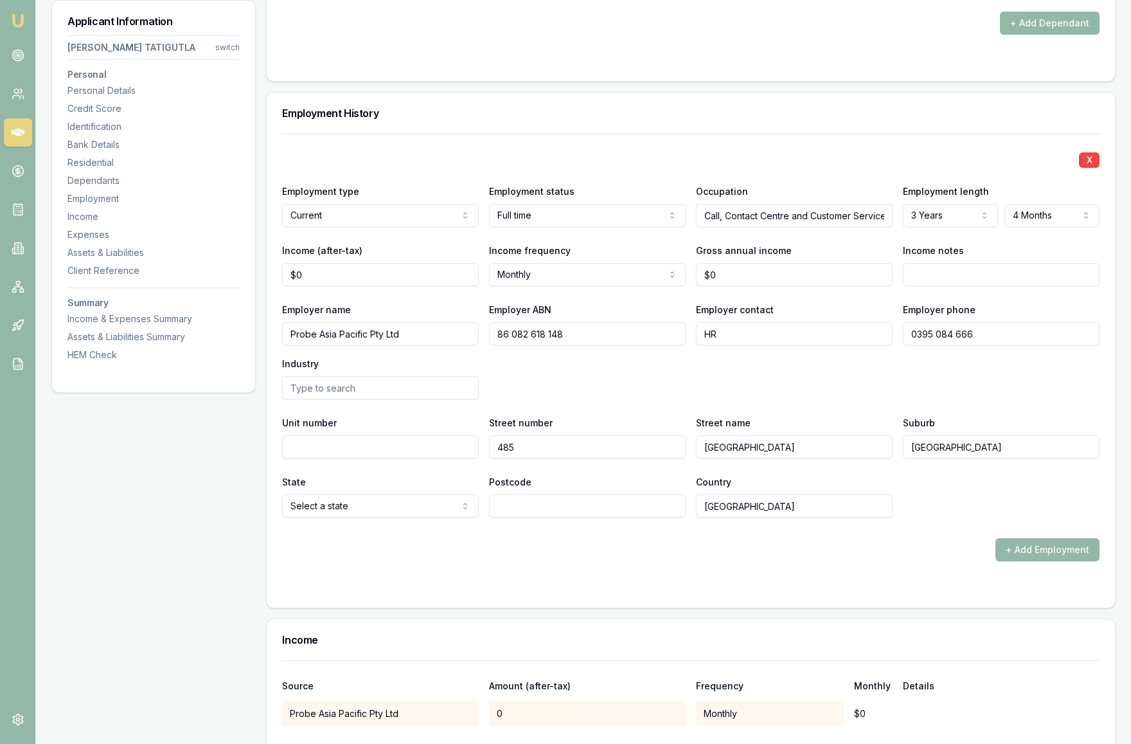
select select "VIC"
click at [561, 510] on input "Postcode" at bounding box center [587, 505] width 197 height 23
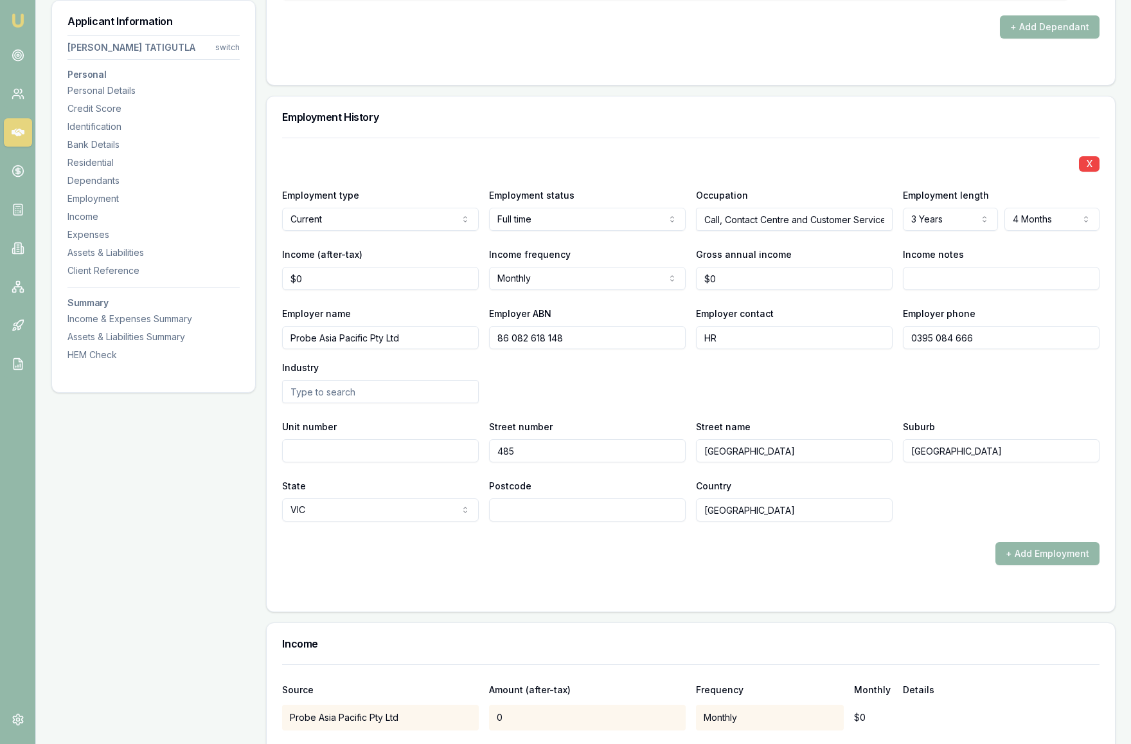
scroll to position [1933, 0]
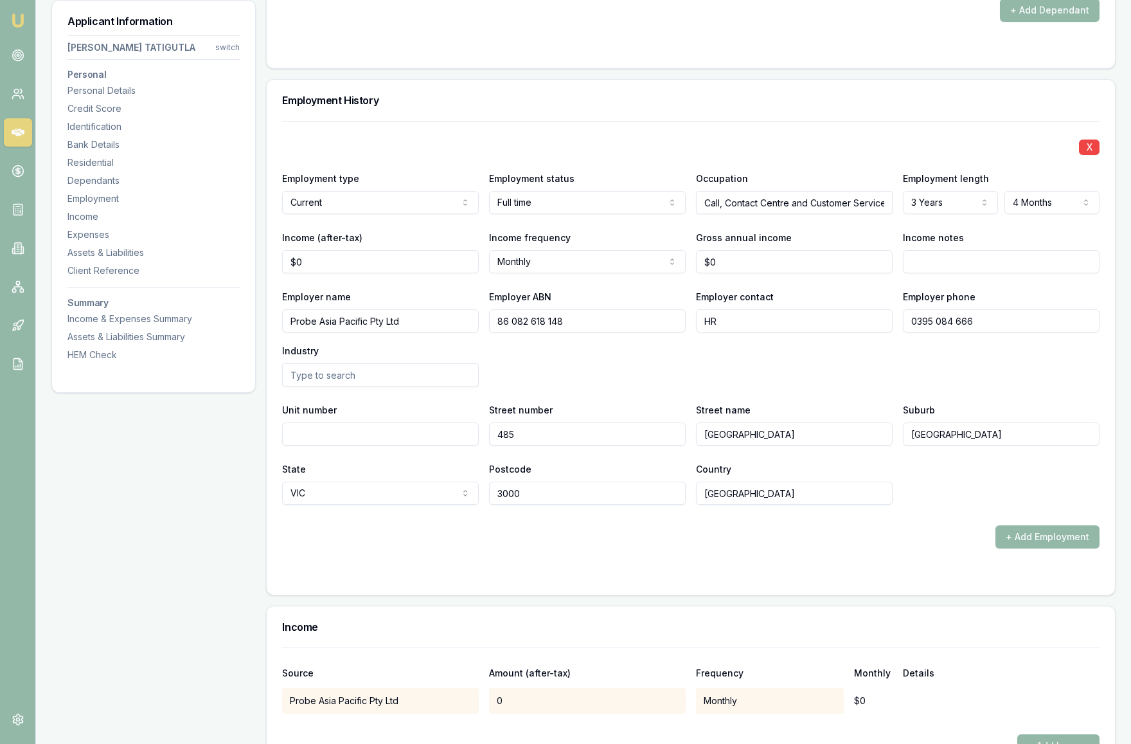
type input "3000"
click at [740, 556] on form "X Employment type Current Current Previous Employment status Full time Full tim…" at bounding box center [691, 350] width 818 height 458
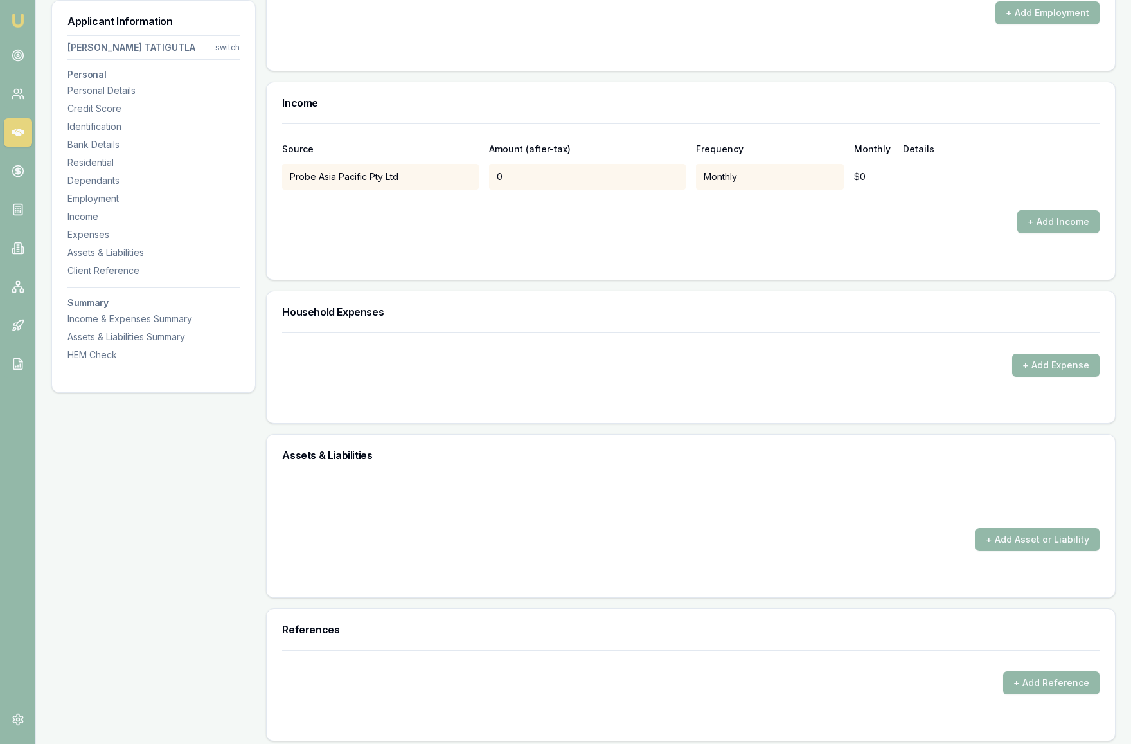
scroll to position [2461, 0]
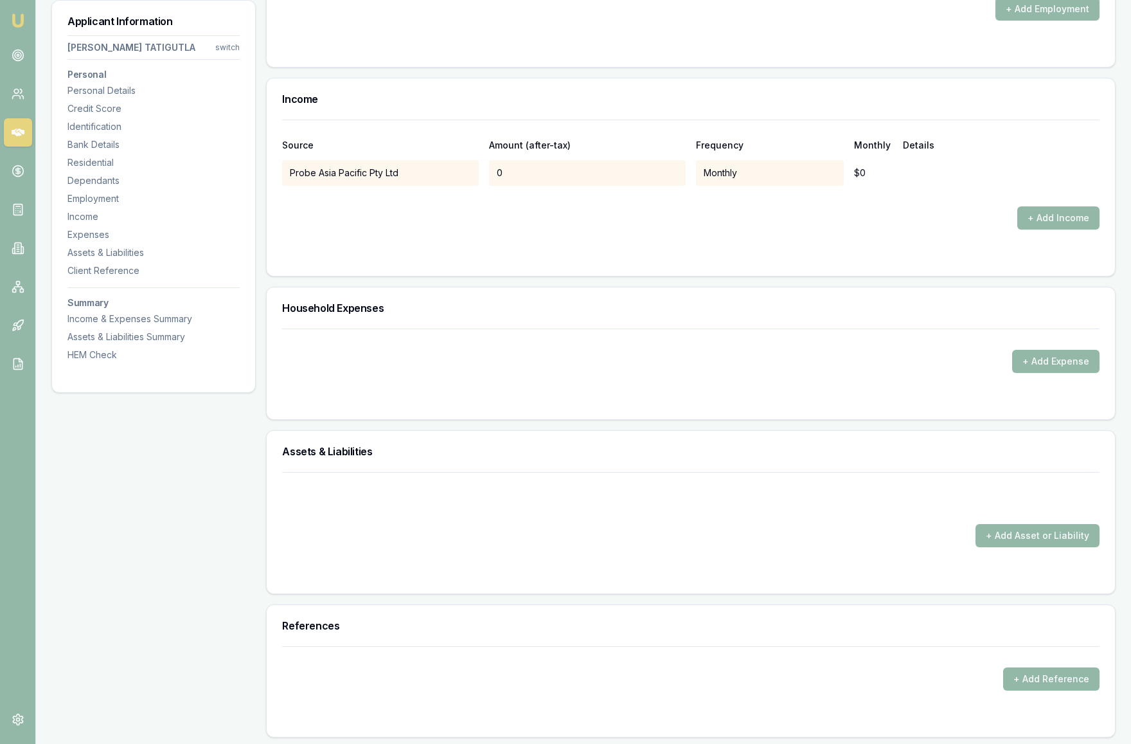
click at [595, 182] on div "0" at bounding box center [587, 173] width 197 height 26
click at [595, 179] on div "0" at bounding box center [587, 173] width 197 height 26
click at [551, 172] on div "0" at bounding box center [587, 173] width 197 height 26
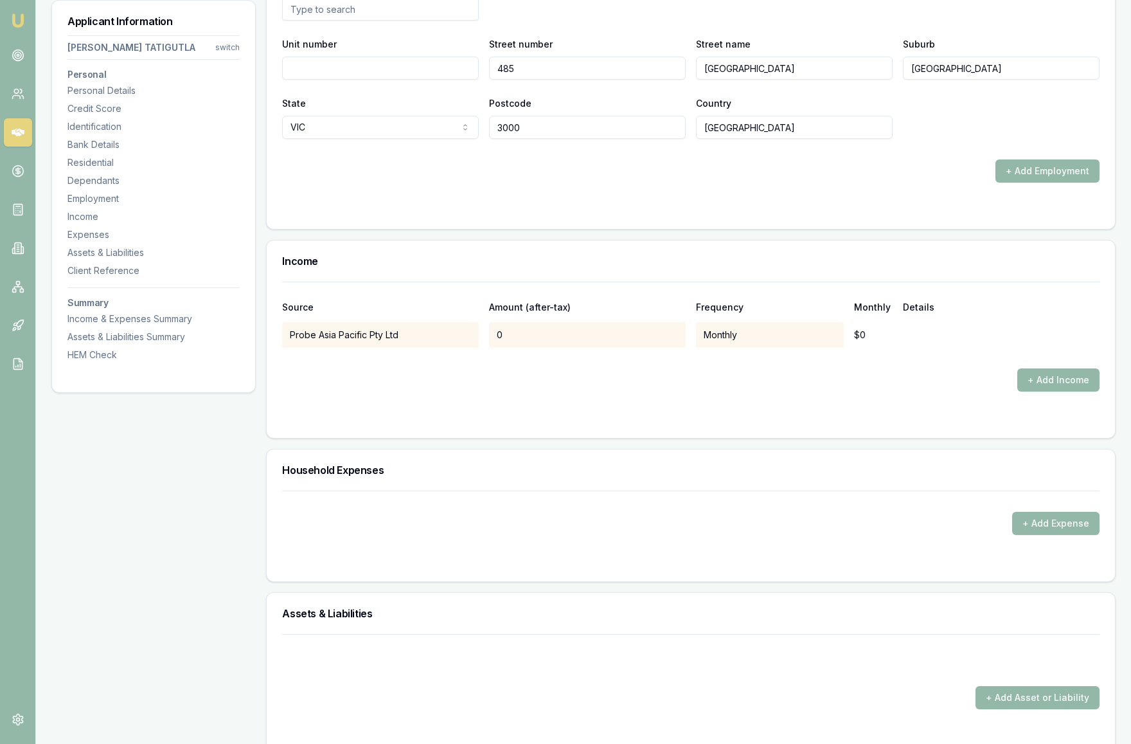
scroll to position [2274, 0]
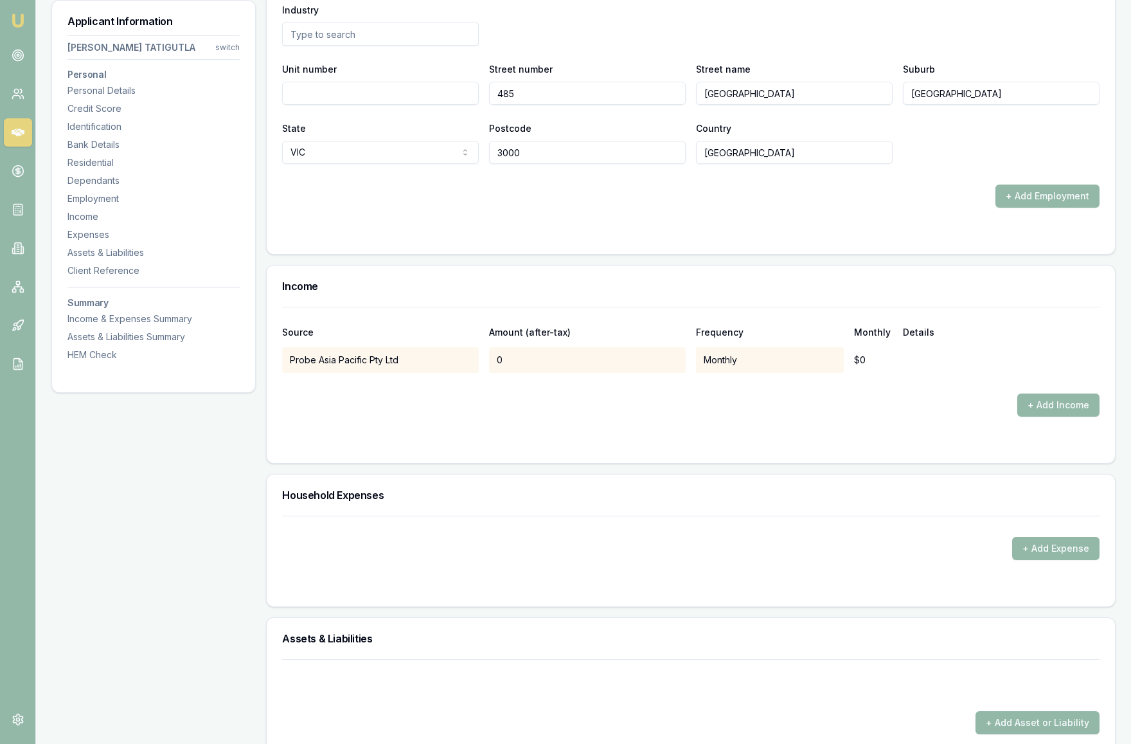
click at [537, 359] on div "0" at bounding box center [587, 360] width 197 height 26
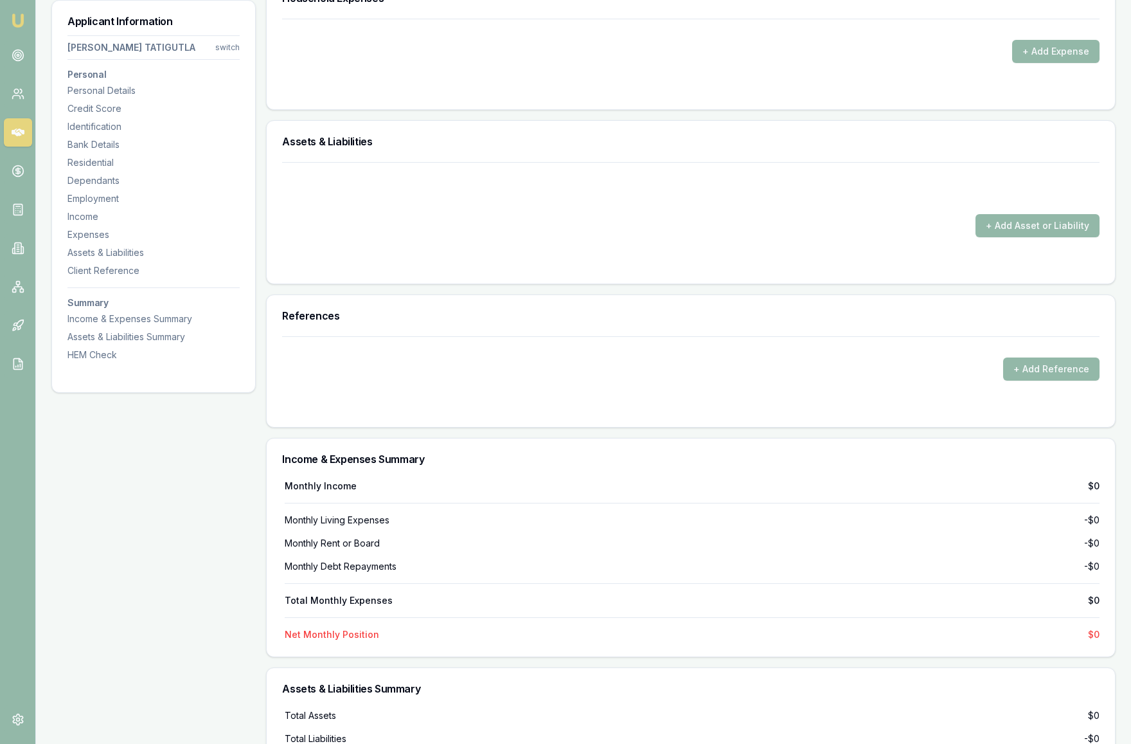
scroll to position [2771, 0]
